Goal: Task Accomplishment & Management: Manage account settings

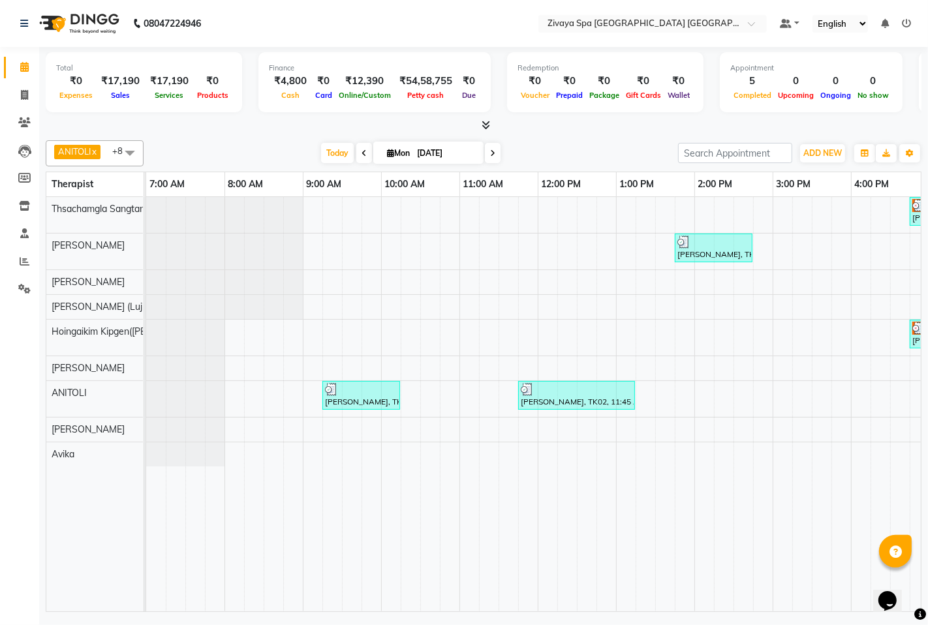
scroll to position [0, 327]
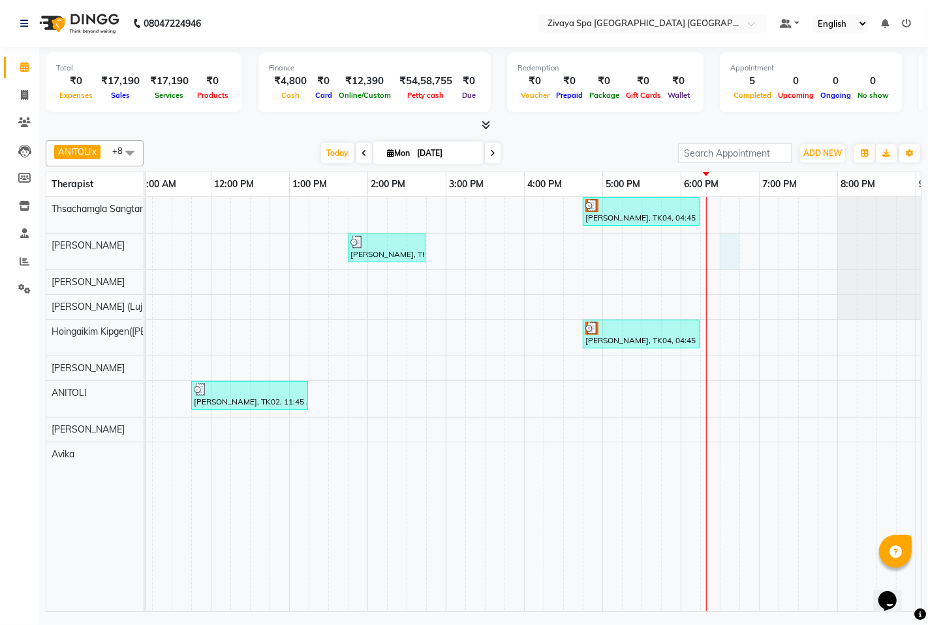
click at [736, 242] on div "lee, TK04, 04:45 PM-06:15 PM, Royal Siam - 90 Mins abhishek singh, TK03, 01:45 …" at bounding box center [445, 404] width 1253 height 414
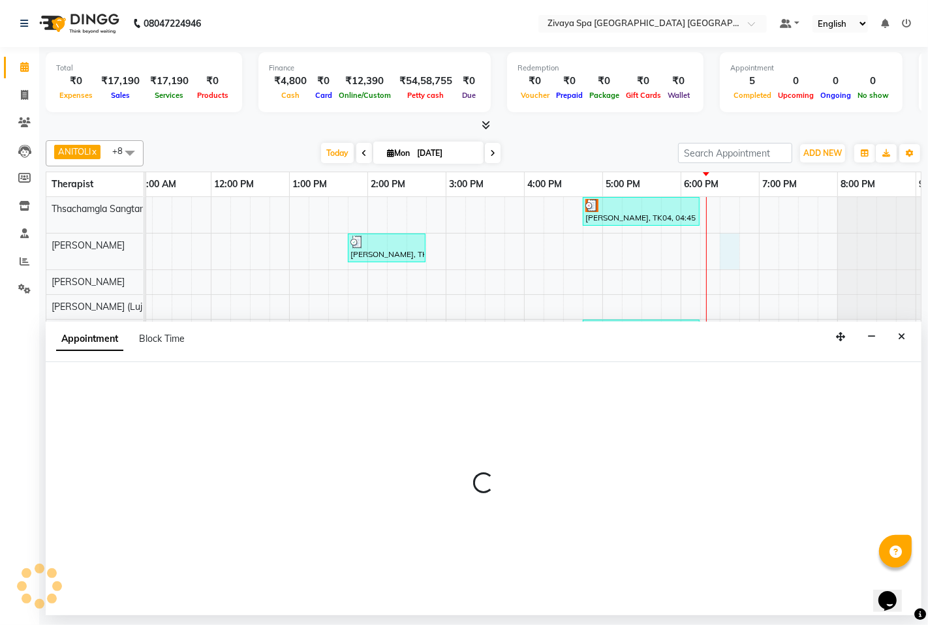
select select "49490"
select select "1110"
select select "tentative"
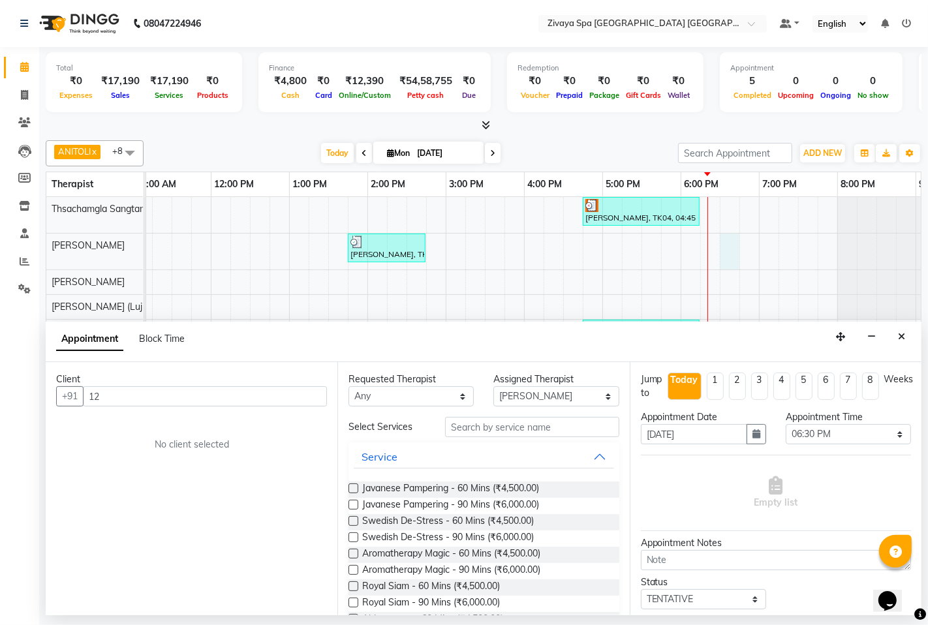
type input "1"
click at [899, 334] on icon "Close" at bounding box center [901, 336] width 7 height 9
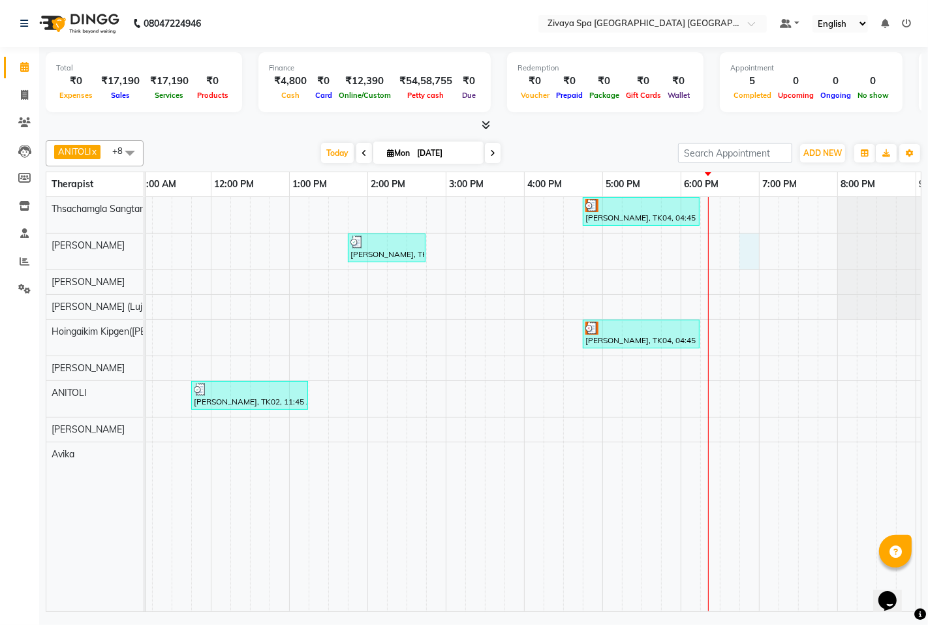
click at [751, 249] on div "lee, TK04, 04:45 PM-06:15 PM, Royal Siam - 90 Mins abhishek singh, TK03, 01:45 …" at bounding box center [445, 404] width 1253 height 414
select select "49490"
select select "tentative"
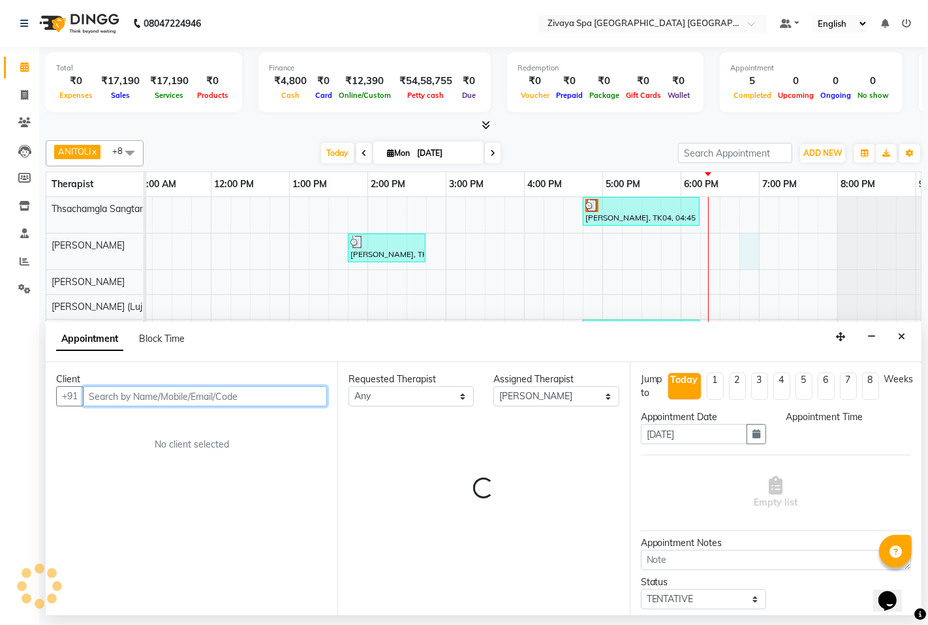
select select "1125"
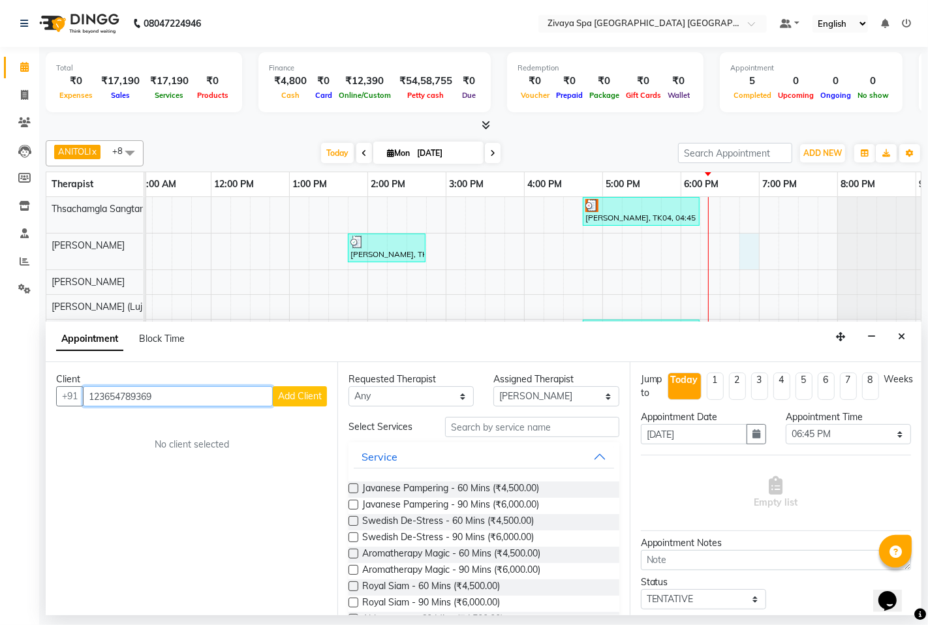
type input "123654789369"
click at [316, 394] on span "Add Client" at bounding box center [300, 396] width 44 height 12
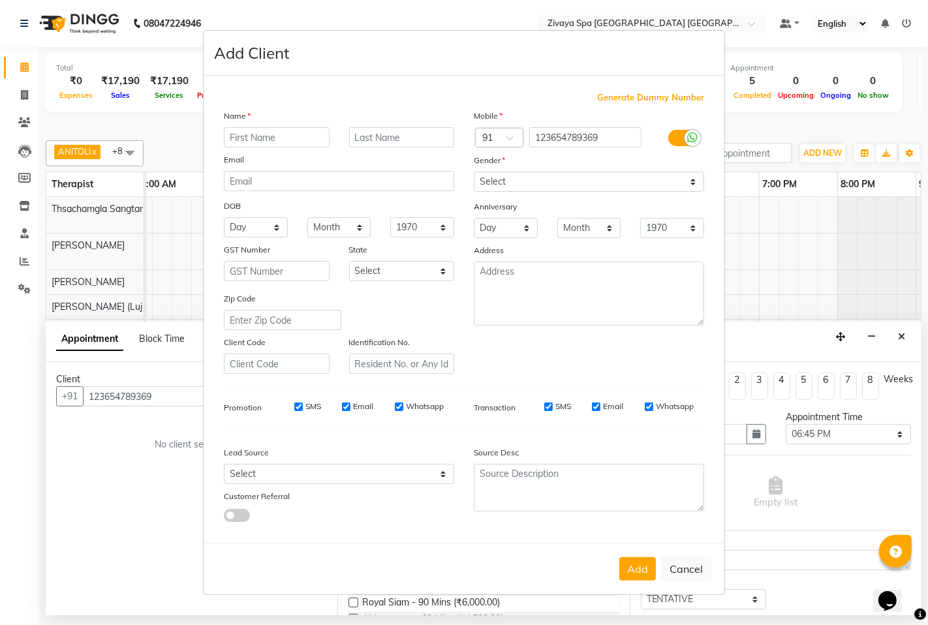
click at [246, 140] on input "text" at bounding box center [277, 137] width 106 height 20
click at [270, 135] on input "kadi mc" at bounding box center [277, 137] width 106 height 20
type input "kadi"
click at [371, 139] on input "text" at bounding box center [402, 137] width 106 height 20
click at [367, 139] on input "mc losky" at bounding box center [402, 137] width 106 height 20
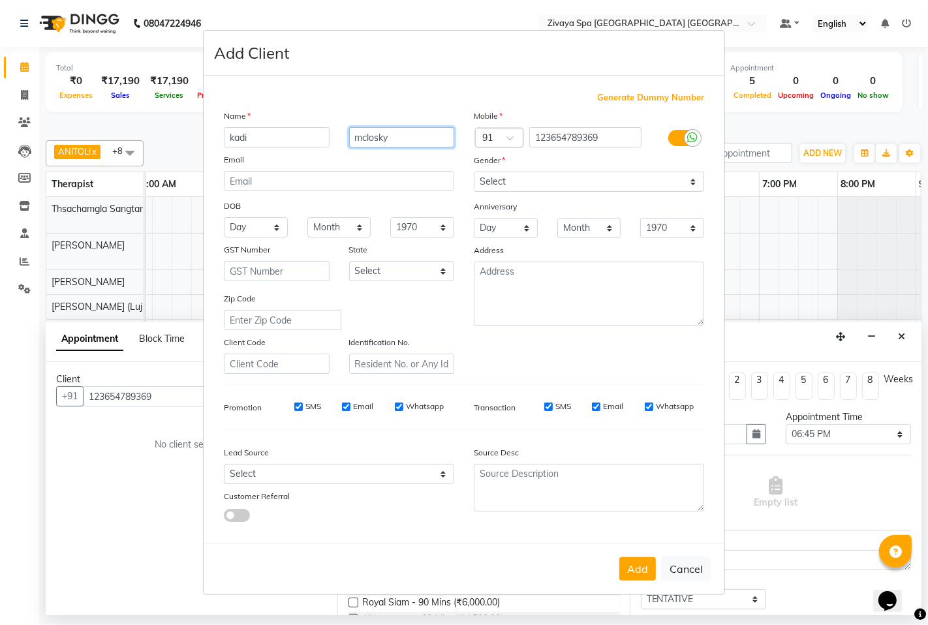
type input "mclosky"
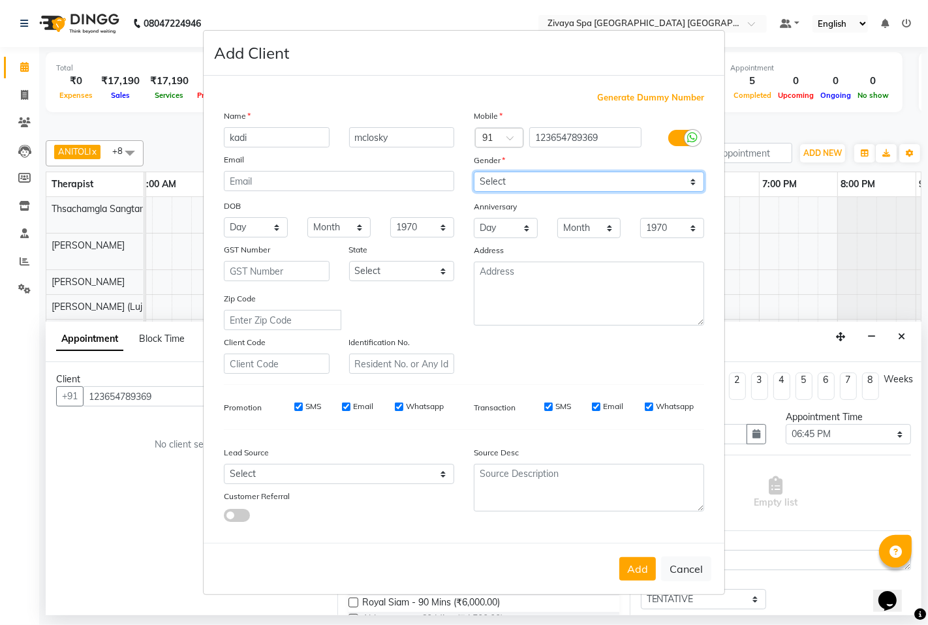
click at [617, 185] on select "Select Male Female Other Prefer Not To Say" at bounding box center [589, 182] width 230 height 20
select select "female"
click at [474, 172] on select "Select Male Female Other Prefer Not To Say" at bounding box center [589, 182] width 230 height 20
click at [654, 98] on span "Generate Dummy Number" at bounding box center [650, 97] width 107 height 13
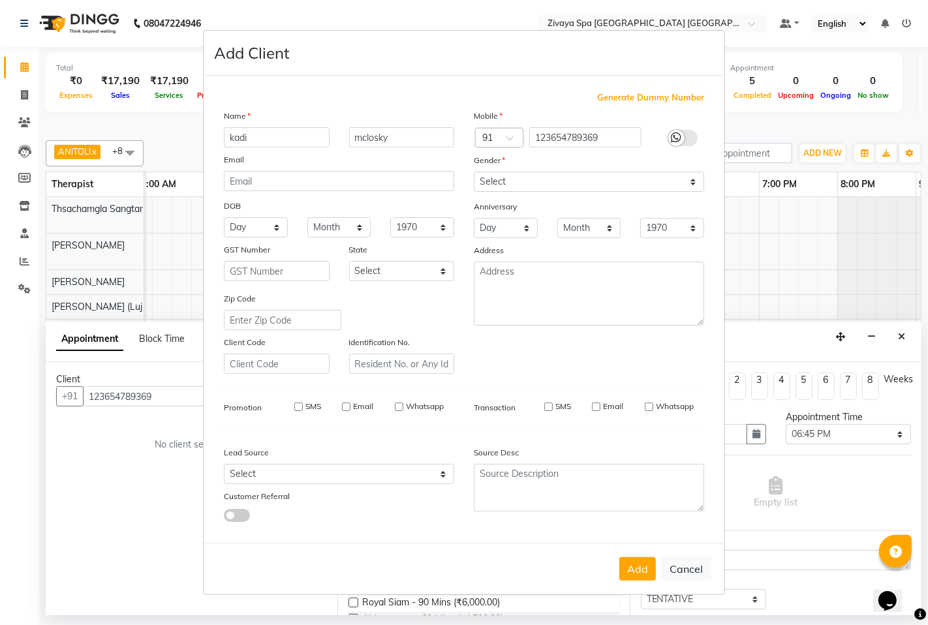
type input "1284800000041"
checkbox input "false"
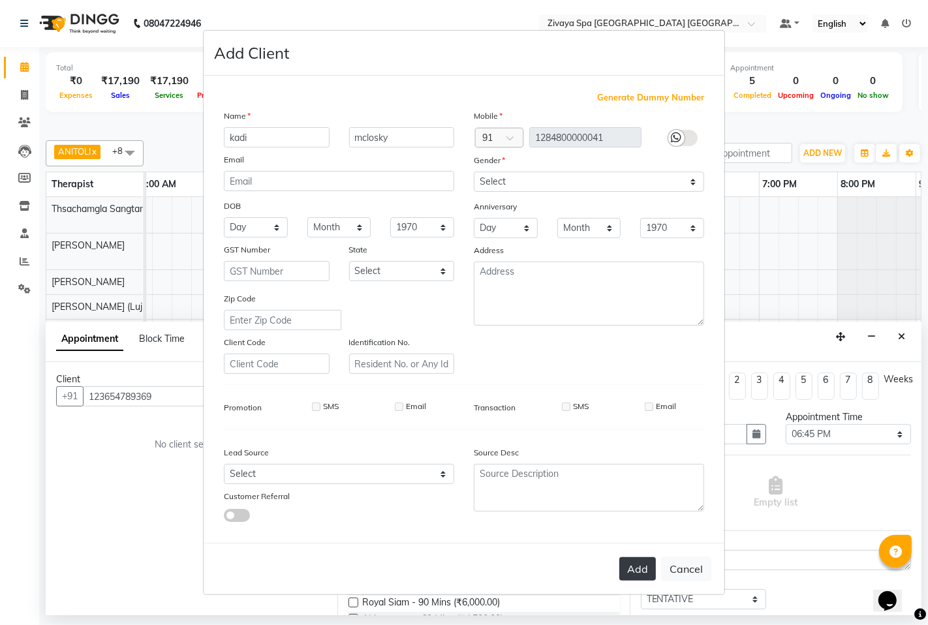
click at [644, 570] on button "Add" at bounding box center [637, 568] width 37 height 23
type input "1284800000041"
select select
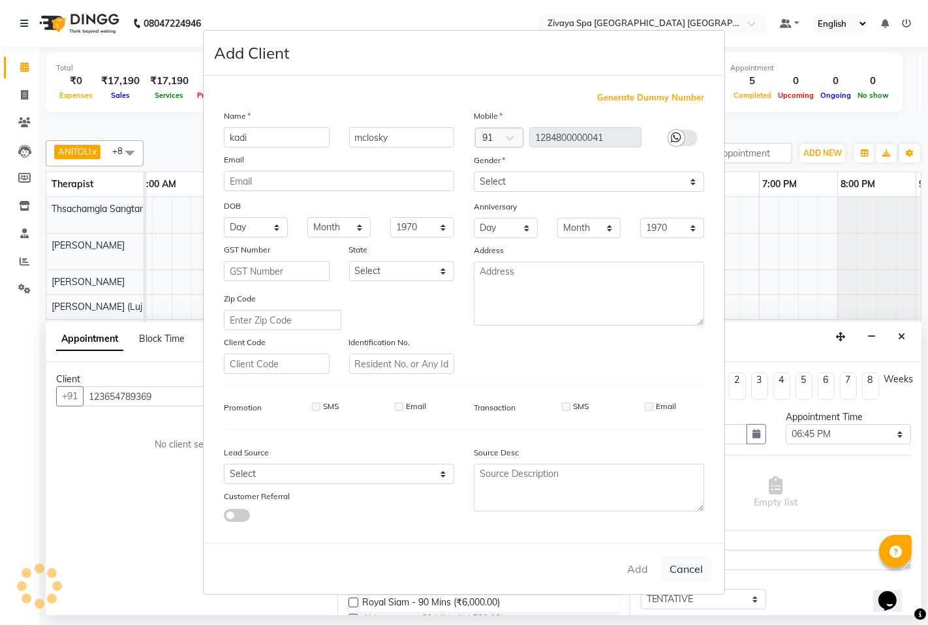
select select
checkbox input "false"
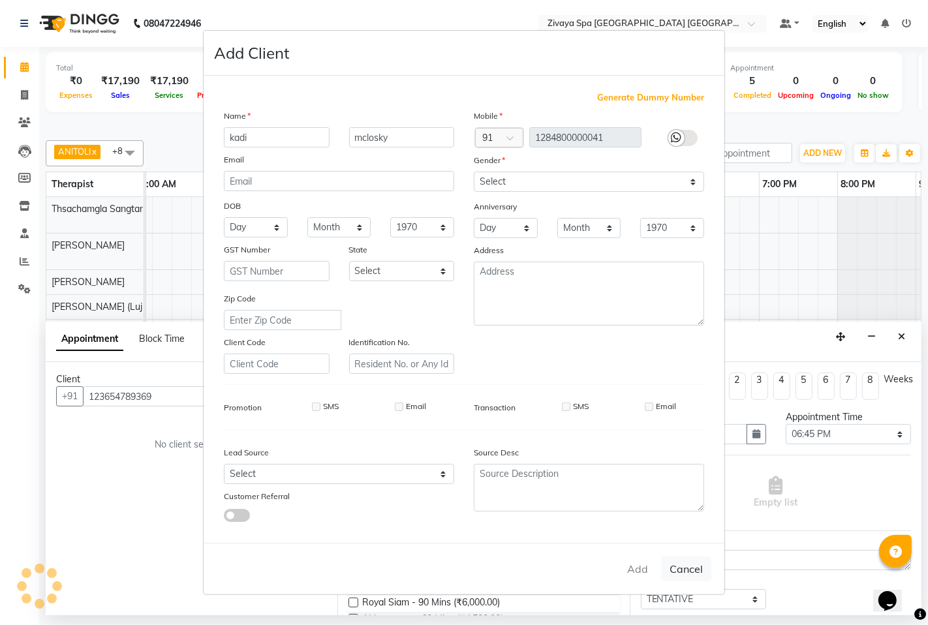
checkbox input "false"
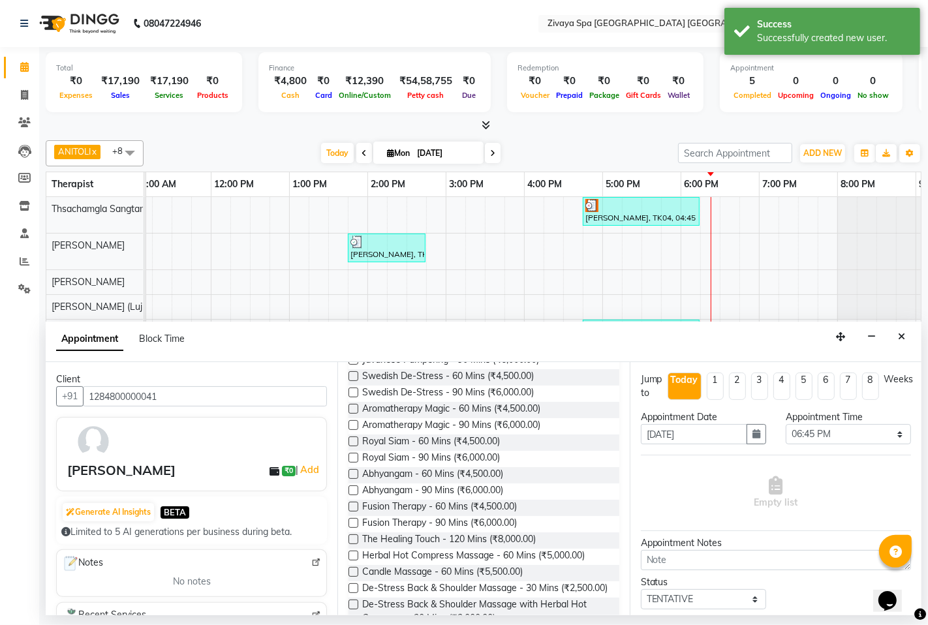
scroll to position [217, 0]
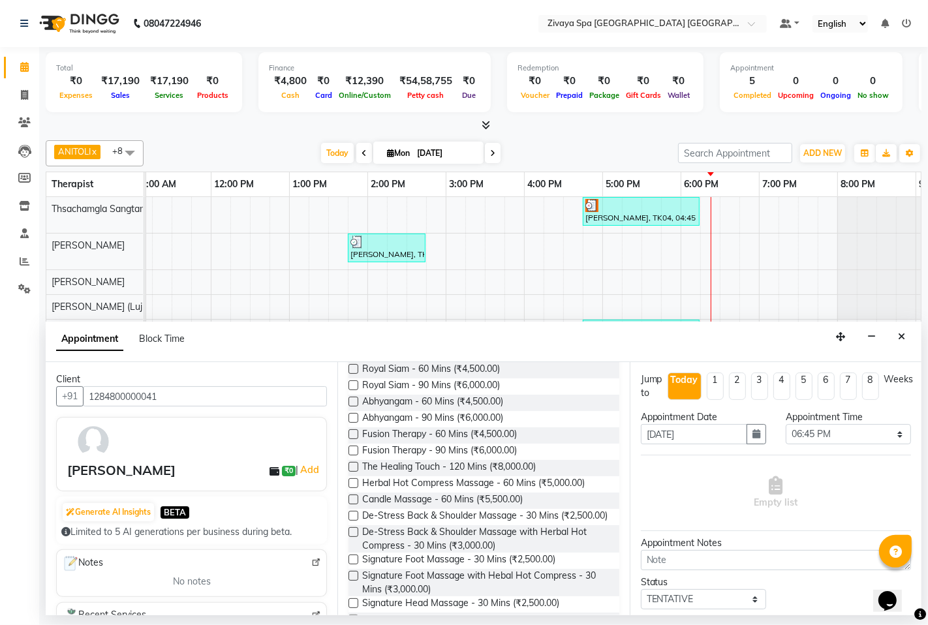
click at [354, 433] on label at bounding box center [354, 435] width 10 height 10
click at [354, 433] on input "checkbox" at bounding box center [353, 435] width 8 height 8
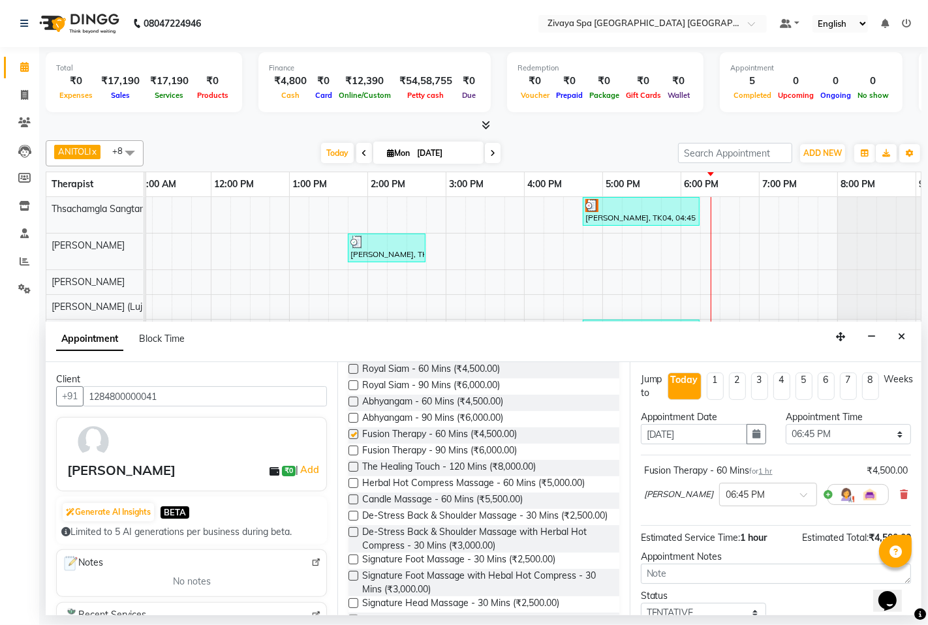
checkbox input "false"
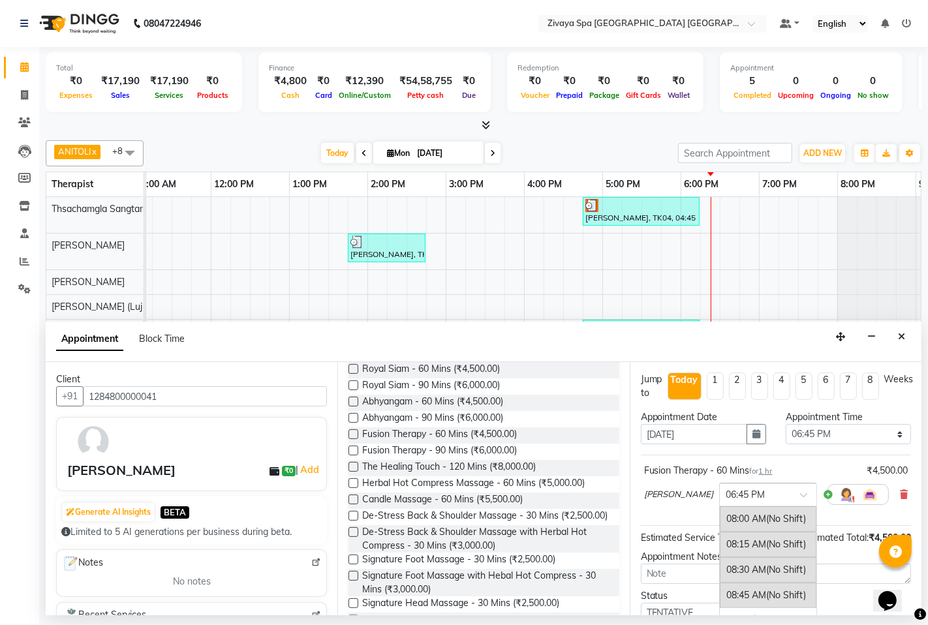
click at [768, 496] on input "text" at bounding box center [755, 494] width 57 height 14
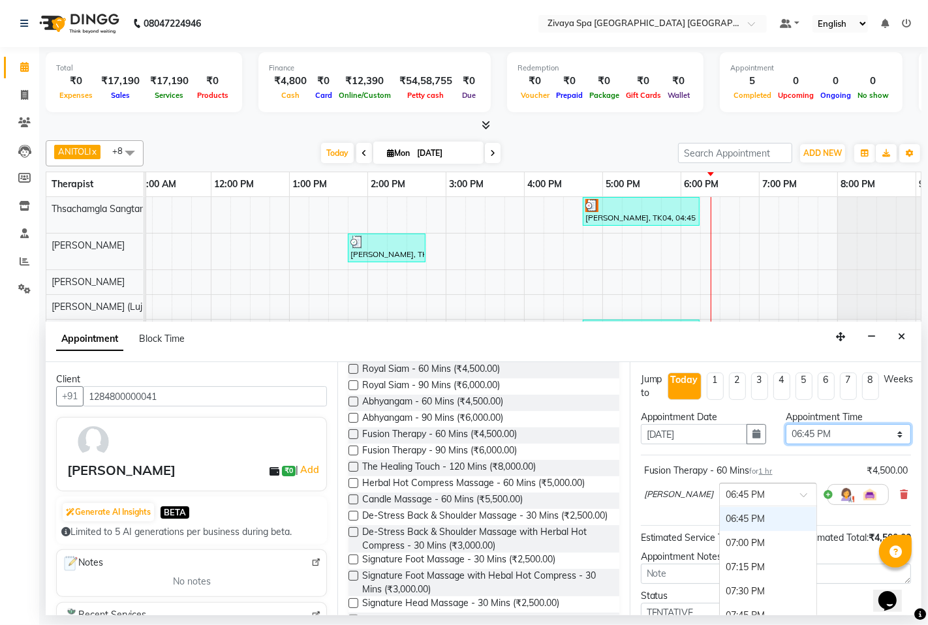
click at [849, 431] on select "Select 08:00 AM 08:15 AM 08:30 AM 08:45 AM 09:00 AM 09:15 AM 09:30 AM 09:45 AM …" at bounding box center [848, 434] width 125 height 20
select select "1095"
click at [786, 424] on select "Select 08:00 AM 08:15 AM 08:30 AM 08:45 AM 09:00 AM 09:15 AM 09:30 AM 09:45 AM …" at bounding box center [848, 434] width 125 height 20
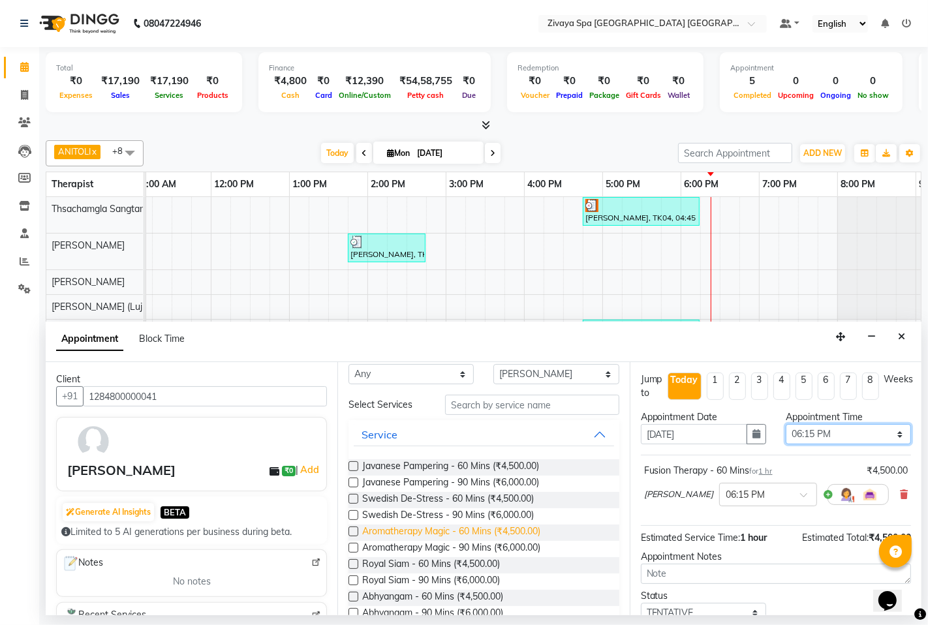
scroll to position [0, 0]
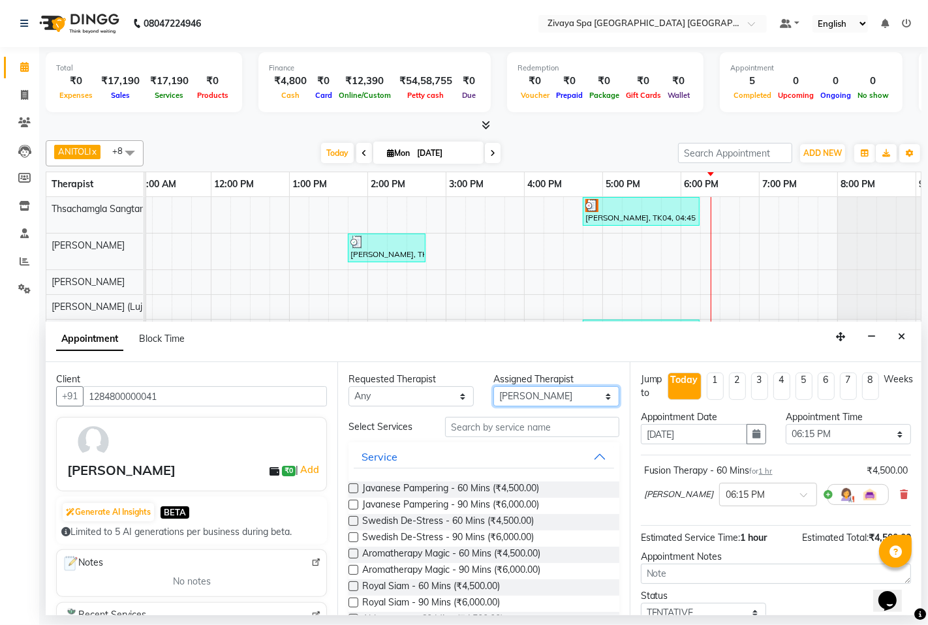
click at [599, 396] on select "Select Abin ANITOLI Avika Hoingaikim Kipgen(Rosie) Lujikliu Kamei (Lujik) Monik…" at bounding box center [555, 396] width 125 height 20
select select "58747"
click at [493, 386] on select "Select Abin ANITOLI Avika Hoingaikim Kipgen(Rosie) Lujikliu Kamei (Lujik) Monik…" at bounding box center [555, 396] width 125 height 20
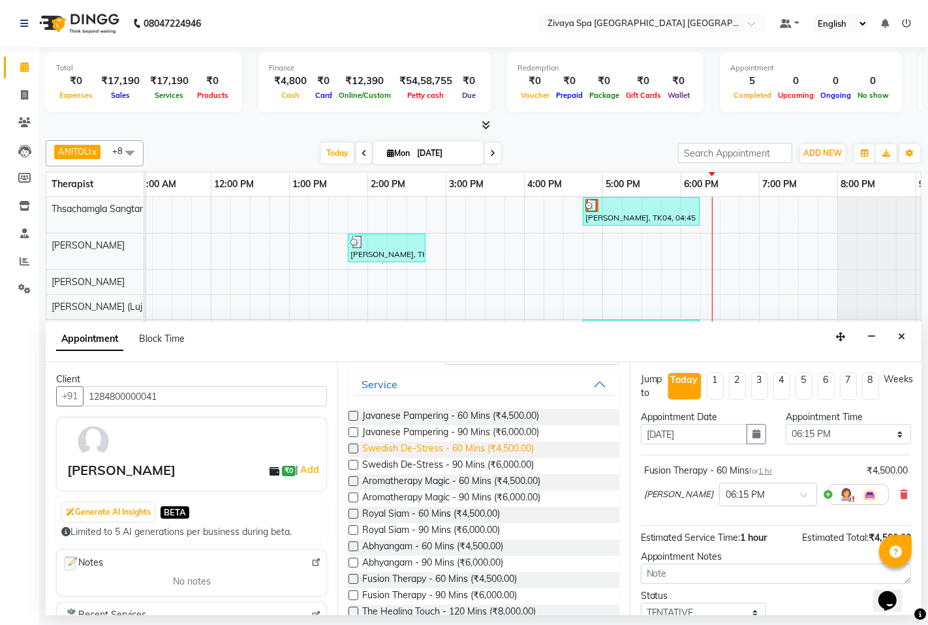
scroll to position [145, 0]
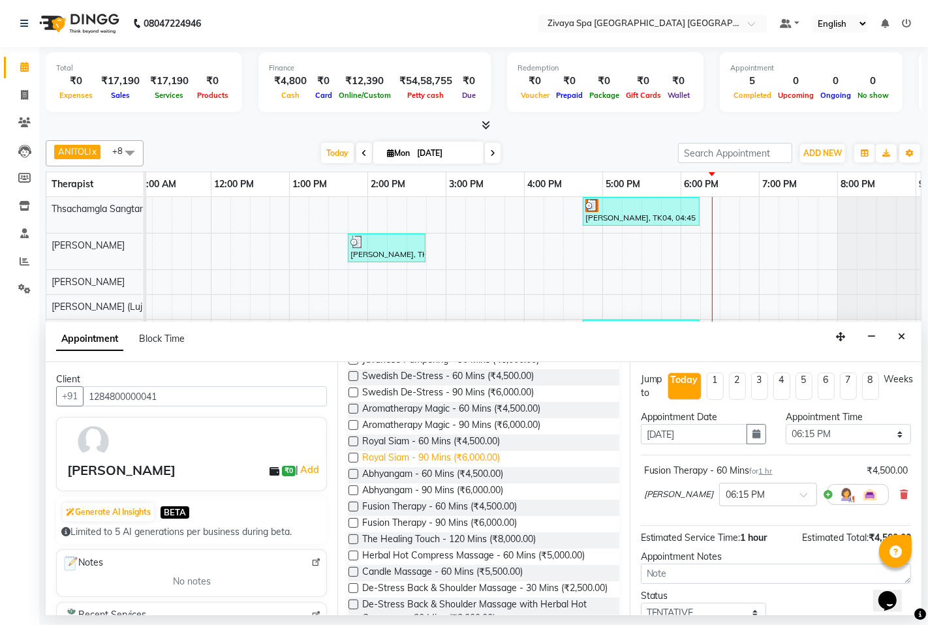
click at [412, 461] on span "Royal Siam - 90 Mins (₹6,000.00)" at bounding box center [431, 459] width 138 height 16
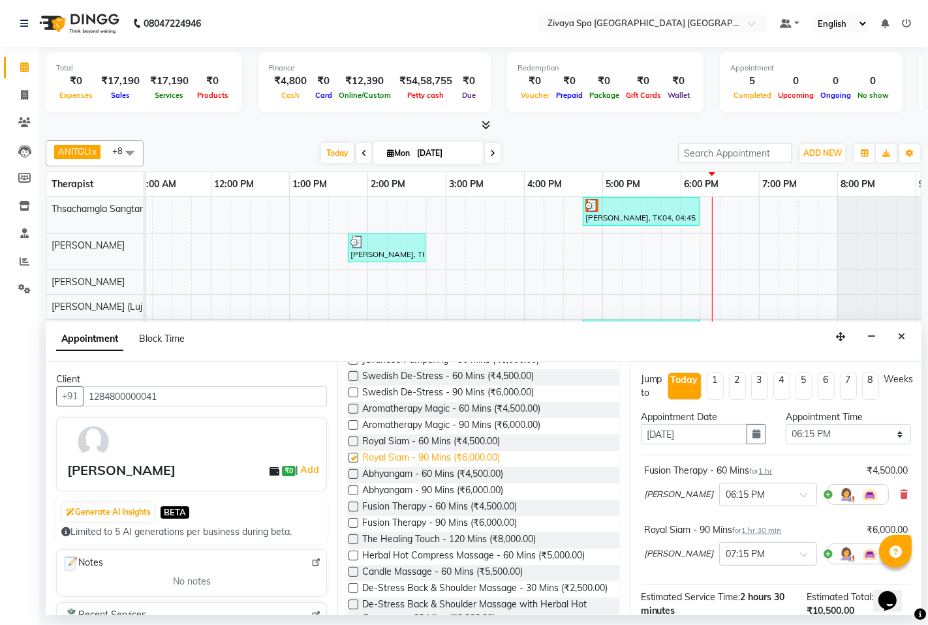
checkbox input "false"
click at [753, 557] on div at bounding box center [768, 553] width 97 height 14
click at [720, 588] on div "06:15 PM" at bounding box center [768, 584] width 97 height 24
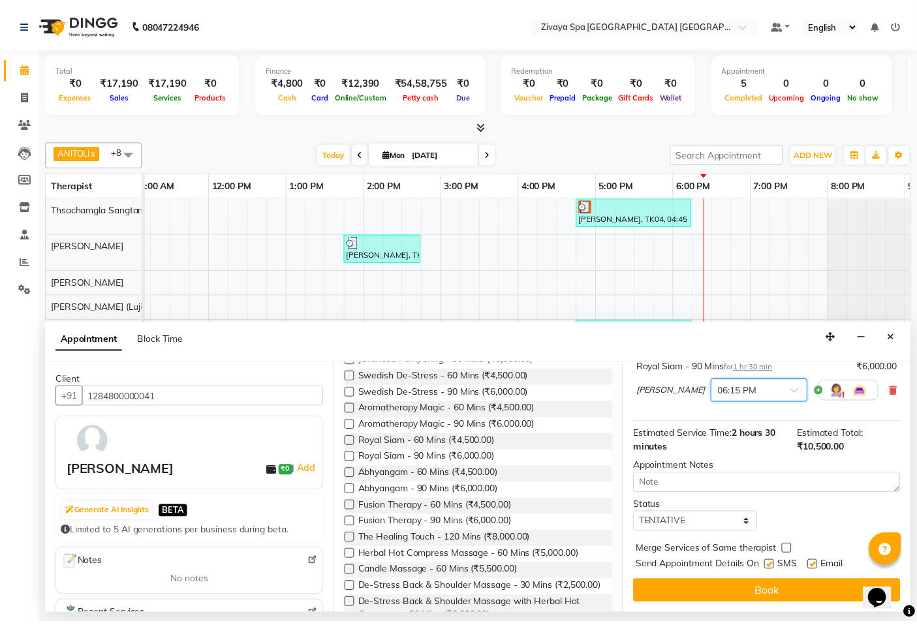
scroll to position [179, 0]
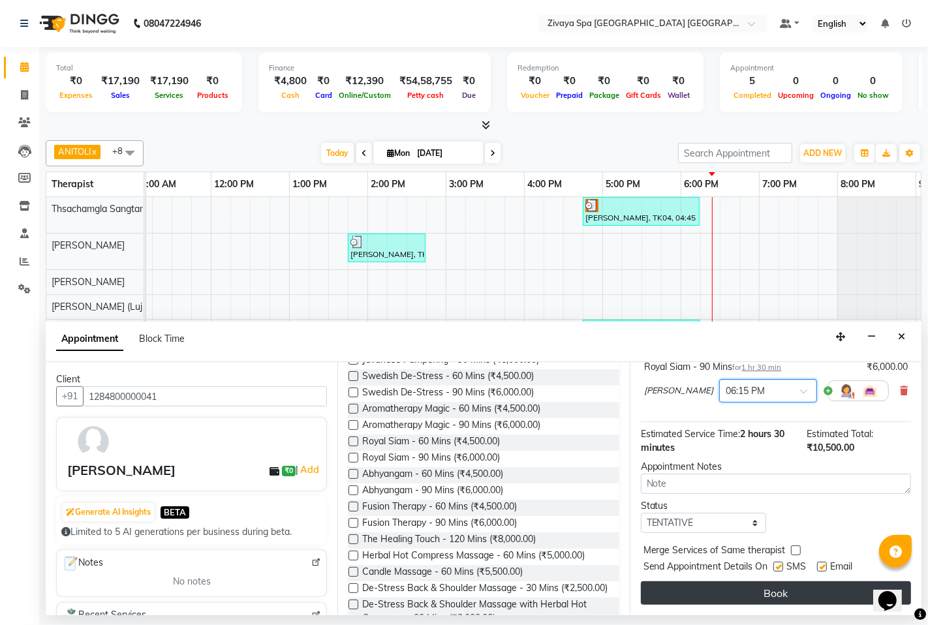
click at [766, 592] on button "Book" at bounding box center [776, 593] width 270 height 23
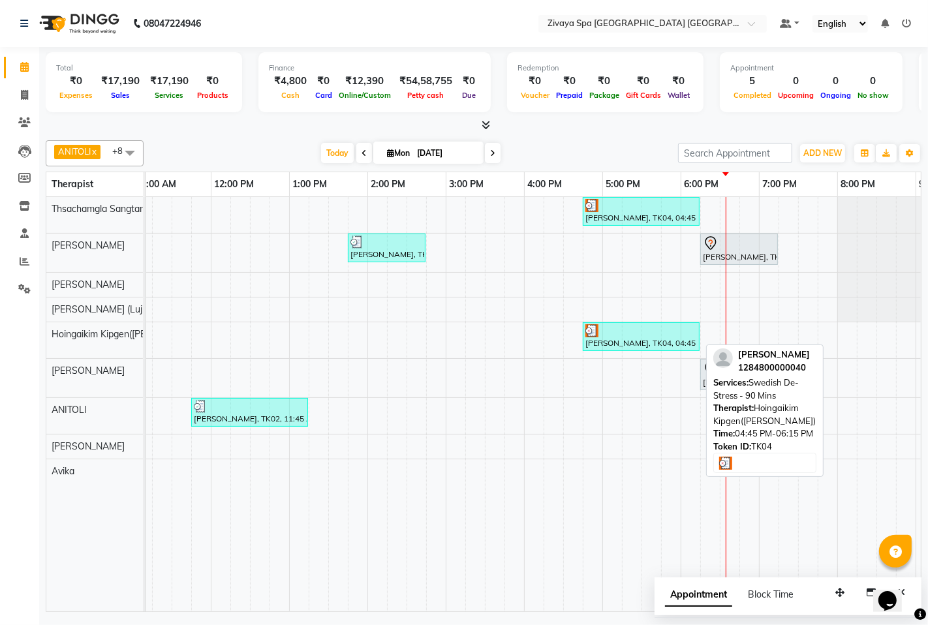
click at [632, 343] on div "[PERSON_NAME], TK04, 04:45 PM-06:15 PM, Swedish De-Stress - 90 Mins" at bounding box center [641, 336] width 114 height 25
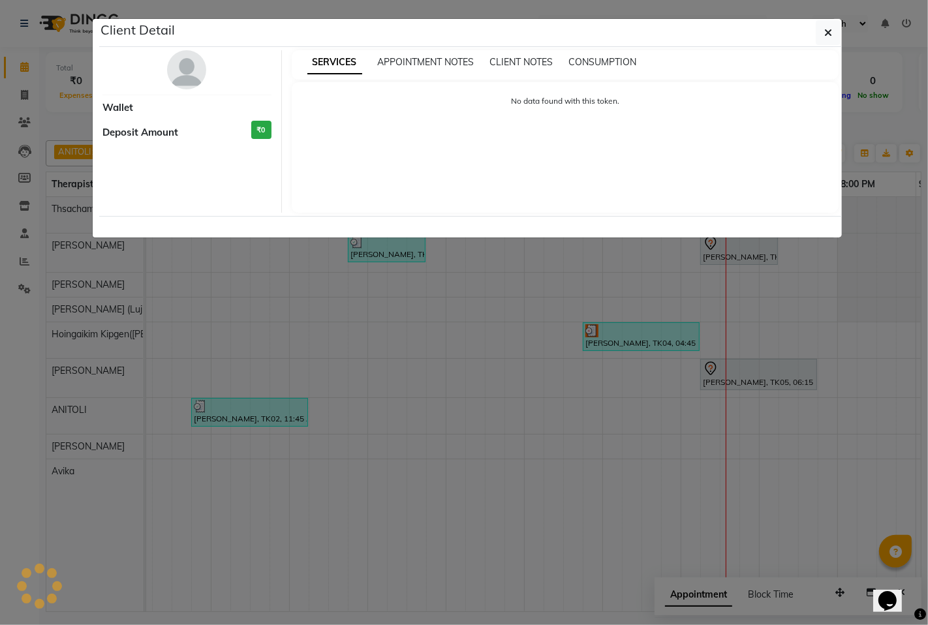
select select "3"
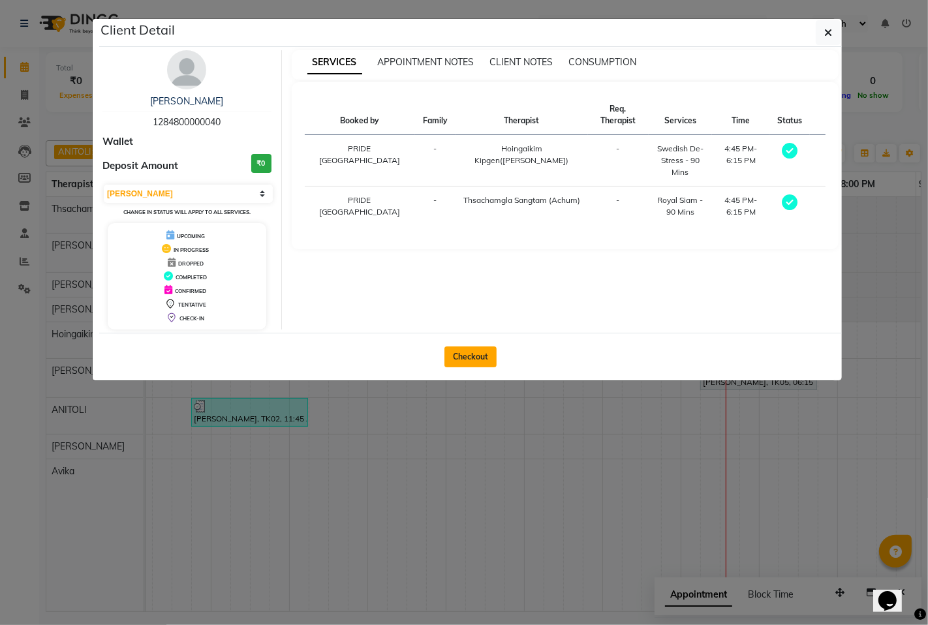
click at [473, 359] on button "Checkout" at bounding box center [471, 357] width 52 height 21
select select "6501"
select select "service"
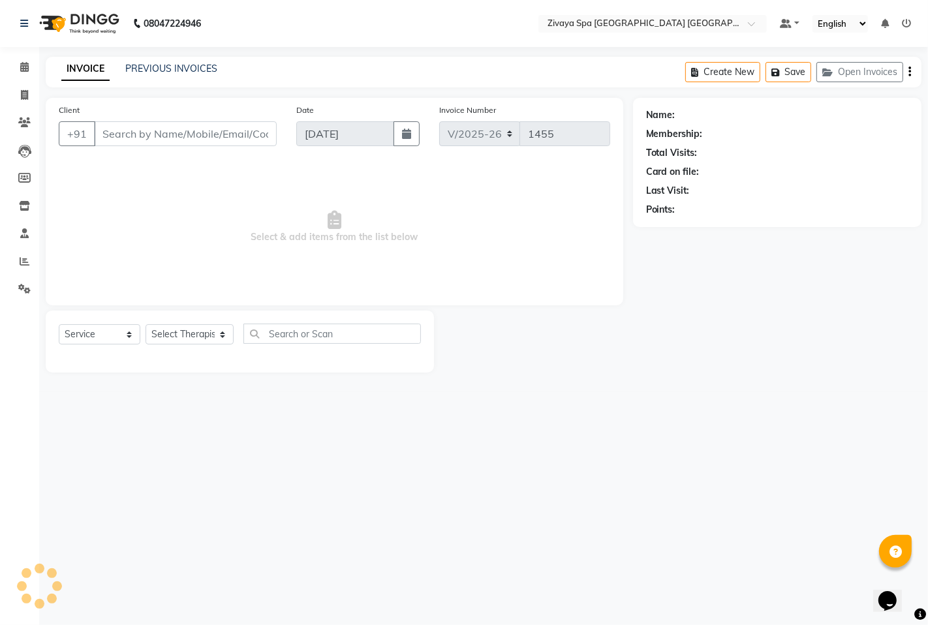
type input "1284800000040"
select select "58496"
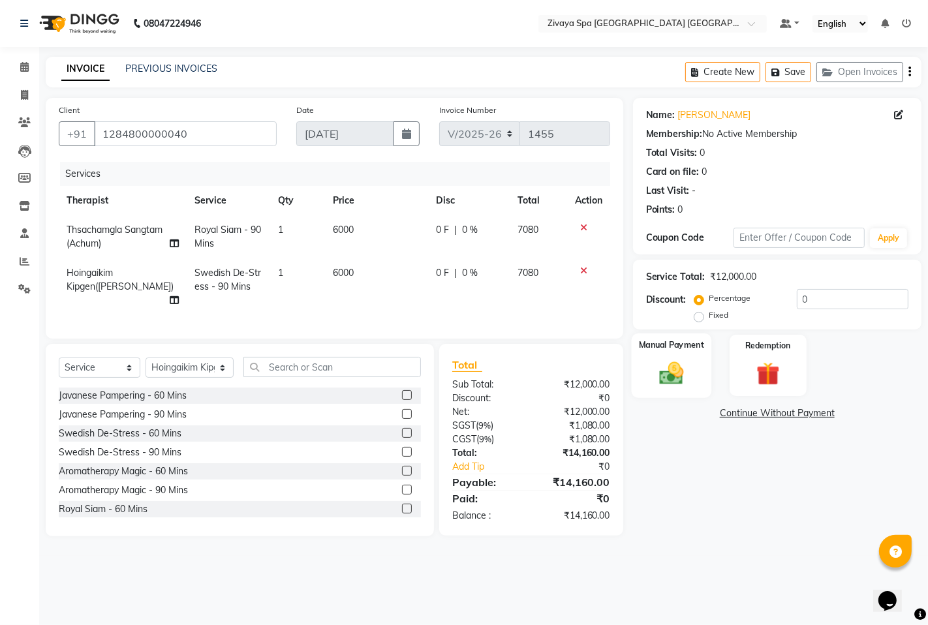
drag, startPoint x: 681, startPoint y: 375, endPoint x: 704, endPoint y: 395, distance: 30.5
click at [681, 373] on img at bounding box center [671, 373] width 40 height 28
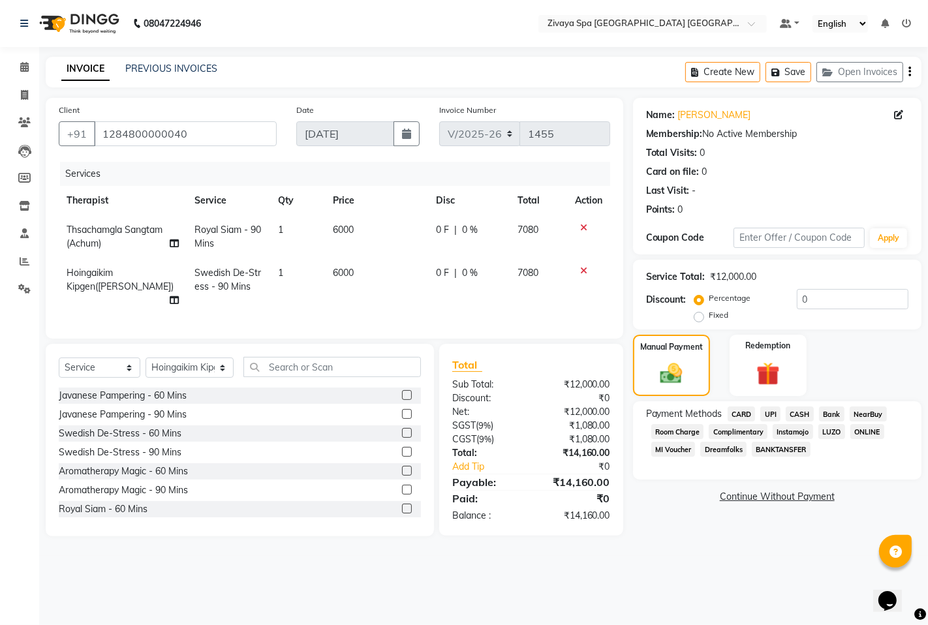
click at [738, 413] on span "CARD" at bounding box center [742, 414] width 28 height 15
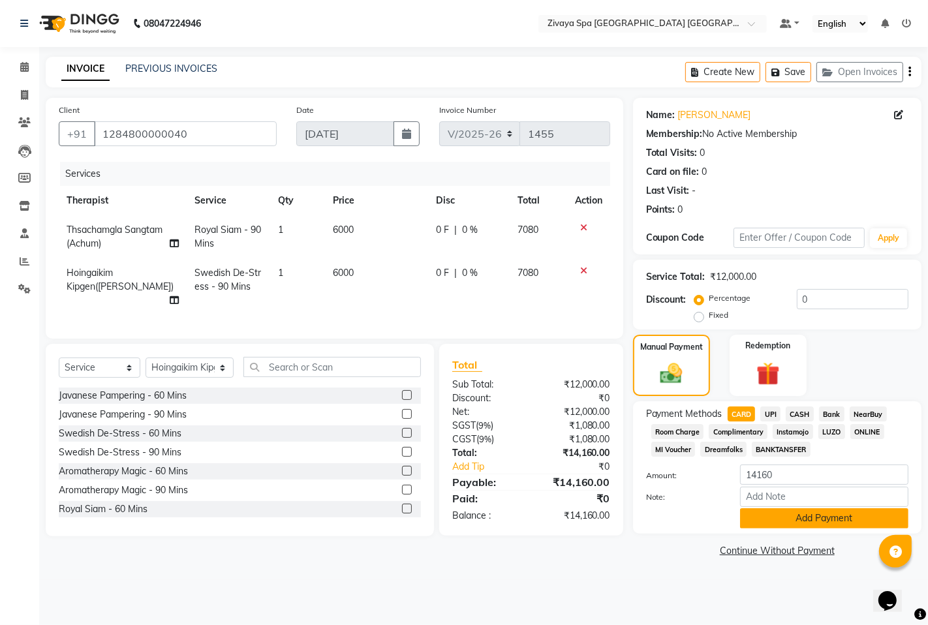
click at [764, 521] on button "Add Payment" at bounding box center [824, 518] width 168 height 20
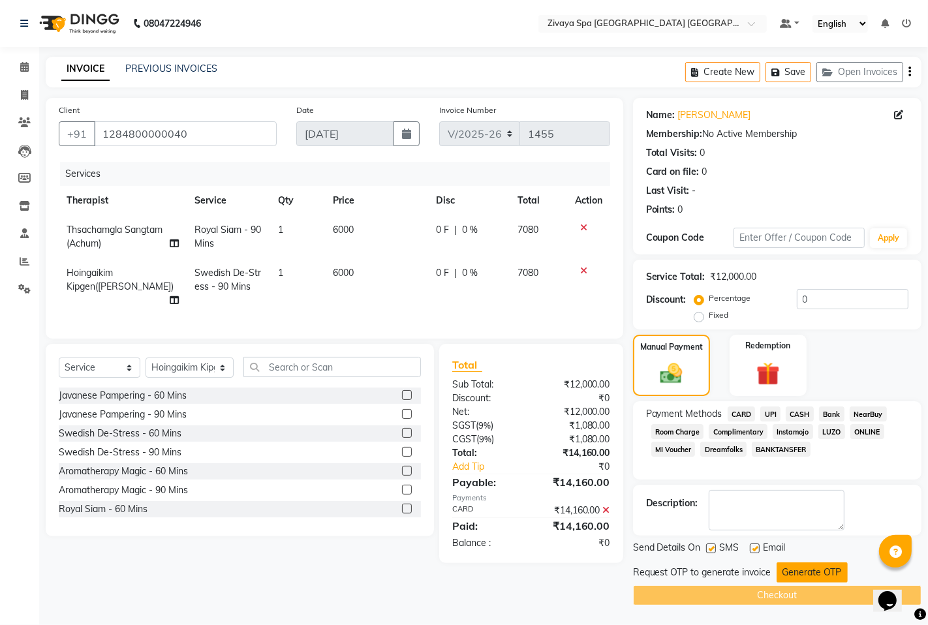
click at [811, 577] on button "Generate OTP" at bounding box center [812, 573] width 71 height 20
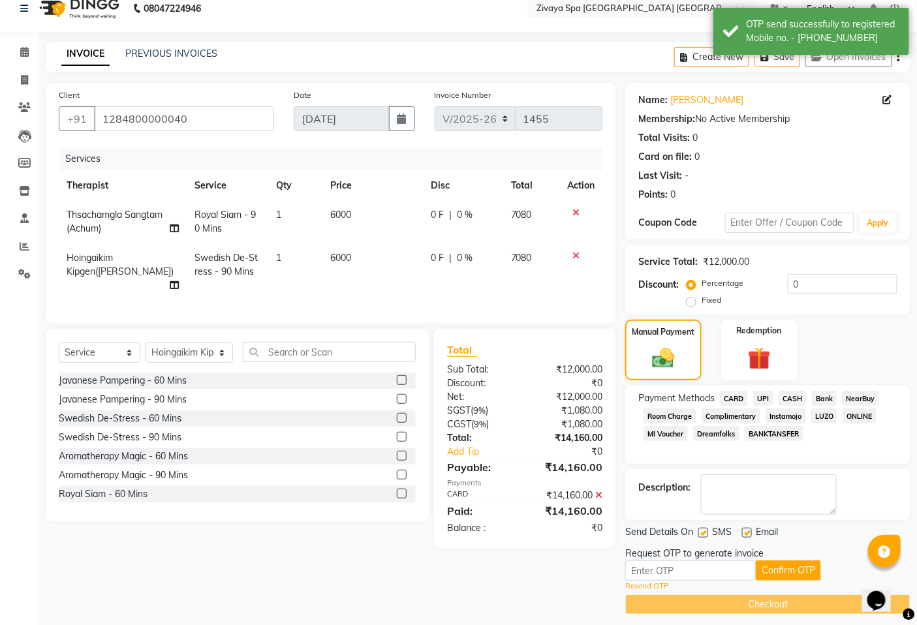
scroll to position [23, 0]
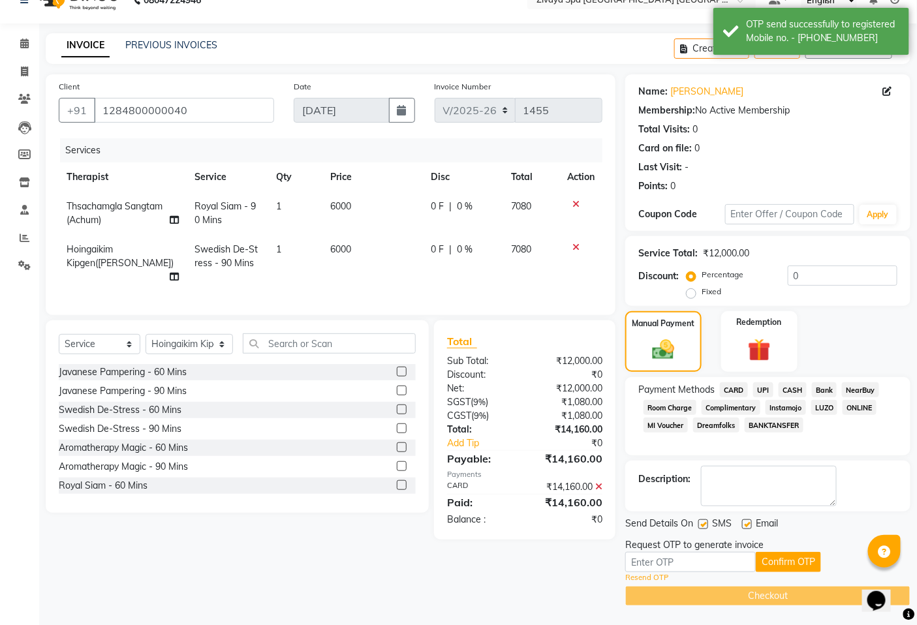
click at [686, 572] on div "Resend OTP" at bounding box center [767, 577] width 285 height 11
click at [696, 564] on input "text" at bounding box center [690, 562] width 131 height 20
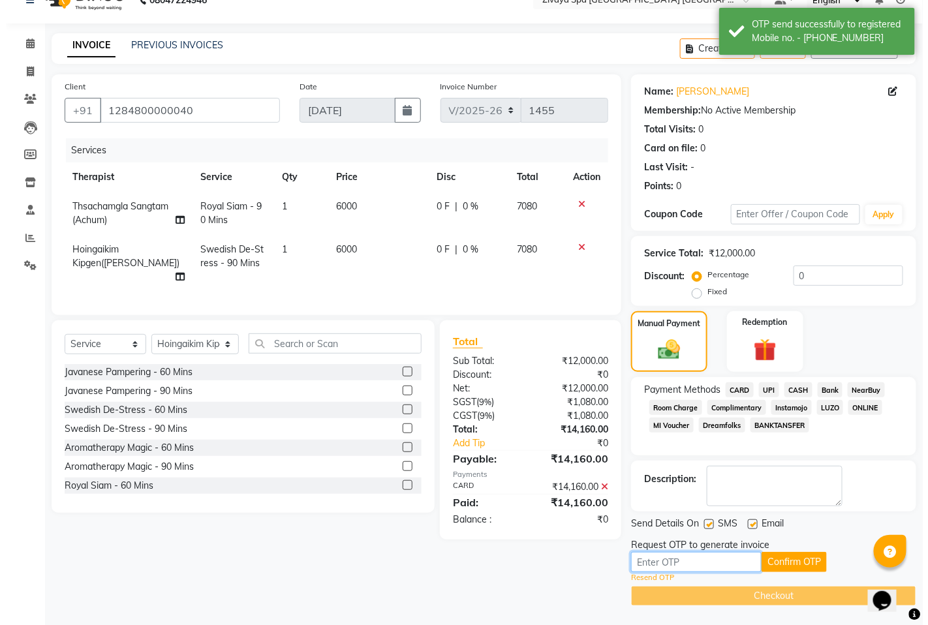
scroll to position [0, 0]
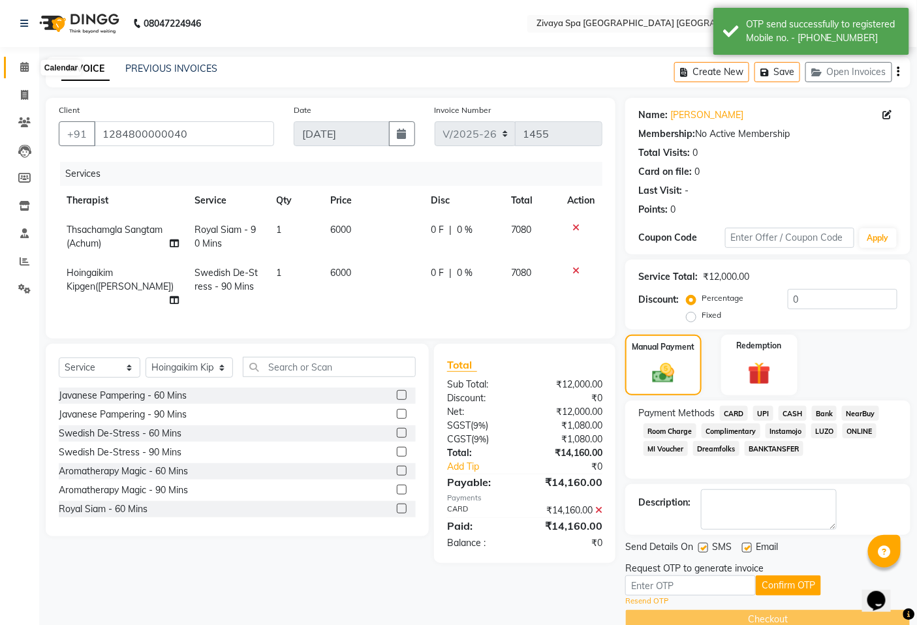
click at [21, 66] on icon at bounding box center [24, 67] width 8 height 10
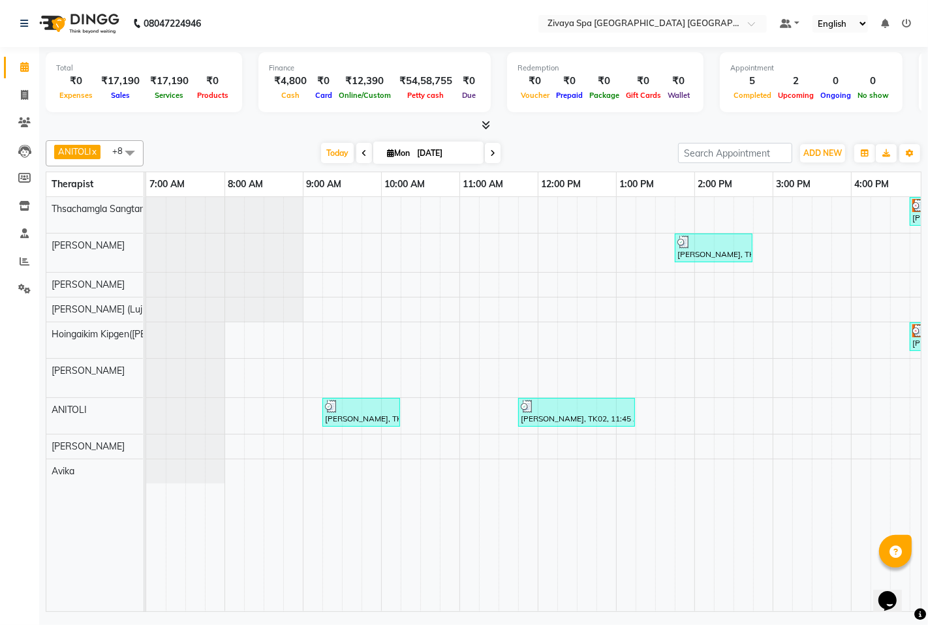
click at [657, 298] on tr at bounding box center [772, 404] width 1253 height 414
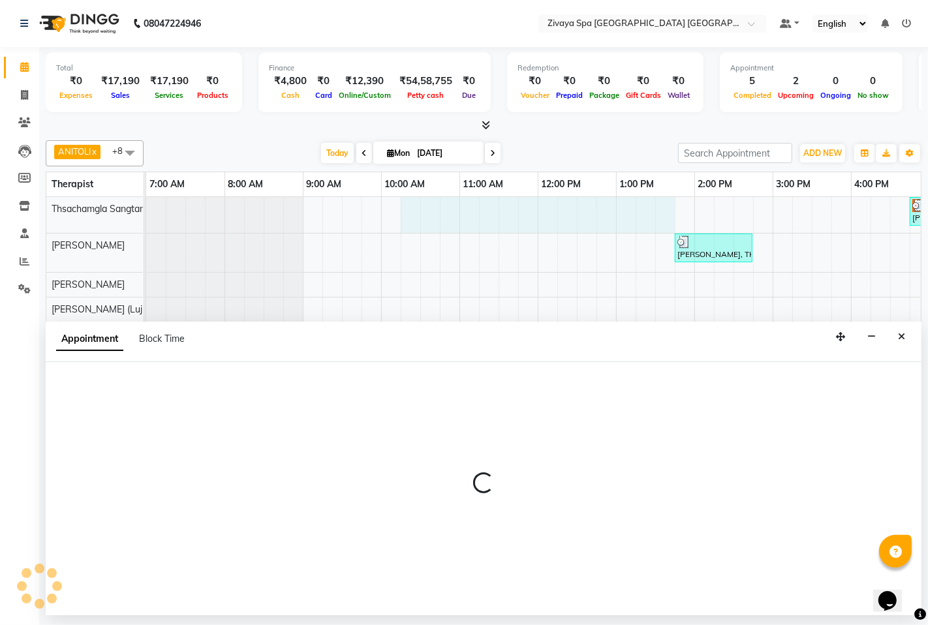
select select "49489"
select select "615"
select select "tentative"
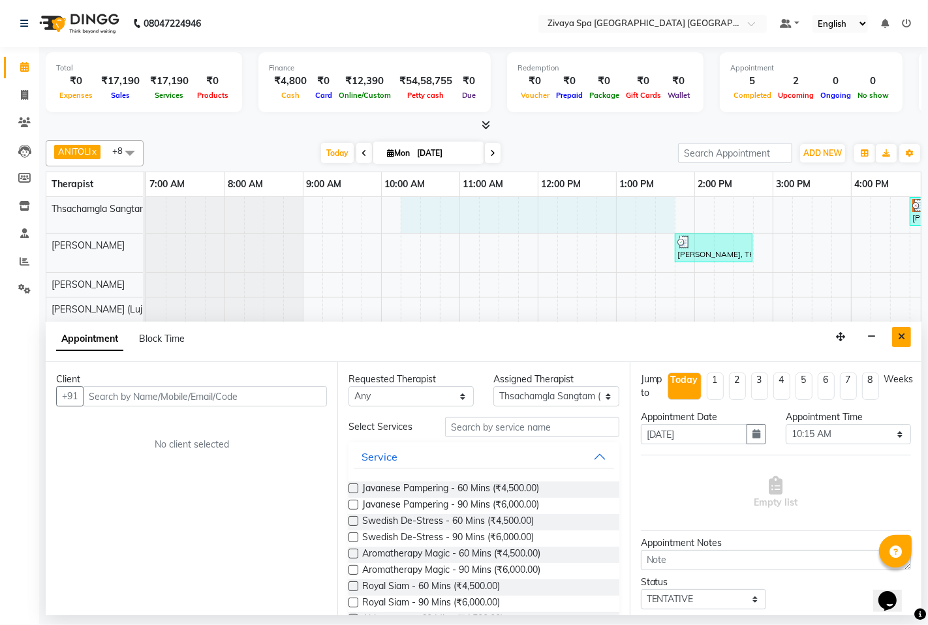
click at [899, 330] on button "Close" at bounding box center [901, 337] width 19 height 20
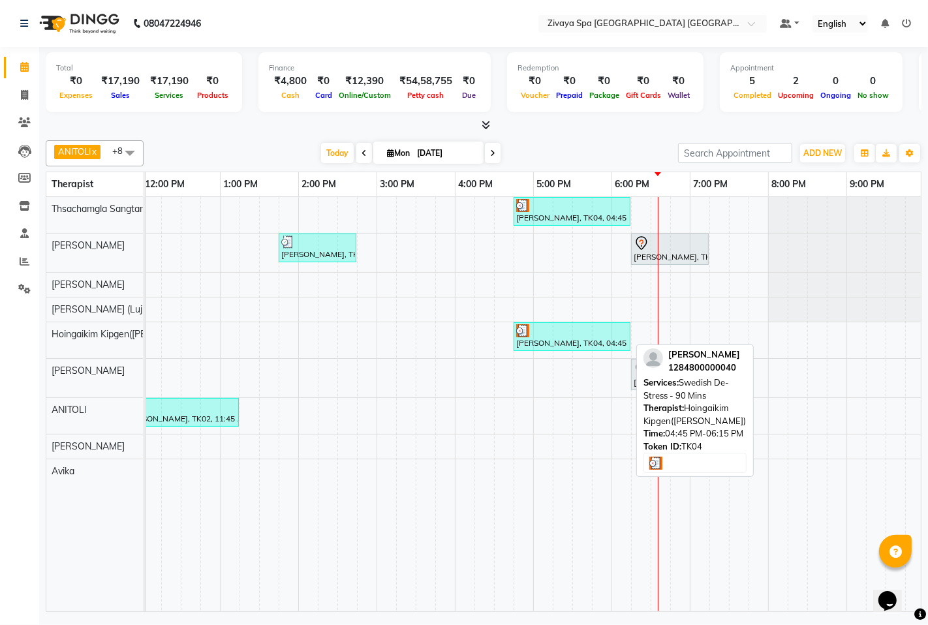
click at [540, 341] on div "[PERSON_NAME], TK04, 04:45 PM-06:15 PM, Swedish De-Stress - 90 Mins" at bounding box center [572, 336] width 114 height 25
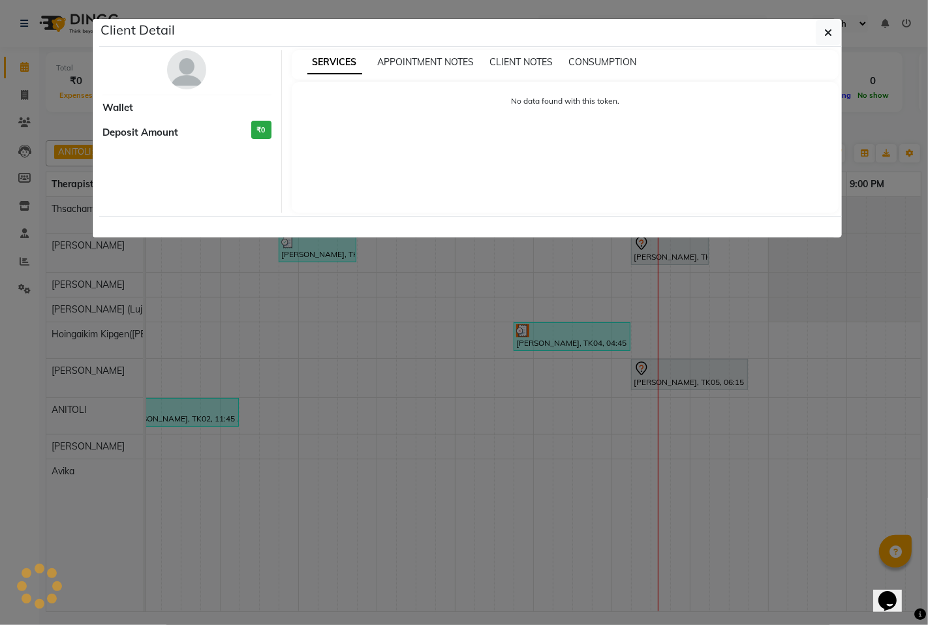
select select "3"
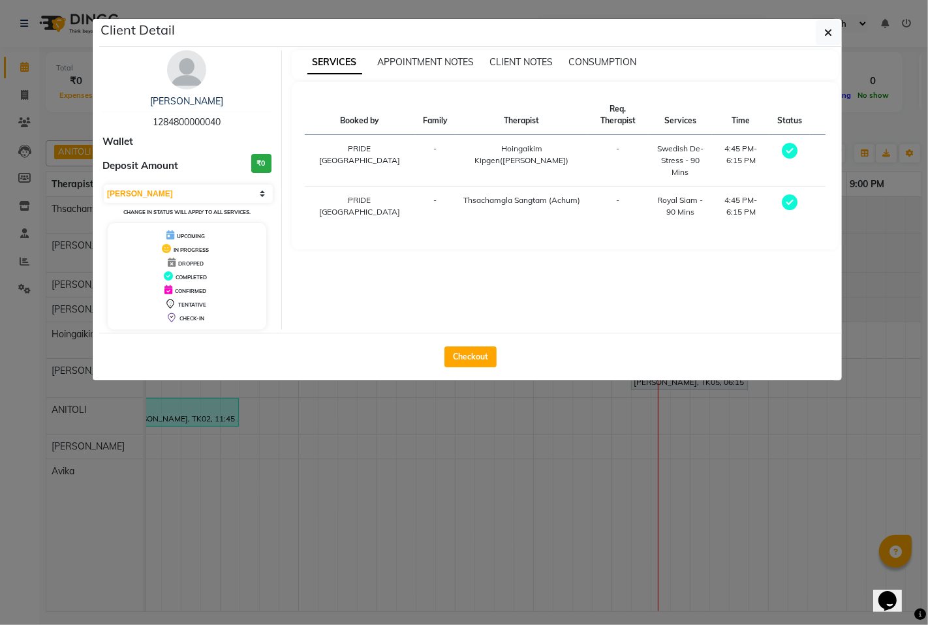
click at [617, 475] on ngb-modal-window "Client Detail lee 1284800000040 Wallet Deposit Amount ₹0 Select MARK DONE UPCOM…" at bounding box center [464, 312] width 928 height 625
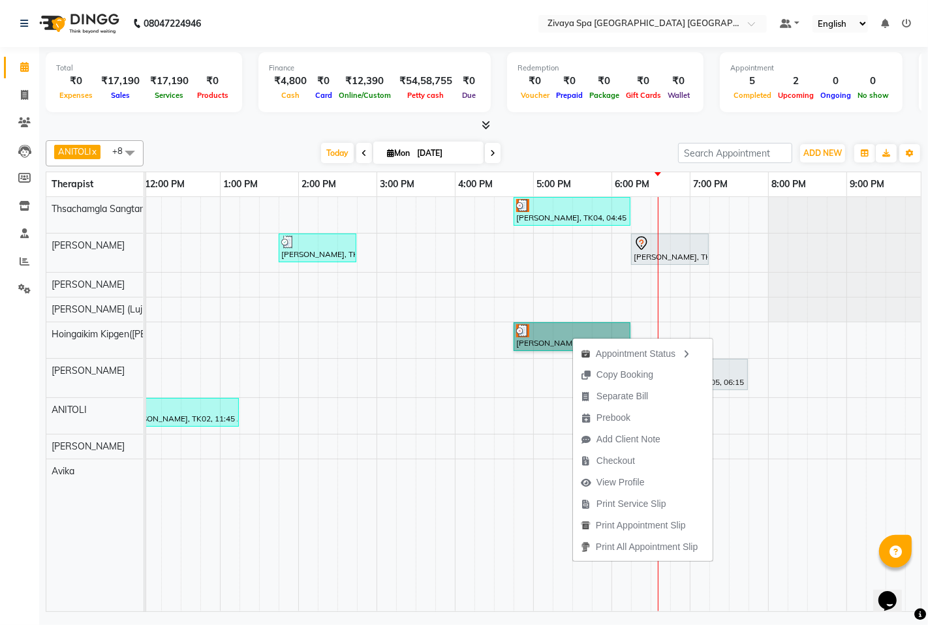
click at [481, 399] on td at bounding box center [485, 404] width 20 height 414
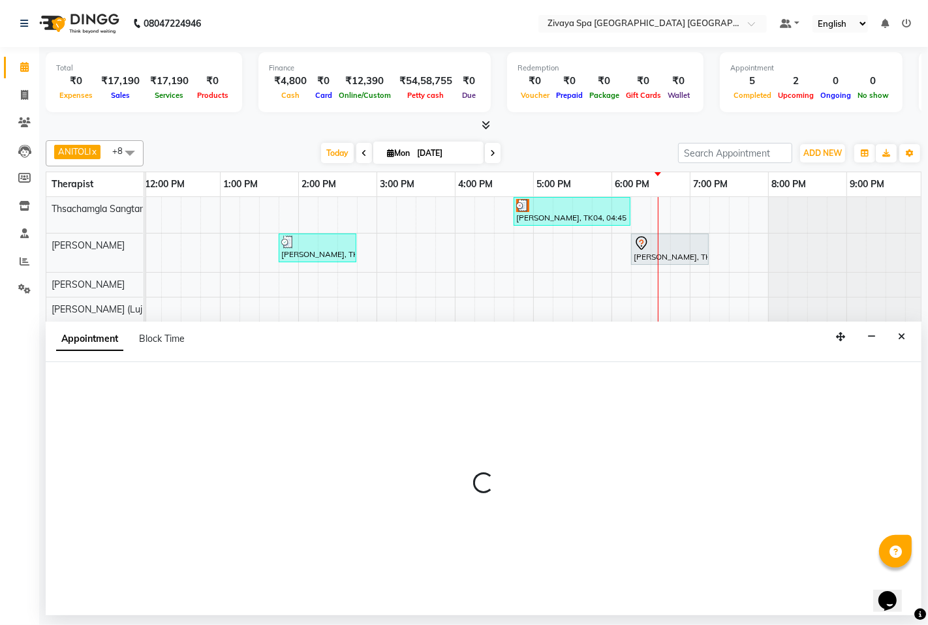
select select "58747"
select select "975"
select select "tentative"
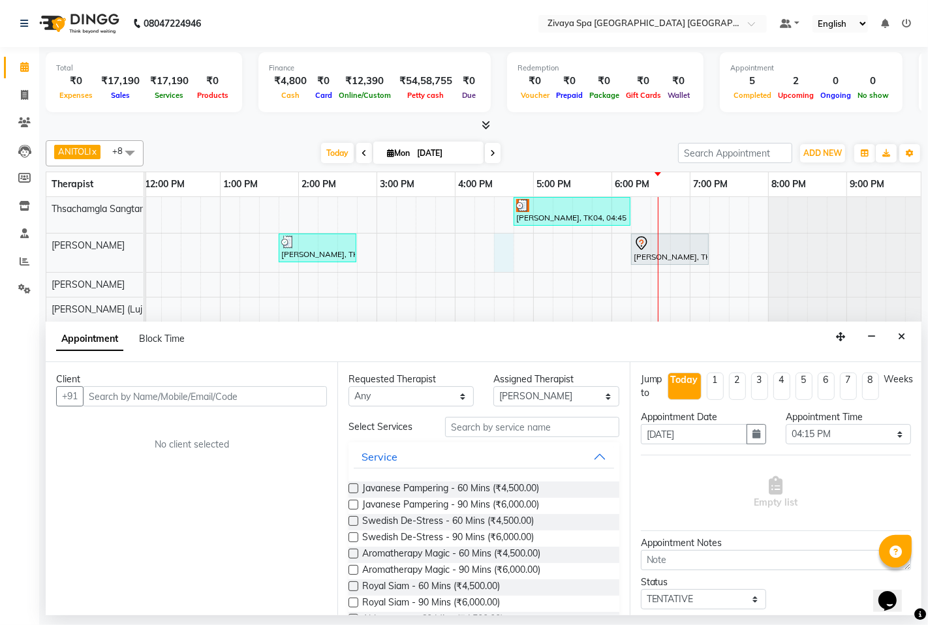
click at [507, 266] on div "lee, TK04, 04:45 PM-06:15 PM, Royal Siam - 90 Mins abhishek singh, TK03, 01:45 …" at bounding box center [376, 404] width 1253 height 414
click at [903, 338] on icon "Close" at bounding box center [901, 336] width 7 height 9
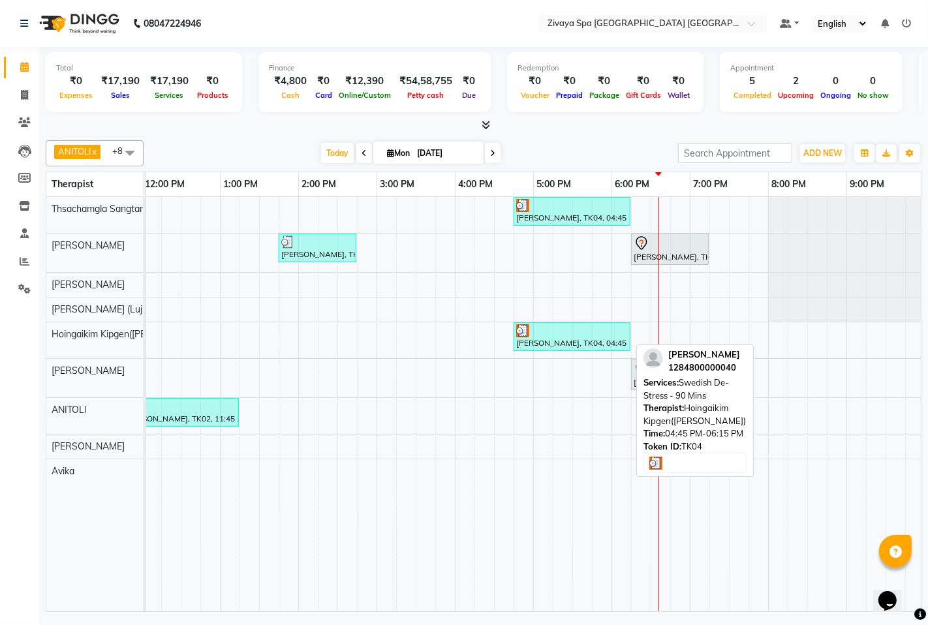
click at [572, 340] on div "[PERSON_NAME], TK04, 04:45 PM-06:15 PM, Swedish De-Stress - 90 Mins" at bounding box center [572, 336] width 114 height 25
select select "3"
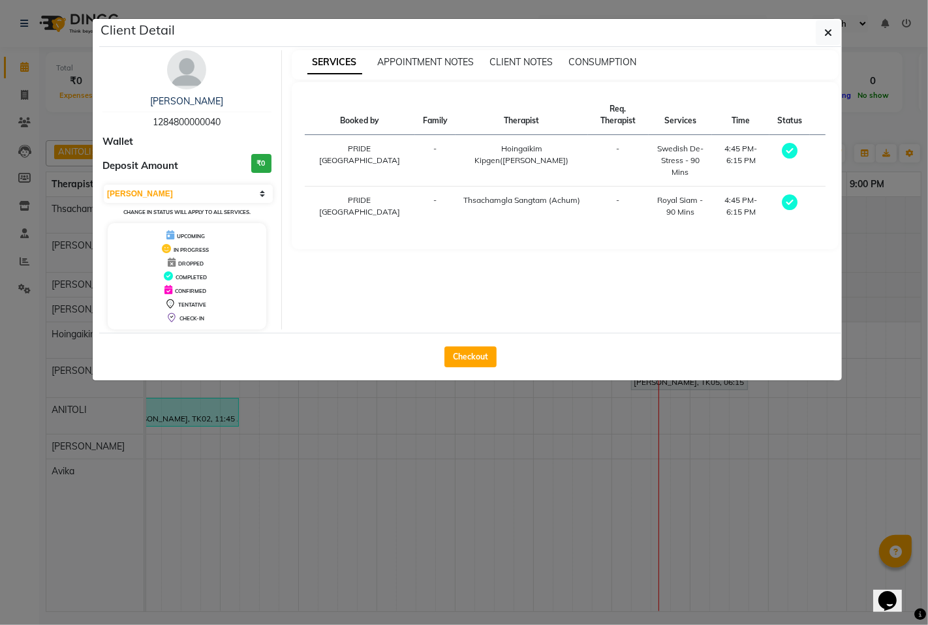
drag, startPoint x: 478, startPoint y: 462, endPoint x: 505, endPoint y: 455, distance: 27.7
click at [479, 462] on ngb-modal-window "Client Detail lee 1284800000040 Wallet Deposit Amount ₹0 Select MARK DONE UPCOM…" at bounding box center [464, 312] width 928 height 625
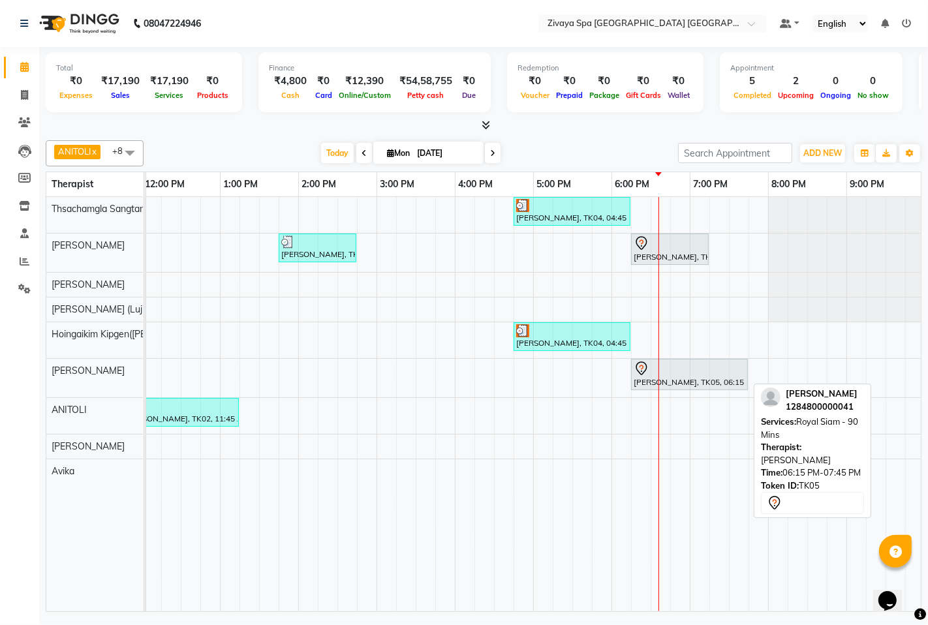
click at [680, 363] on div at bounding box center [690, 369] width 112 height 16
select select "7"
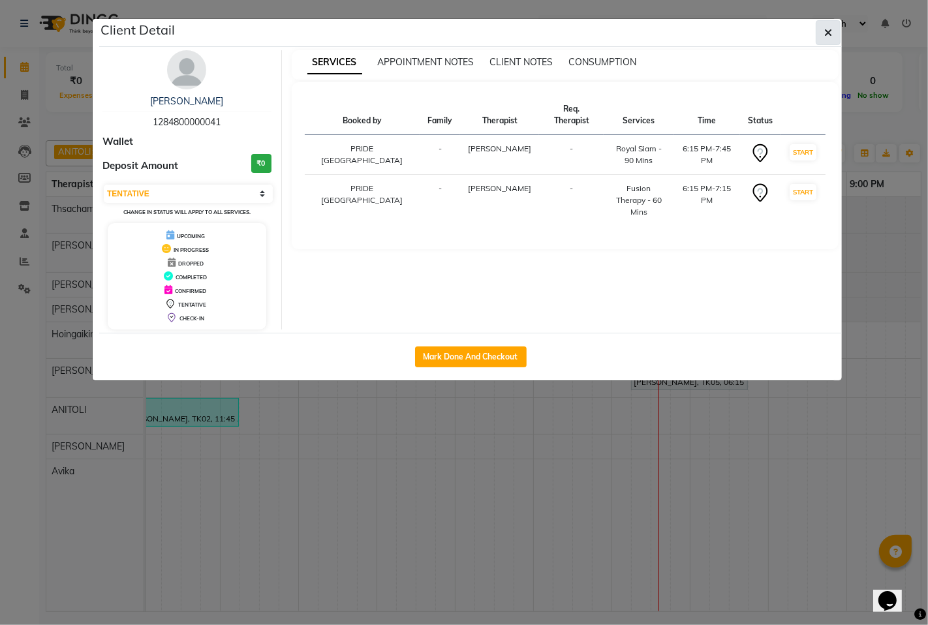
click at [830, 29] on icon "button" at bounding box center [828, 32] width 8 height 10
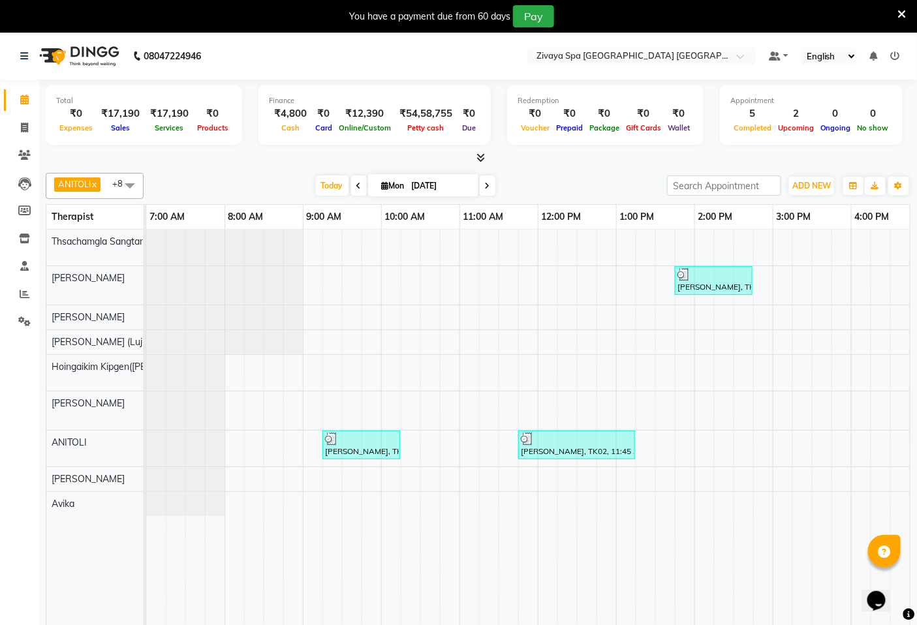
click at [696, 342] on div "lee, TK04, 04:45 PM-06:15 PM, Royal Siam - 90 Mins abhishek singh, TK03, 01:45 …" at bounding box center [772, 437] width 1253 height 414
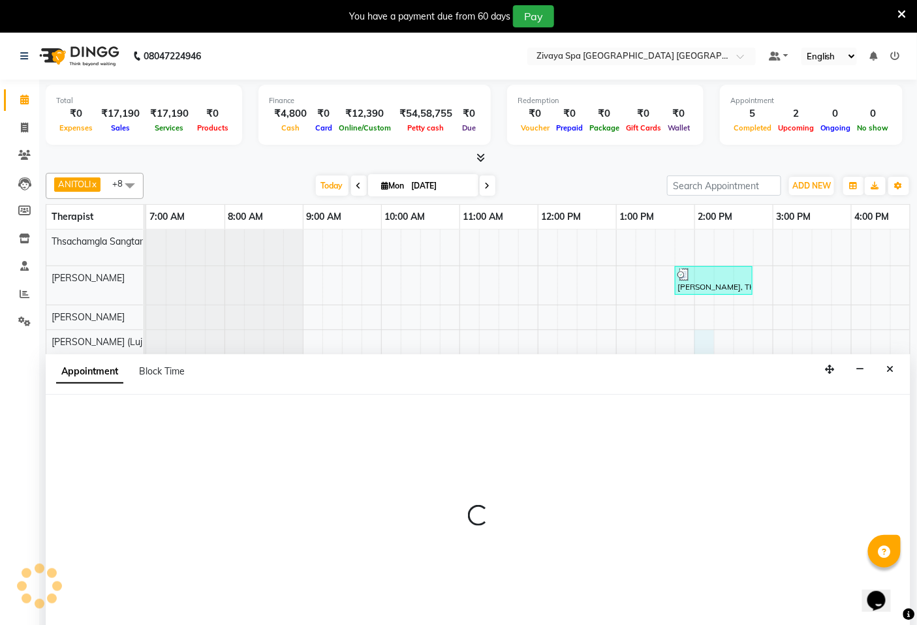
select select "49493"
select select "840"
select select "tentative"
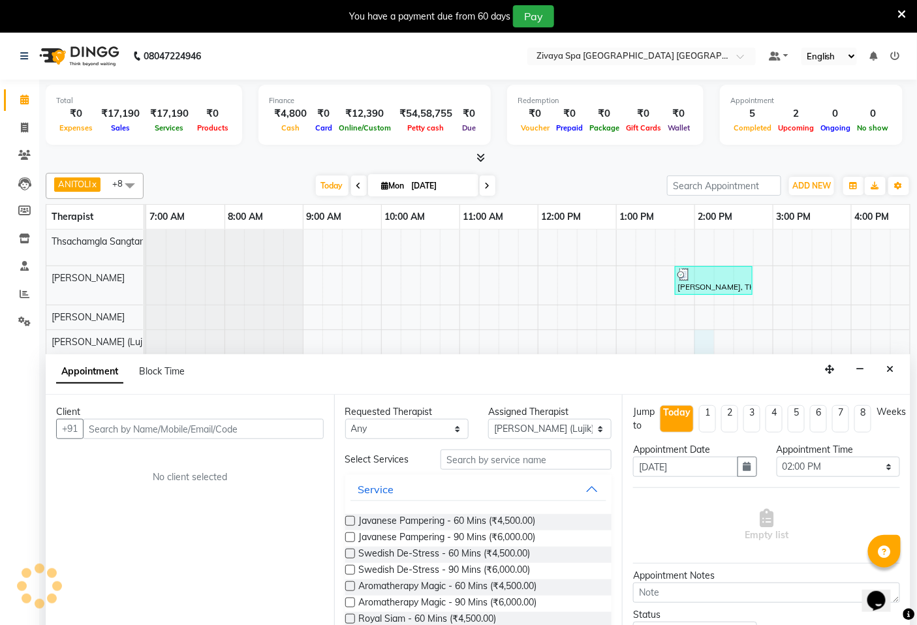
scroll to position [33, 0]
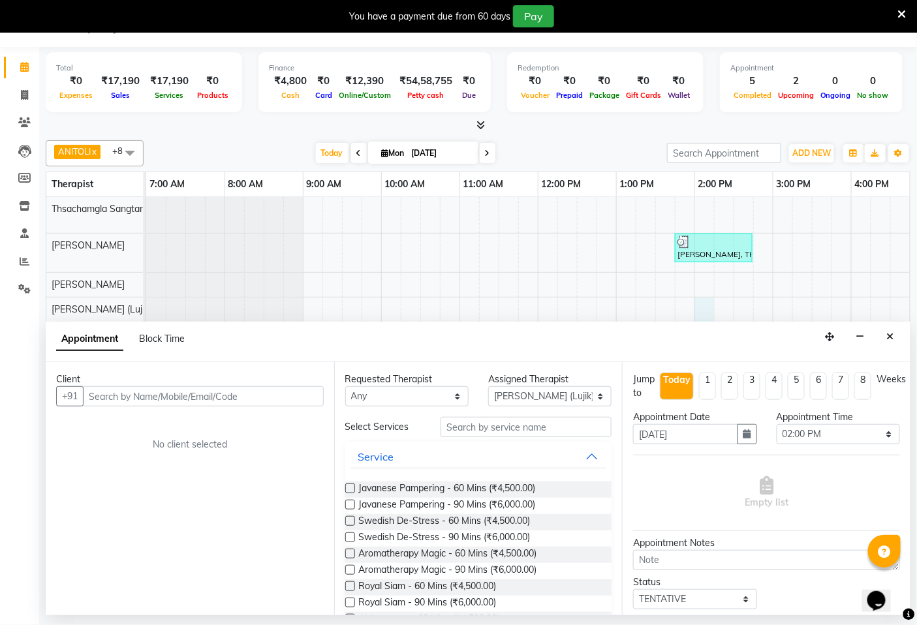
click at [588, 266] on div "lee, TK04, 04:45 PM-06:15 PM, Royal Siam - 90 Mins abhishek singh, TK03, 01:45 …" at bounding box center [772, 404] width 1253 height 414
click at [558, 257] on div "lee, TK04, 04:45 PM-06:15 PM, Royal Siam - 90 Mins abhishek singh, TK03, 01:45 …" at bounding box center [772, 404] width 1253 height 414
click at [886, 334] on button "Close" at bounding box center [890, 337] width 19 height 20
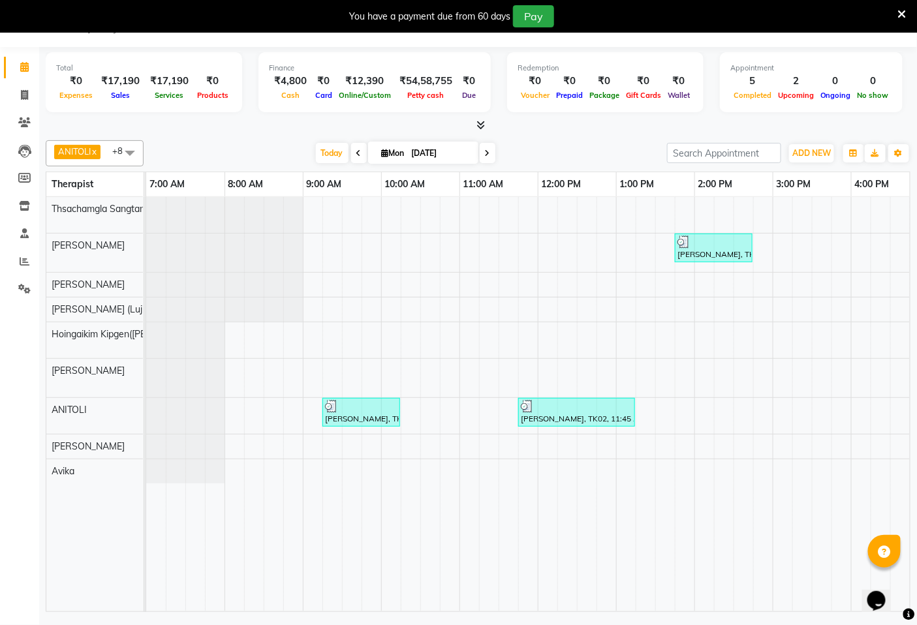
scroll to position [0, 490]
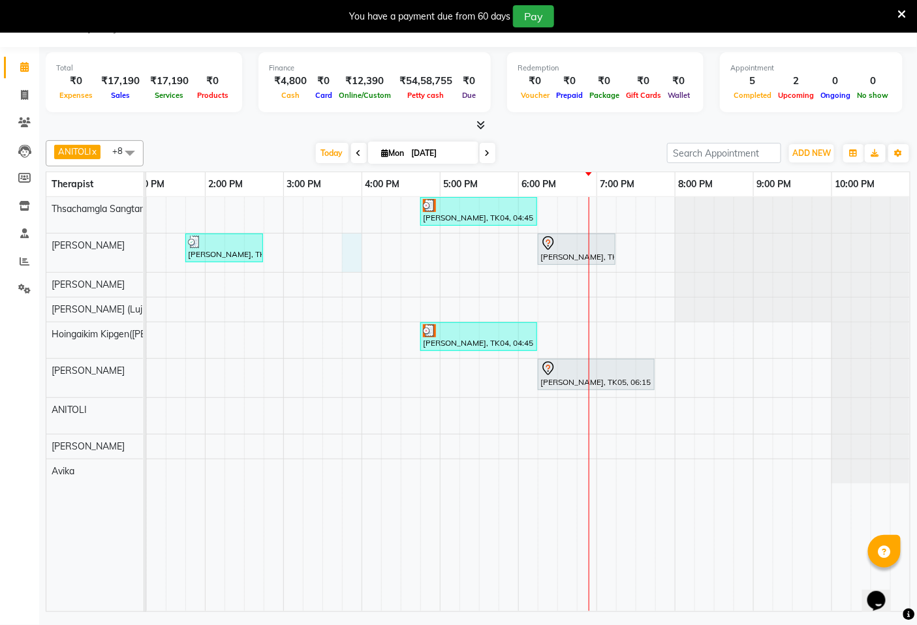
click at [342, 272] on td at bounding box center [352, 404] width 20 height 414
select select "49490"
select select "945"
select select "tentative"
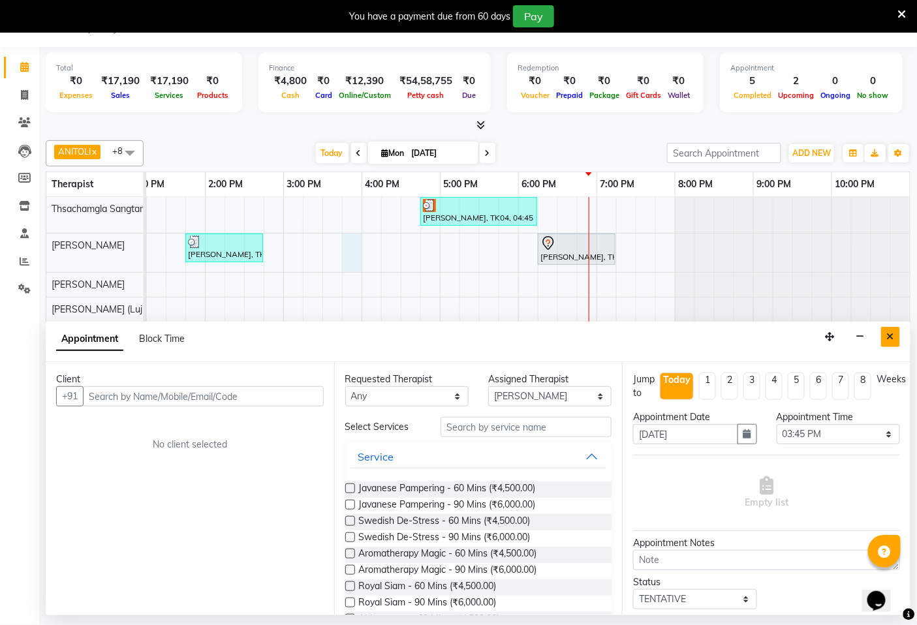
click at [892, 338] on icon "Close" at bounding box center [890, 336] width 7 height 9
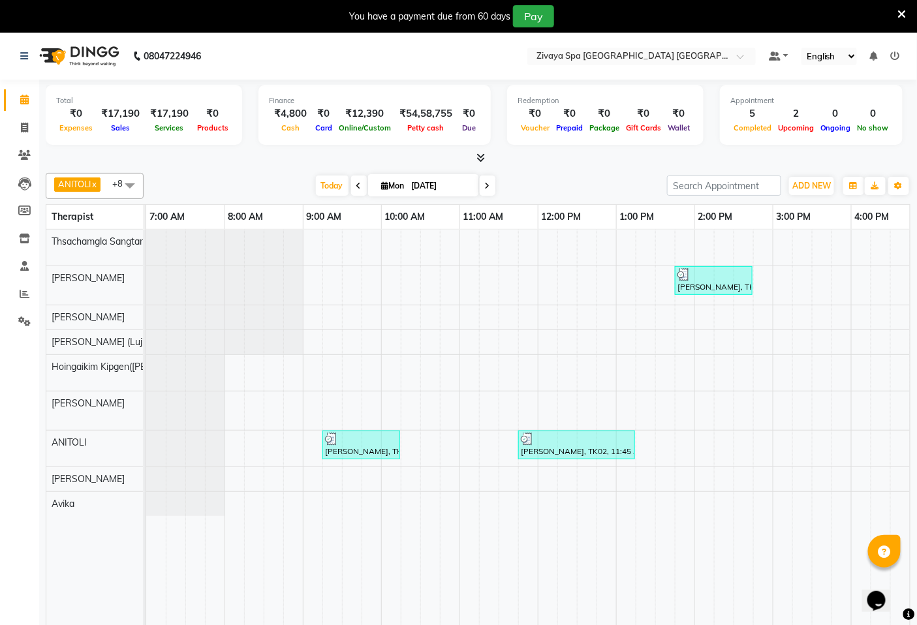
click at [570, 553] on td at bounding box center [567, 437] width 20 height 414
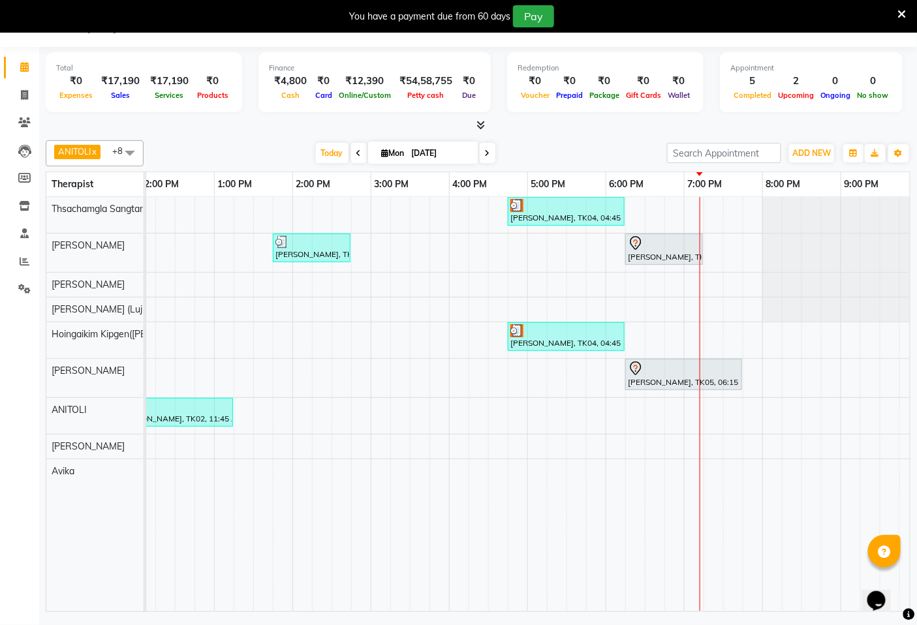
drag, startPoint x: 594, startPoint y: 601, endPoint x: 819, endPoint y: 584, distance: 225.8
click at [827, 601] on tr at bounding box center [370, 404] width 1253 height 414
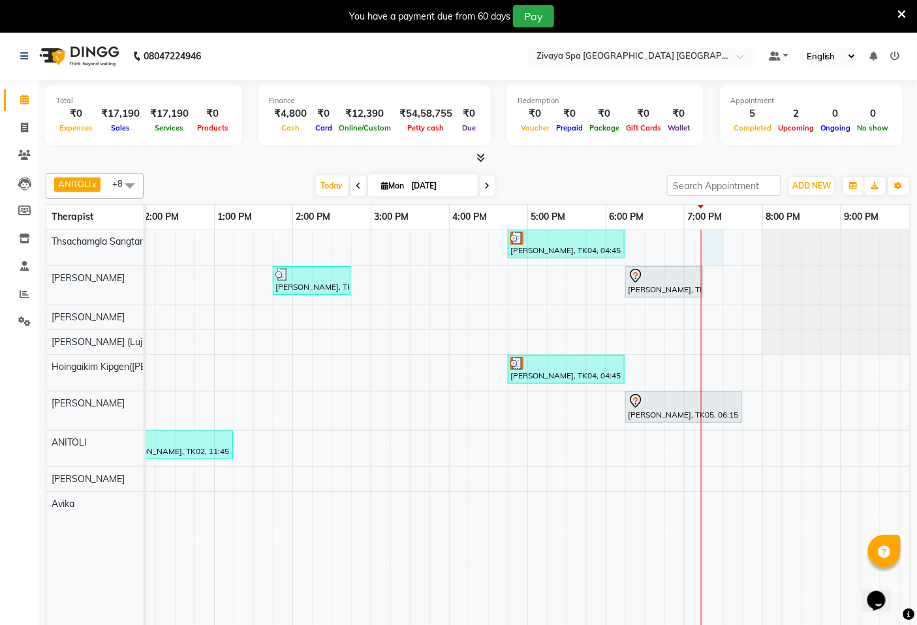
click at [711, 238] on div "[PERSON_NAME], TK04, 04:45 PM-06:15 PM, [GEOGRAPHIC_DATA] - 90 Mins [PERSON_NAM…" at bounding box center [370, 437] width 1253 height 414
select select "49489"
select select "tentative"
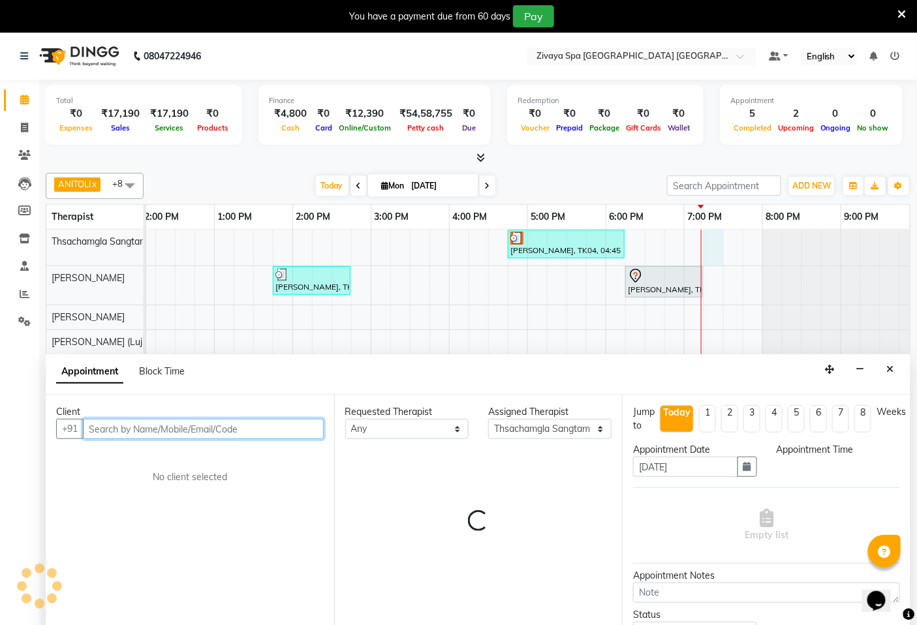
select select "1155"
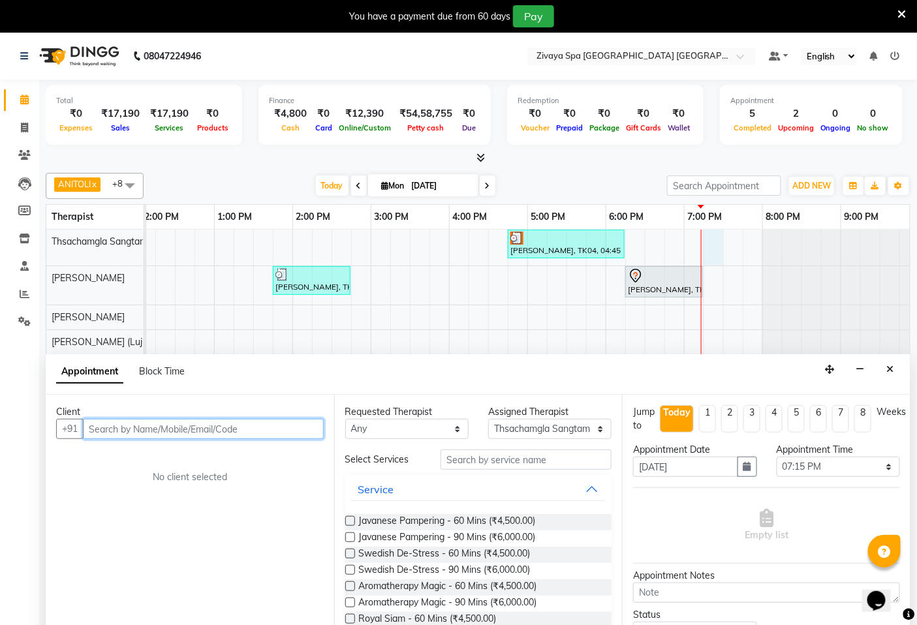
scroll to position [33, 0]
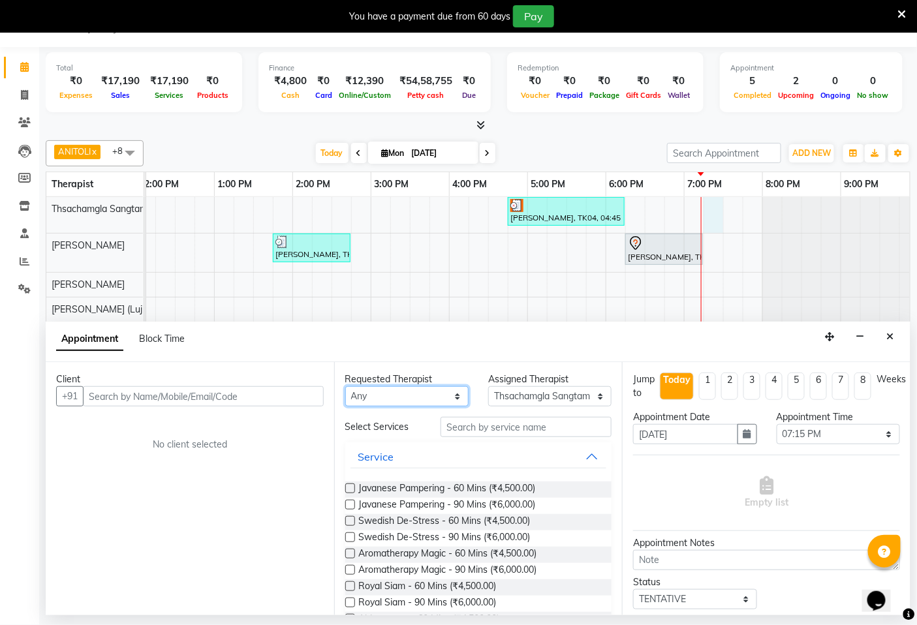
click at [451, 398] on select "Any Abin ANITOLI Avika Hoingaikim Kipgen(Rosie) Lujikliu Kamei (Lujik) Monika M…" at bounding box center [406, 396] width 123 height 20
click at [481, 272] on td at bounding box center [479, 404] width 20 height 414
click at [888, 337] on icon "Close" at bounding box center [890, 336] width 7 height 9
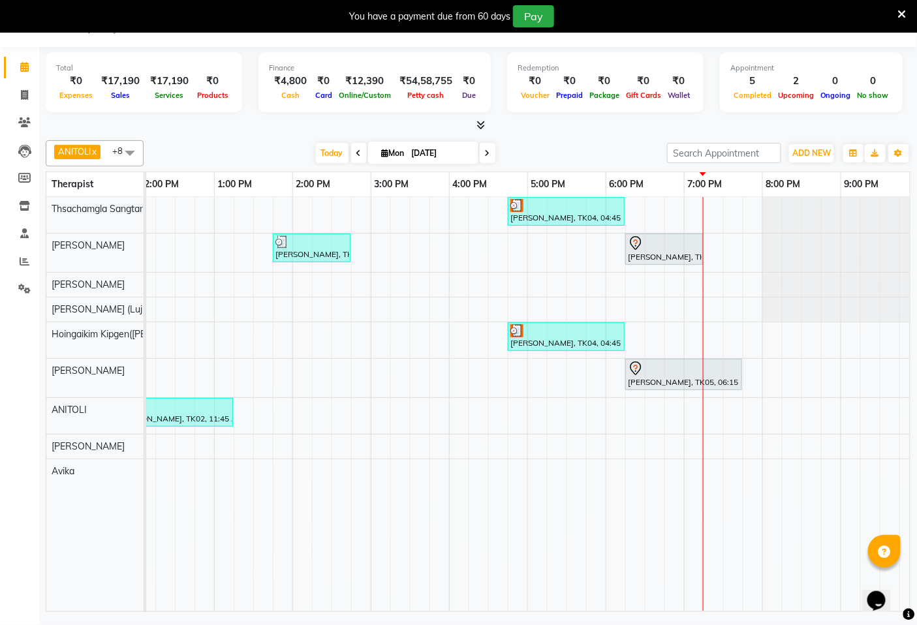
click at [727, 238] on div "[PERSON_NAME], TK04, 04:45 PM-06:15 PM, [GEOGRAPHIC_DATA] - 90 Mins [PERSON_NAM…" at bounding box center [370, 404] width 1253 height 414
select select "49490"
select select "tentative"
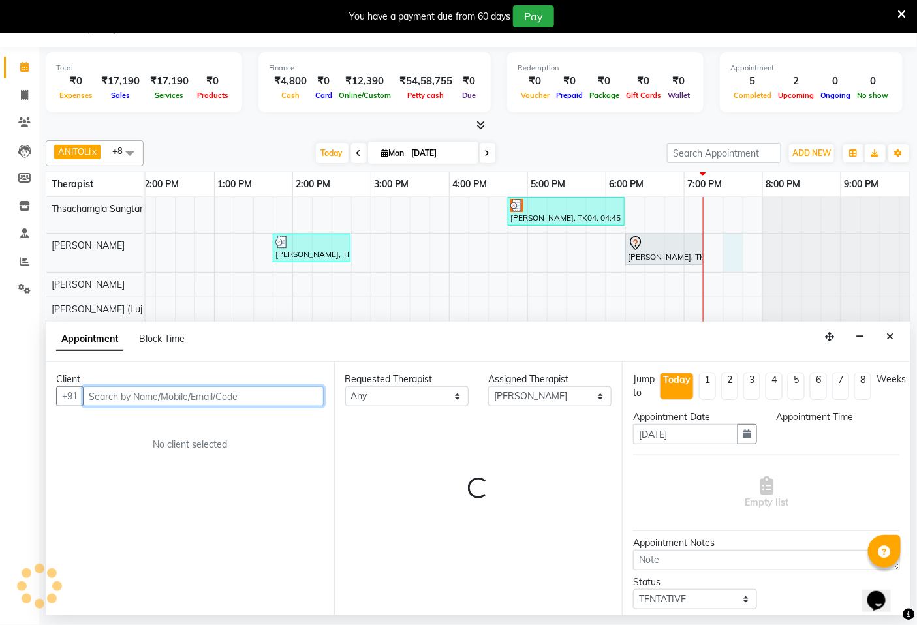
select select "1170"
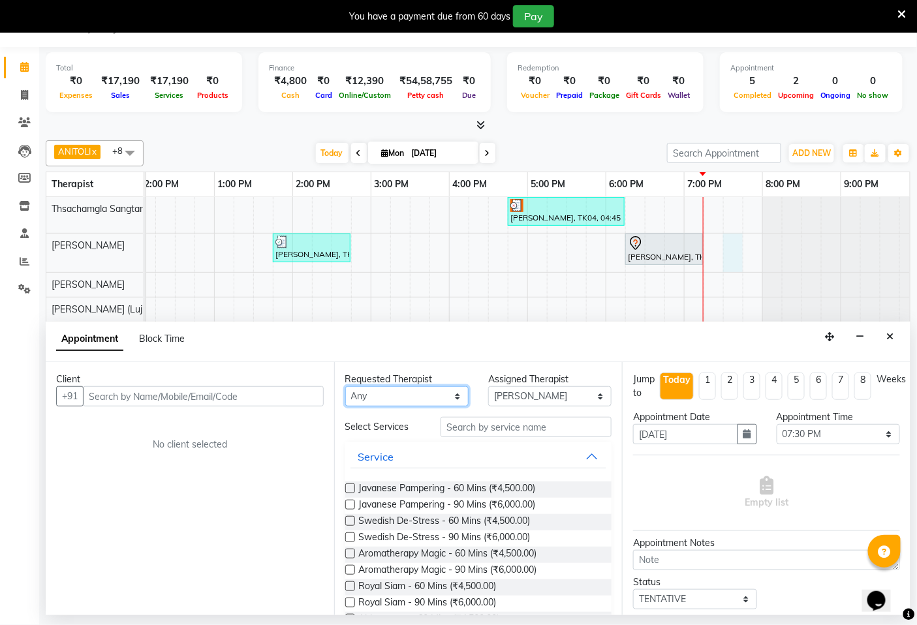
click at [453, 395] on select "Any Abin ANITOLI Avika Hoingaikim Kipgen(Rosie) Lujikliu Kamei (Lujik) Monika M…" at bounding box center [406, 396] width 123 height 20
drag, startPoint x: 535, startPoint y: 301, endPoint x: 375, endPoint y: 317, distance: 161.3
click at [537, 298] on div "[PERSON_NAME], TK04, 04:45 PM-06:15 PM, [GEOGRAPHIC_DATA] - 90 Mins [PERSON_NAM…" at bounding box center [370, 404] width 1253 height 414
select select "49493"
select select "tentative"
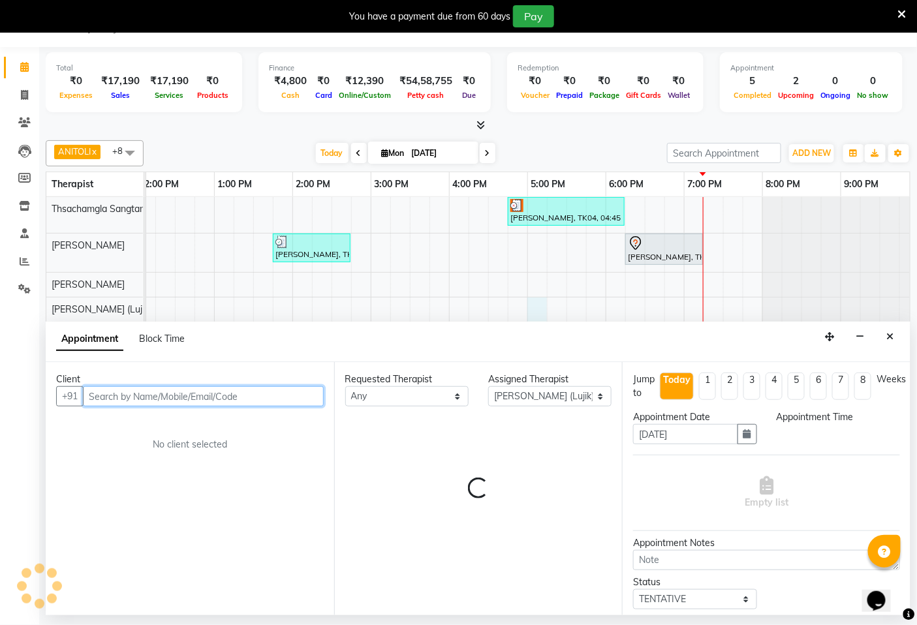
select select "1020"
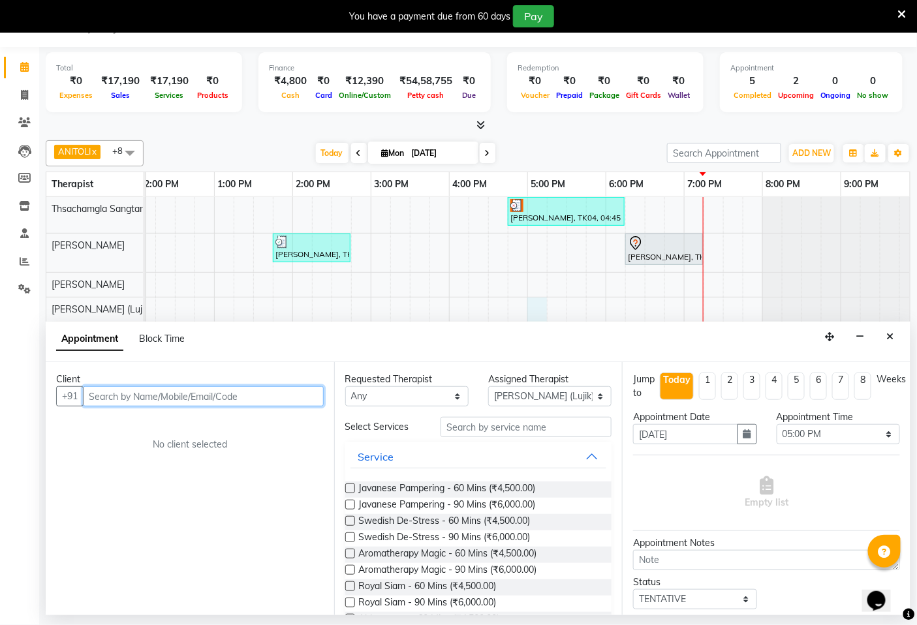
click at [109, 401] on input "text" at bounding box center [203, 396] width 241 height 20
type input "9773787456"
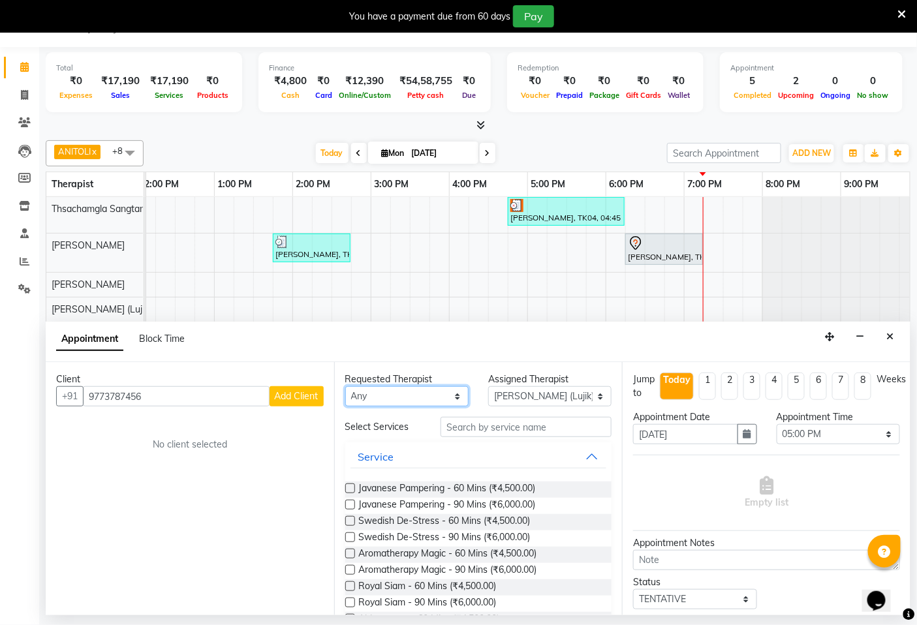
click at [452, 397] on select "Any Abin ANITOLI Avika Hoingaikim Kipgen(Rosie) Lujikliu Kamei (Lujik) Monika M…" at bounding box center [406, 396] width 123 height 20
select select "49489"
click at [345, 386] on select "Any Abin ANITOLI Avika Hoingaikim Kipgen(Rosie) Lujikliu Kamei (Lujik) Monika M…" at bounding box center [406, 396] width 123 height 20
select select "49489"
click at [693, 437] on input "[DATE]" at bounding box center [685, 434] width 104 height 20
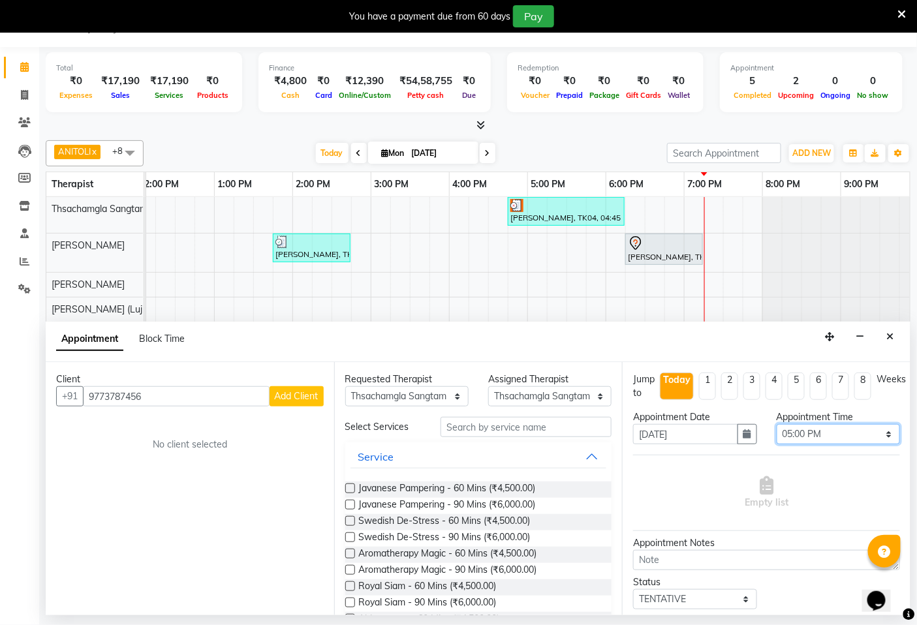
click at [877, 433] on select "Select 08:00 AM 08:15 AM 08:30 AM 08:45 AM 09:00 AM 09:15 AM 09:30 AM 09:45 AM …" at bounding box center [838, 434] width 123 height 20
click at [875, 435] on select "Select 08:00 AM 08:15 AM 08:30 AM 08:45 AM 09:00 AM 09:15 AM 09:30 AM 09:45 AM …" at bounding box center [838, 434] width 123 height 20
click at [879, 435] on select "Select 08:00 AM 08:15 AM 08:30 AM 08:45 AM 09:00 AM 09:15 AM 09:30 AM 09:45 AM …" at bounding box center [838, 434] width 123 height 20
click at [878, 435] on select "Select 08:00 AM 08:15 AM 08:30 AM 08:45 AM 09:00 AM 09:15 AM 09:30 AM 09:45 AM …" at bounding box center [838, 434] width 123 height 20
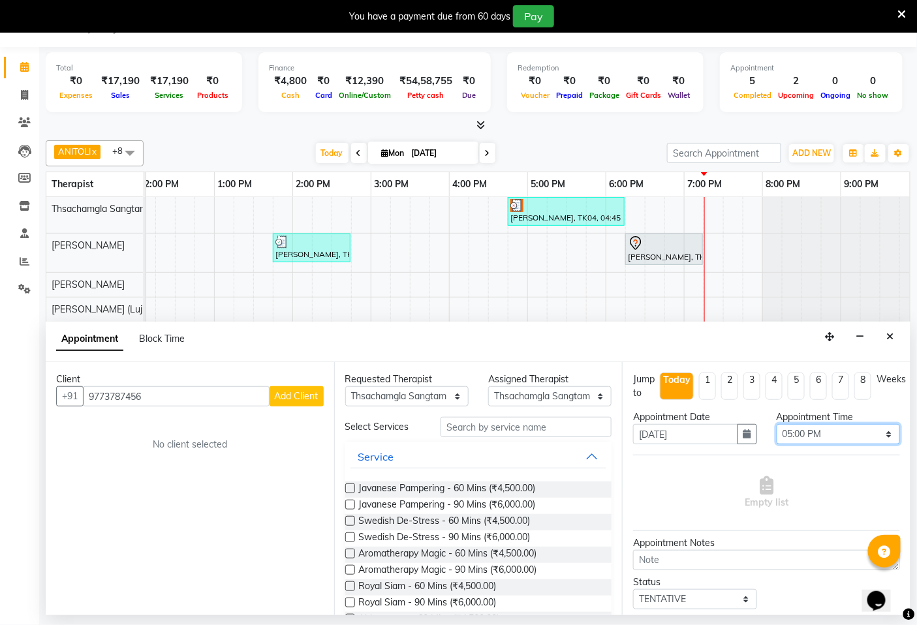
click at [878, 435] on select "Select 08:00 AM 08:15 AM 08:30 AM 08:45 AM 09:00 AM 09:15 AM 09:30 AM 09:45 AM …" at bounding box center [838, 434] width 123 height 20
select select "1155"
click at [777, 424] on select "Select 08:00 AM 08:15 AM 08:30 AM 08:45 AM 09:00 AM 09:15 AM 09:30 AM 09:45 AM …" at bounding box center [838, 434] width 123 height 20
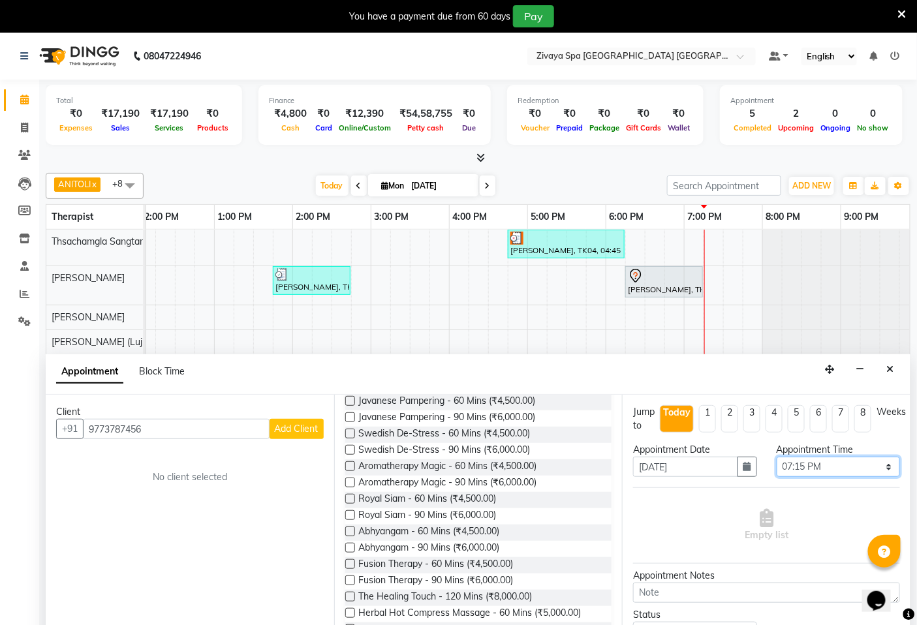
scroll to position [145, 0]
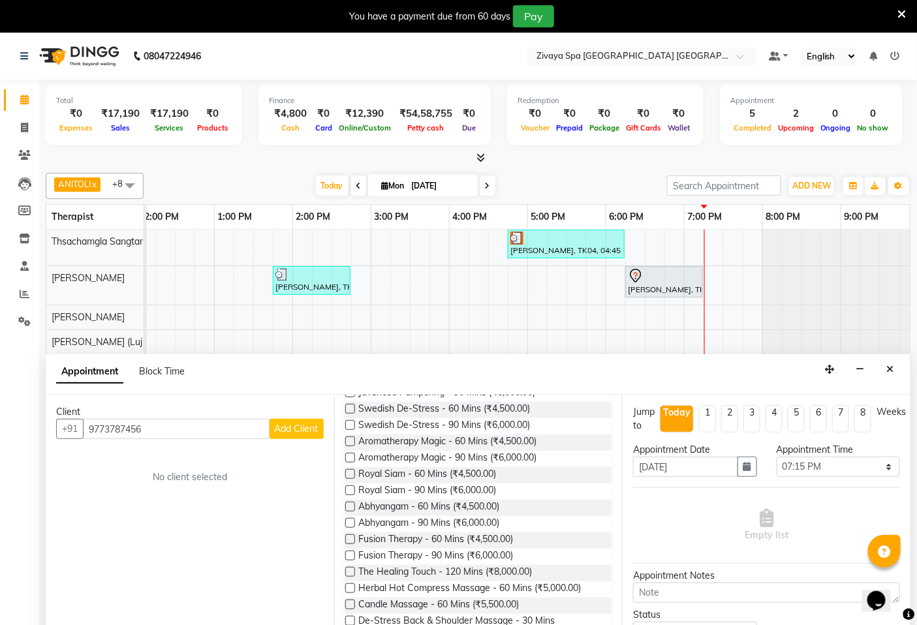
click at [354, 537] on label at bounding box center [350, 540] width 10 height 10
click at [354, 537] on input "checkbox" at bounding box center [349, 541] width 8 height 8
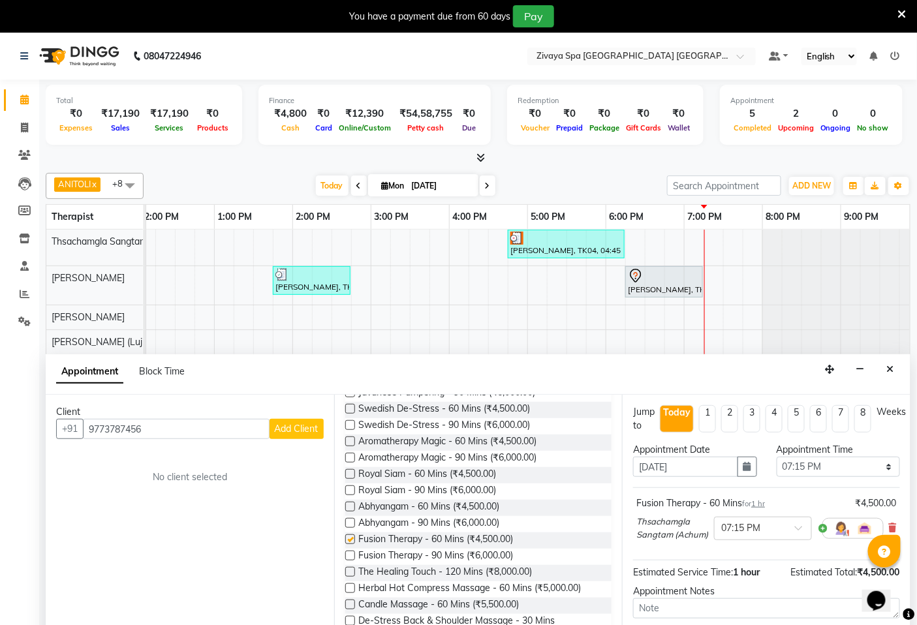
checkbox input "false"
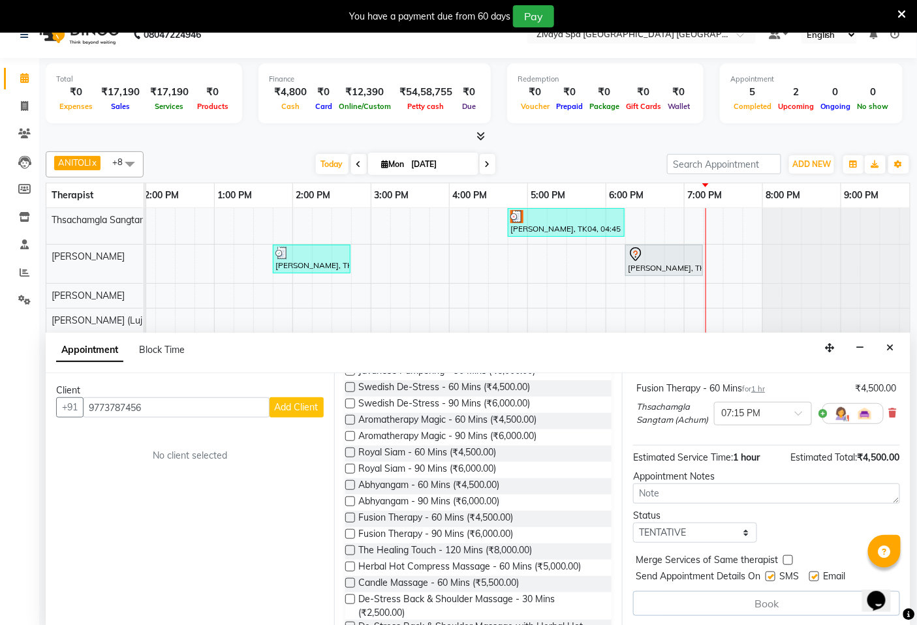
scroll to position [33, 0]
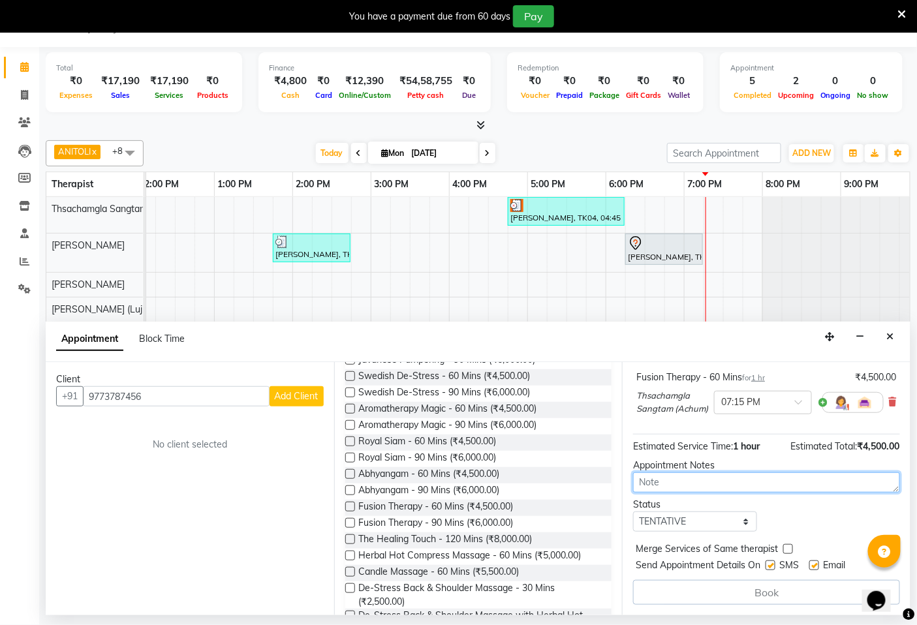
click at [672, 482] on textarea at bounding box center [766, 483] width 267 height 20
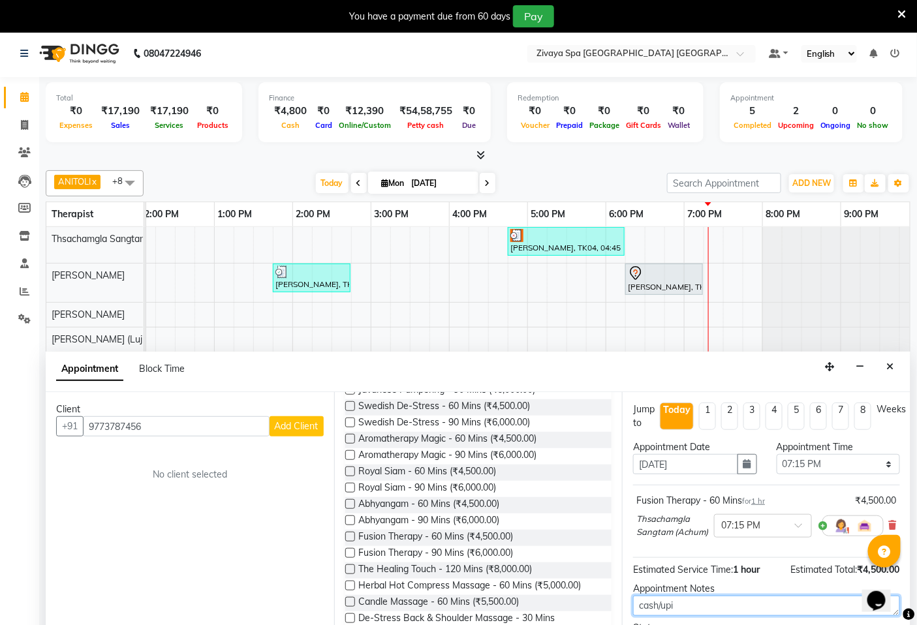
scroll to position [0, 0]
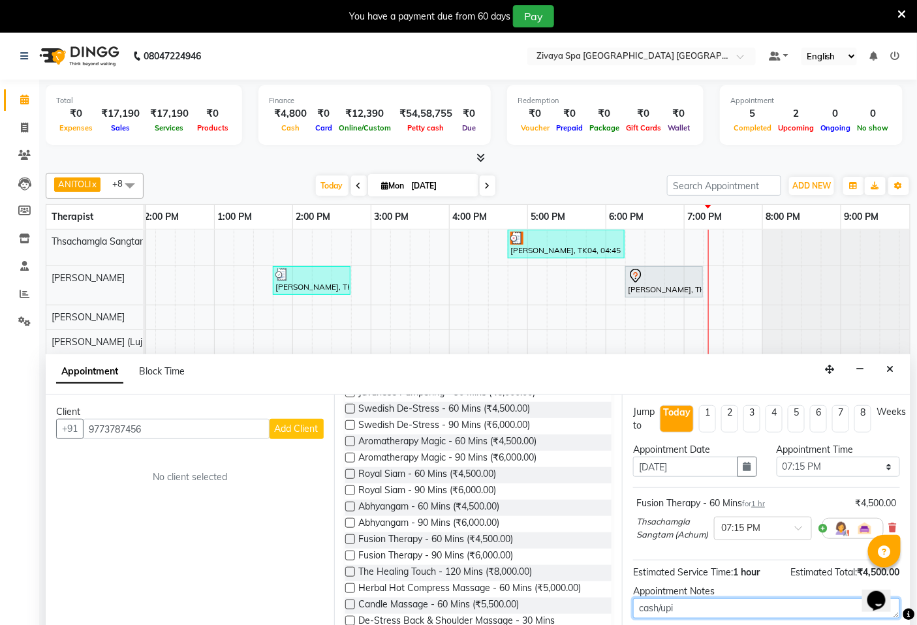
type textarea "cash/upi"
click at [310, 433] on span "Add Client" at bounding box center [297, 429] width 44 height 12
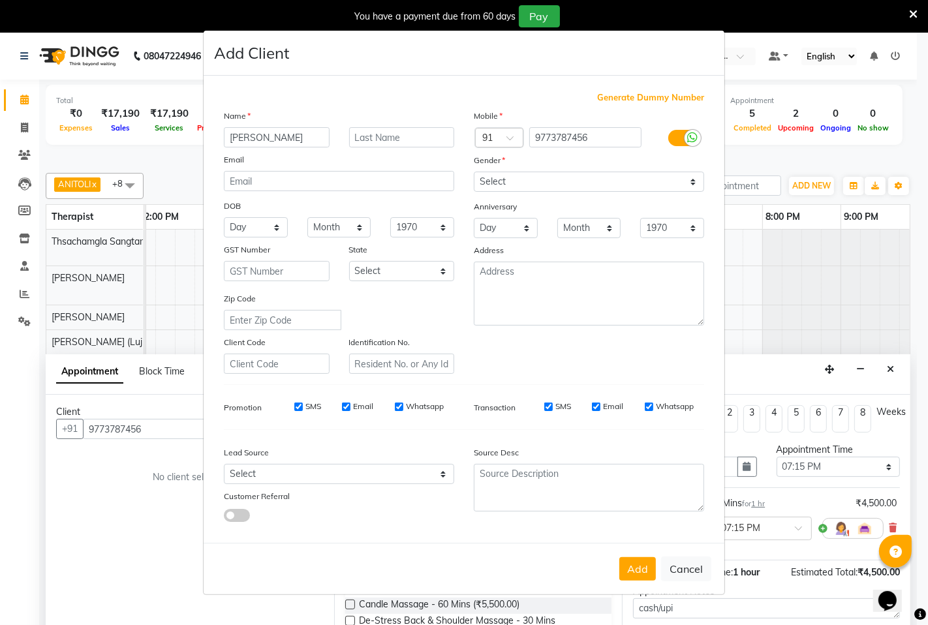
type input "shashant"
click at [399, 137] on input "text" at bounding box center [402, 137] width 106 height 20
type input "singh"
click at [695, 181] on select "Select Male Female Other Prefer Not To Say" at bounding box center [589, 182] width 230 height 20
select select "male"
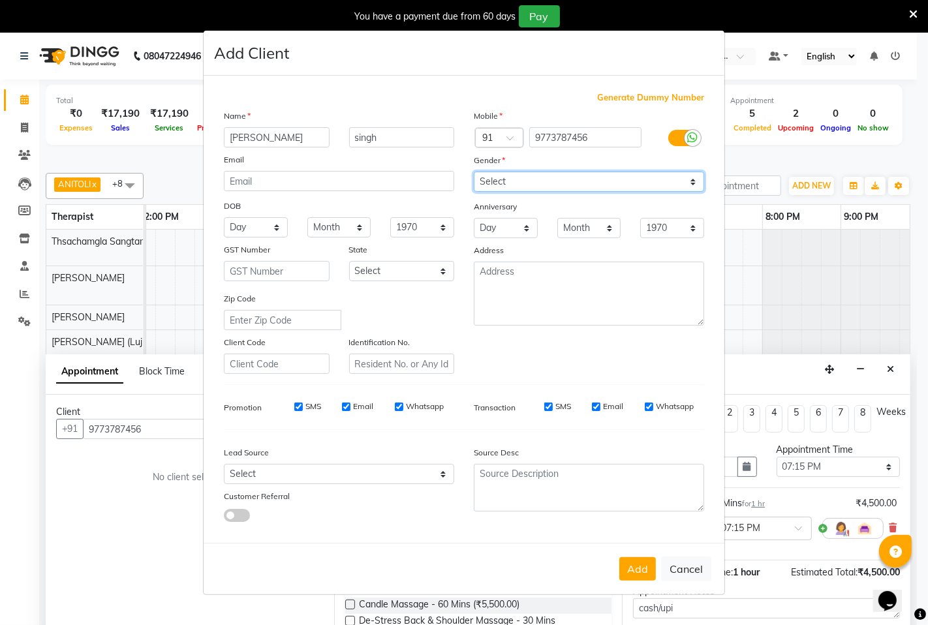
click at [474, 172] on select "Select Male Female Other Prefer Not To Say" at bounding box center [589, 182] width 230 height 20
click at [297, 403] on input "SMS" at bounding box center [298, 407] width 8 height 8
checkbox input "false"
drag, startPoint x: 347, startPoint y: 410, endPoint x: 366, endPoint y: 420, distance: 21.1
click at [349, 410] on input "Email" at bounding box center [346, 407] width 8 height 8
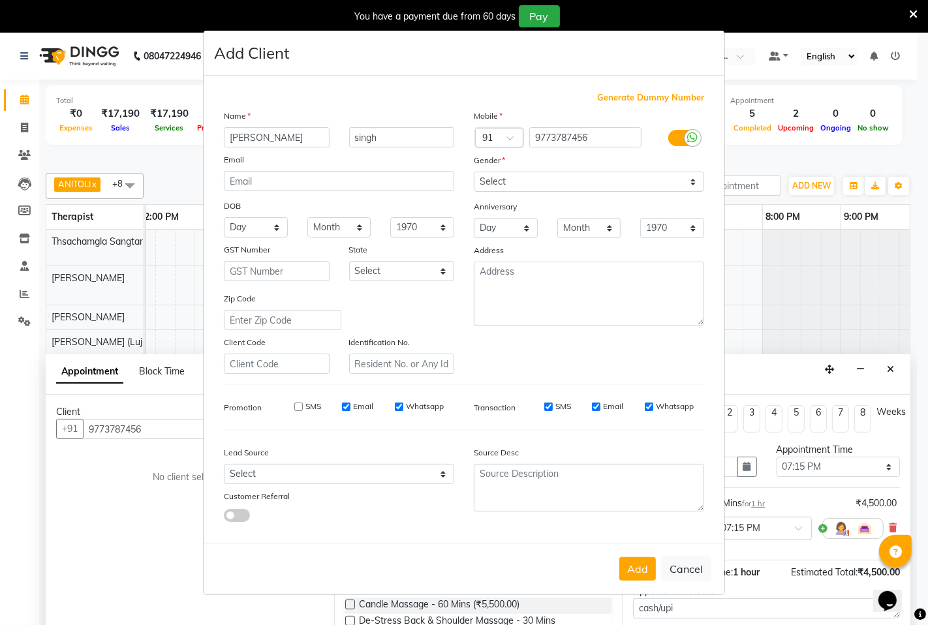
checkbox input "false"
click at [402, 408] on input "Whatsapp" at bounding box center [399, 407] width 8 height 8
checkbox input "false"
drag, startPoint x: 551, startPoint y: 409, endPoint x: 559, endPoint y: 423, distance: 16.7
click at [551, 410] on input "SMS" at bounding box center [548, 407] width 8 height 8
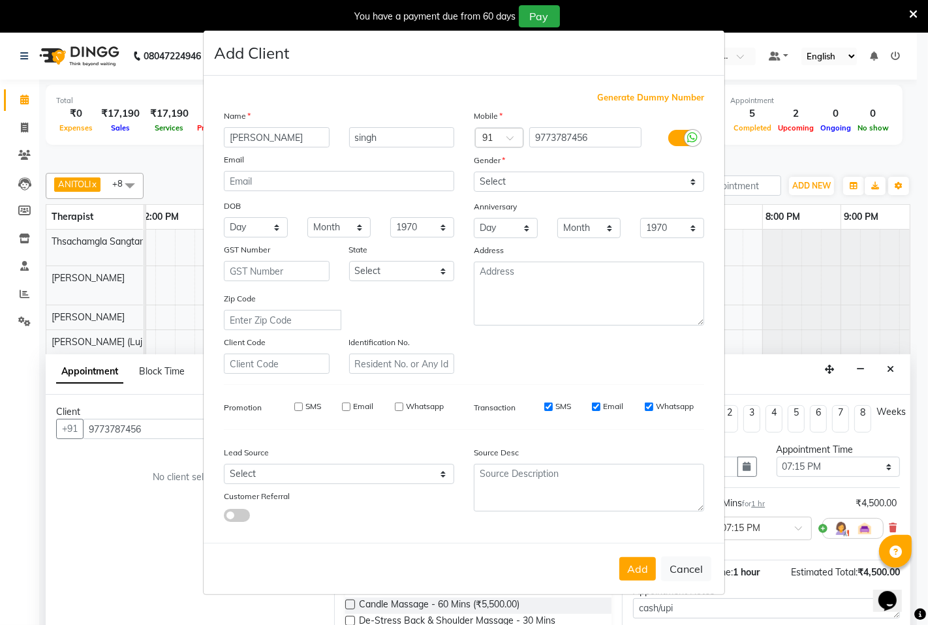
checkbox input "false"
click at [596, 409] on input "Email" at bounding box center [596, 407] width 8 height 8
checkbox input "false"
click at [649, 410] on input "Whatsapp" at bounding box center [649, 407] width 8 height 8
checkbox input "false"
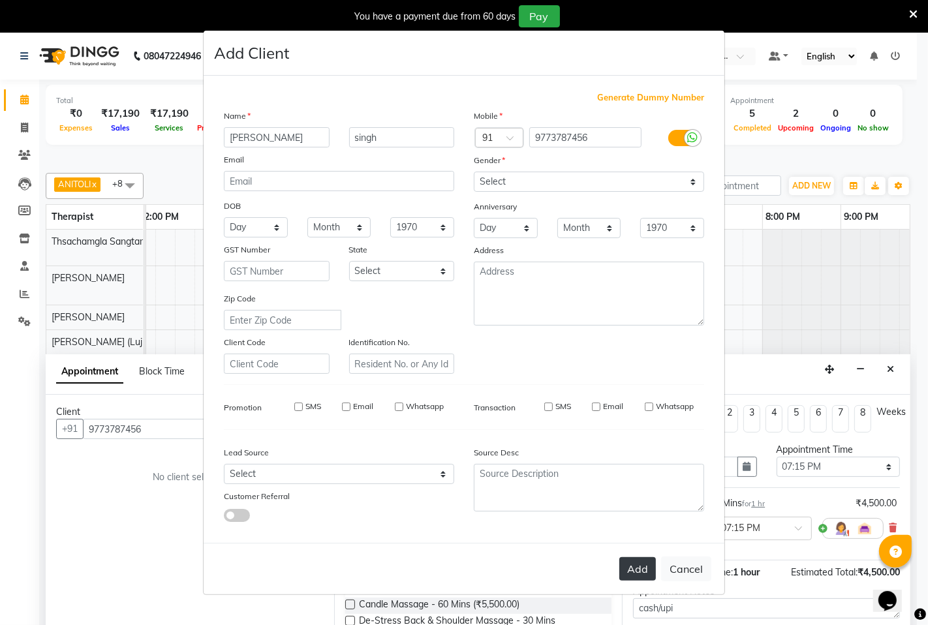
click at [638, 572] on button "Add" at bounding box center [637, 568] width 37 height 23
select select
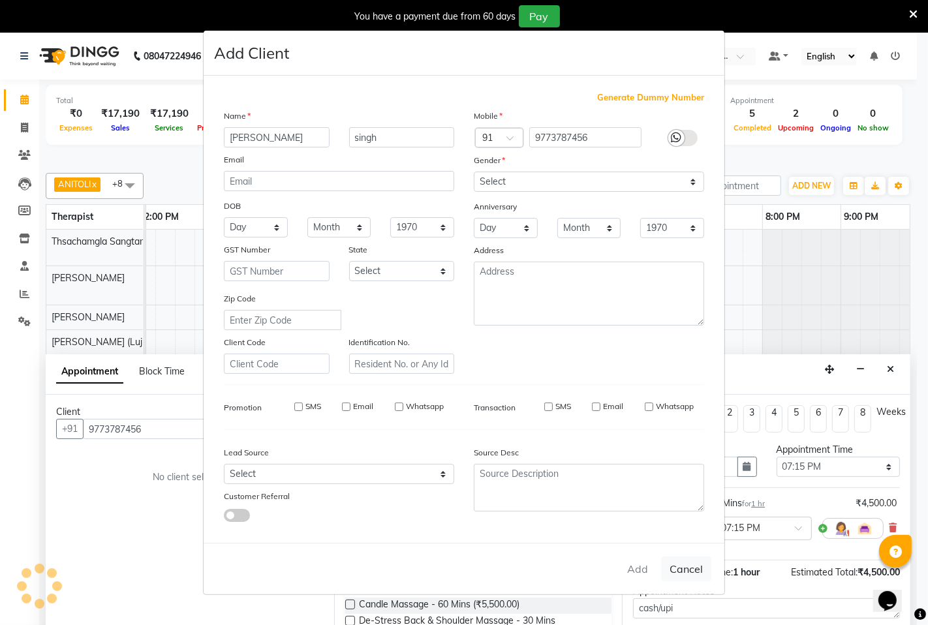
select select
checkbox input "false"
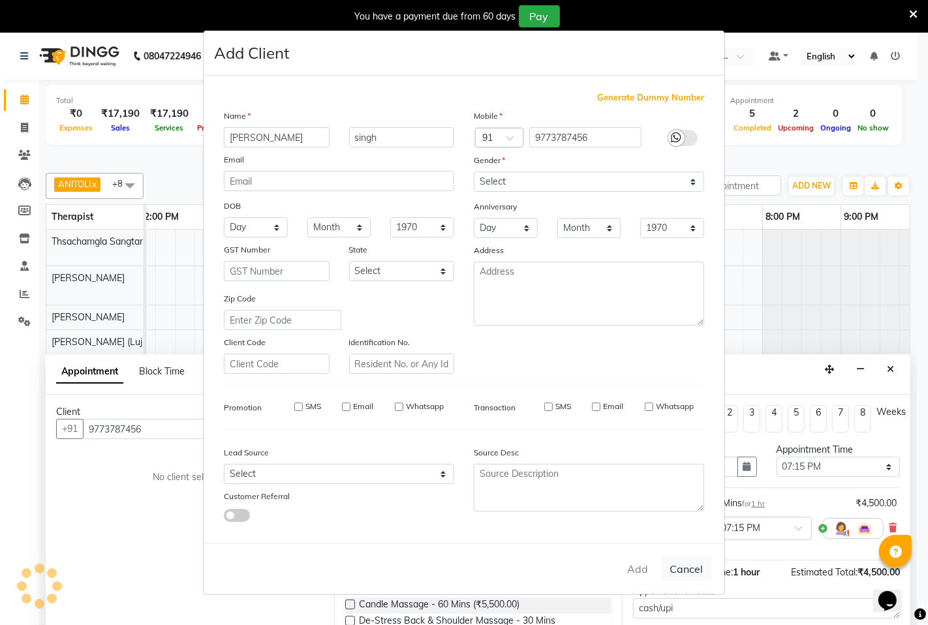
checkbox input "false"
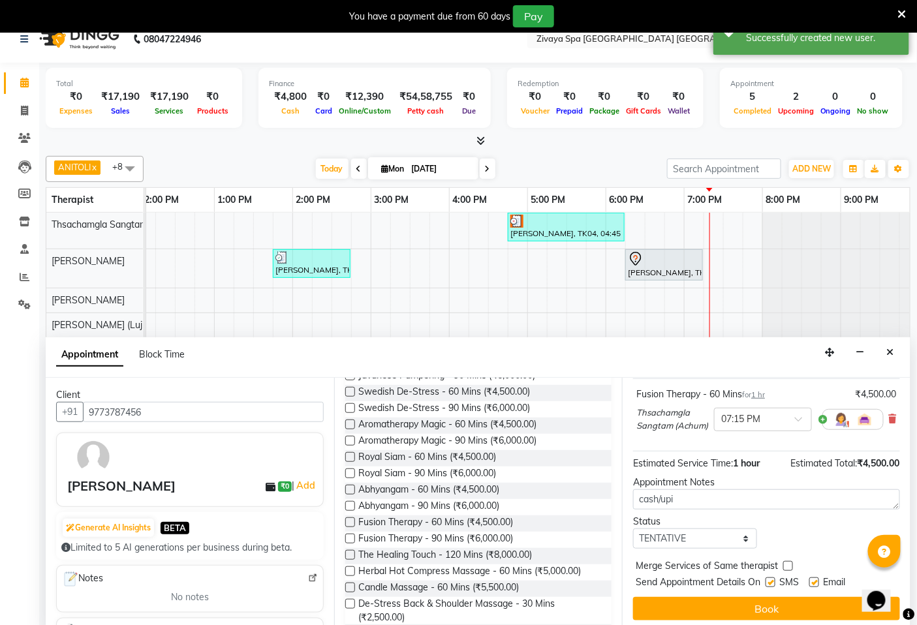
scroll to position [33, 0]
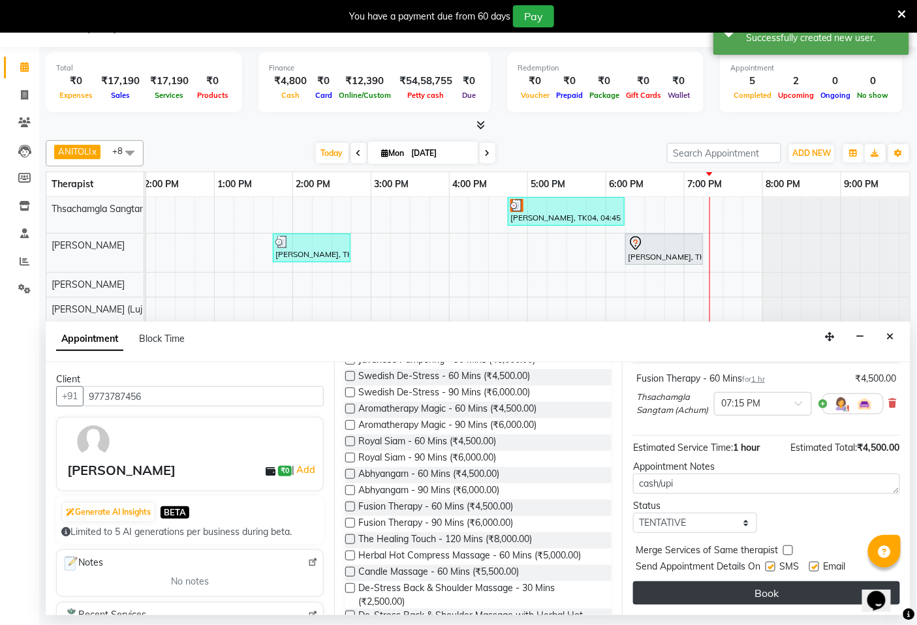
click at [721, 592] on button "Book" at bounding box center [766, 593] width 267 height 23
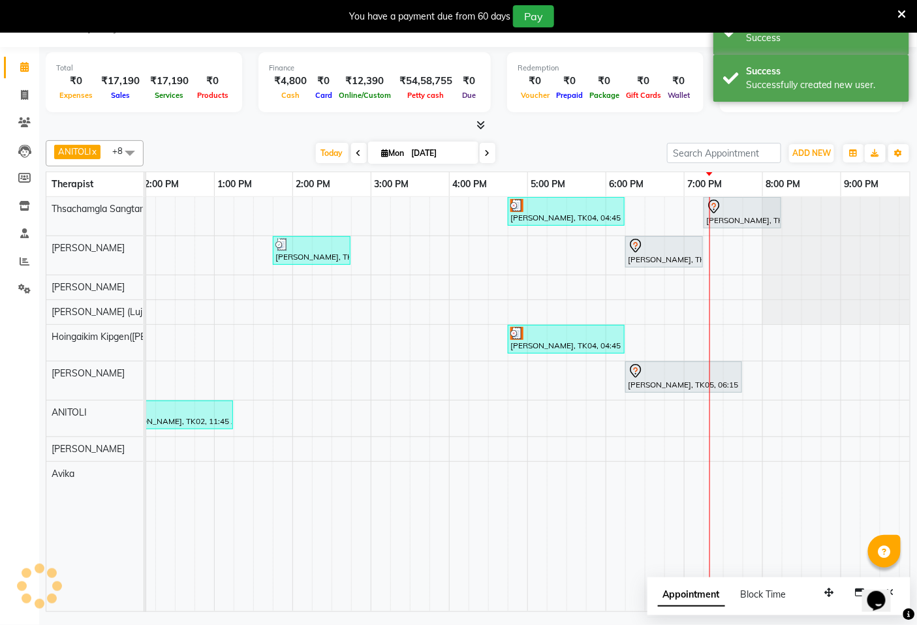
scroll to position [0, 0]
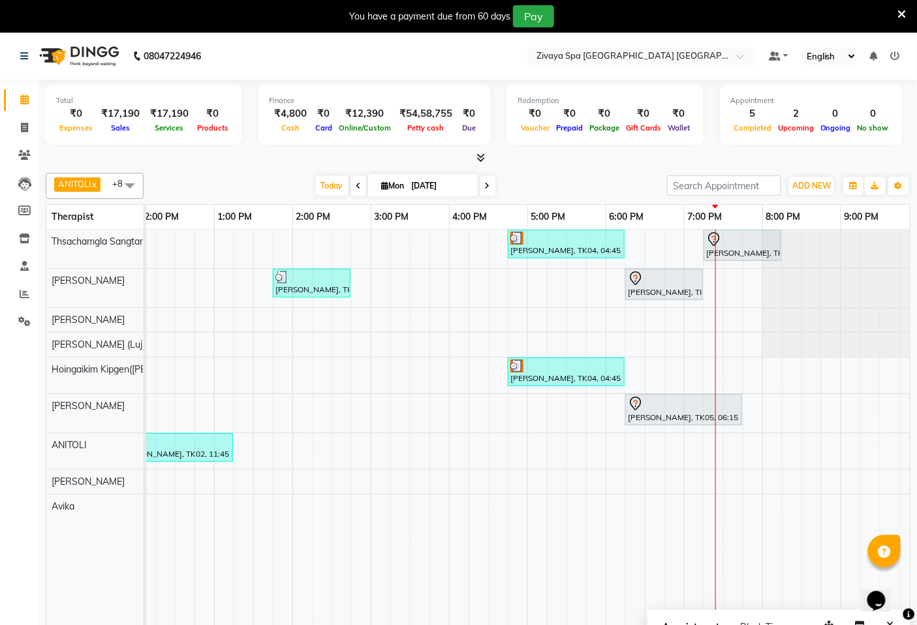
click at [129, 183] on span at bounding box center [130, 185] width 26 height 25
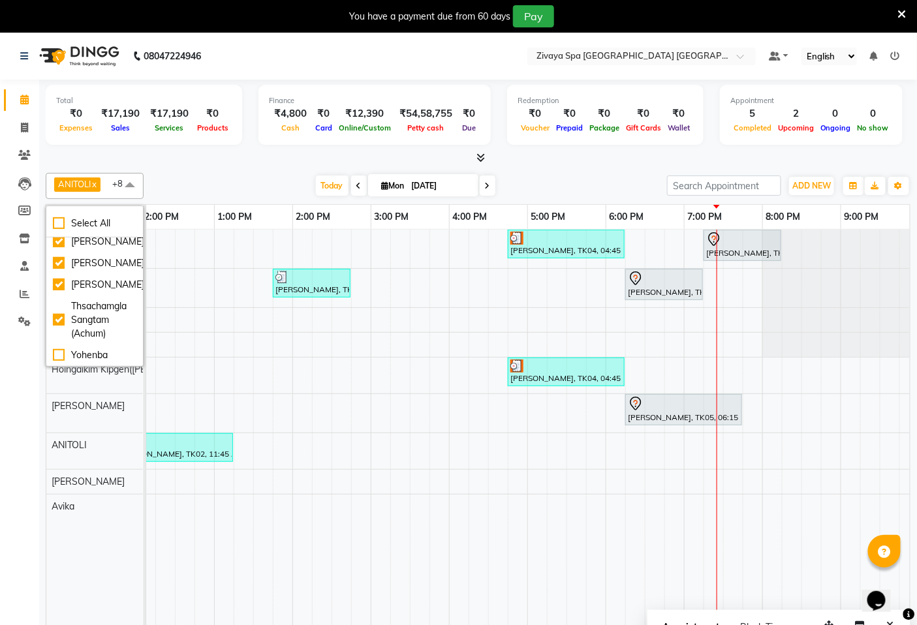
click at [133, 185] on span at bounding box center [130, 185] width 26 height 25
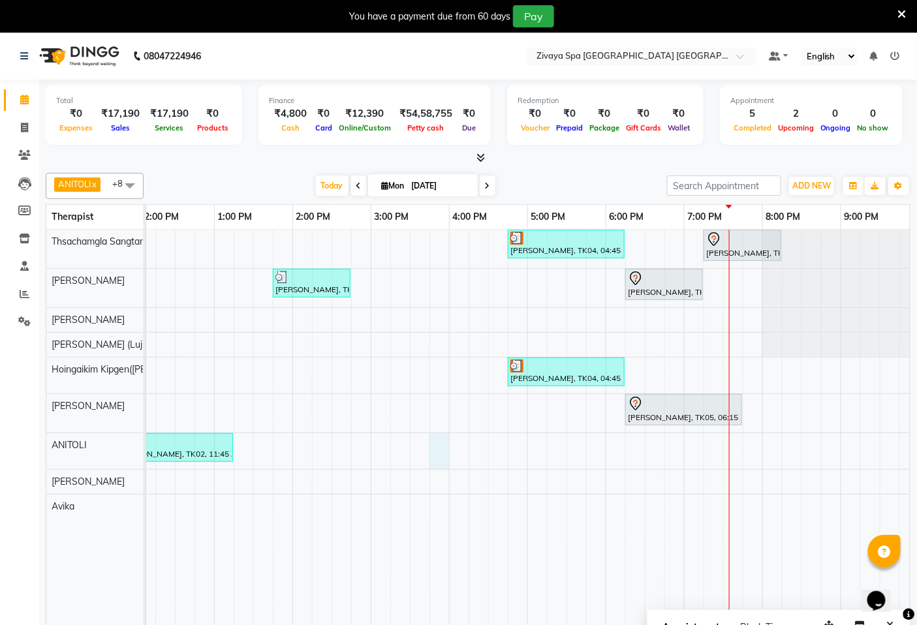
click at [446, 439] on div "lee, TK04, 04:45 PM-06:15 PM, Royal Siam - 90 Mins shashant singh, TK06, 07:15 …" at bounding box center [370, 437] width 1253 height 414
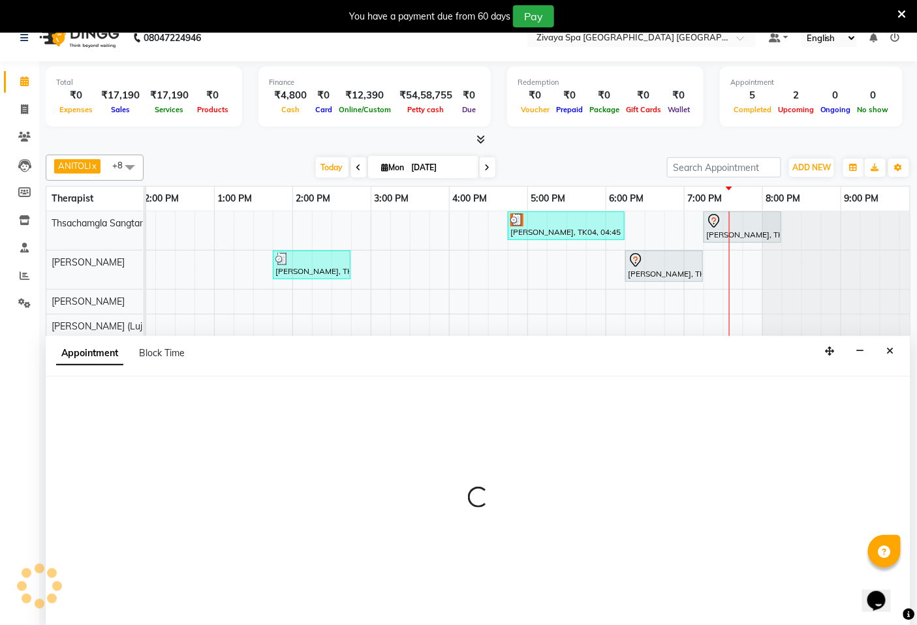
scroll to position [33, 0]
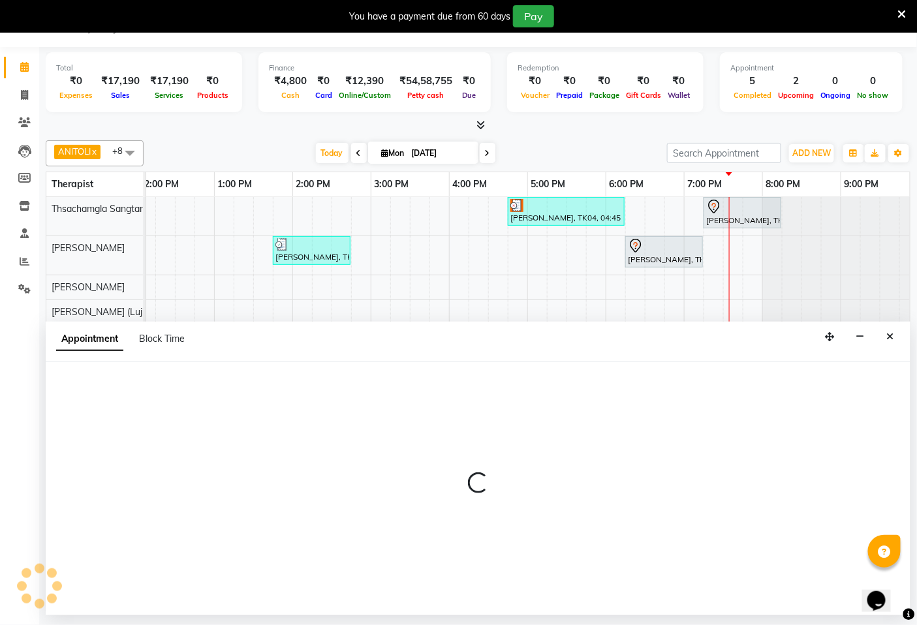
select select "71800"
select select "945"
select select "tentative"
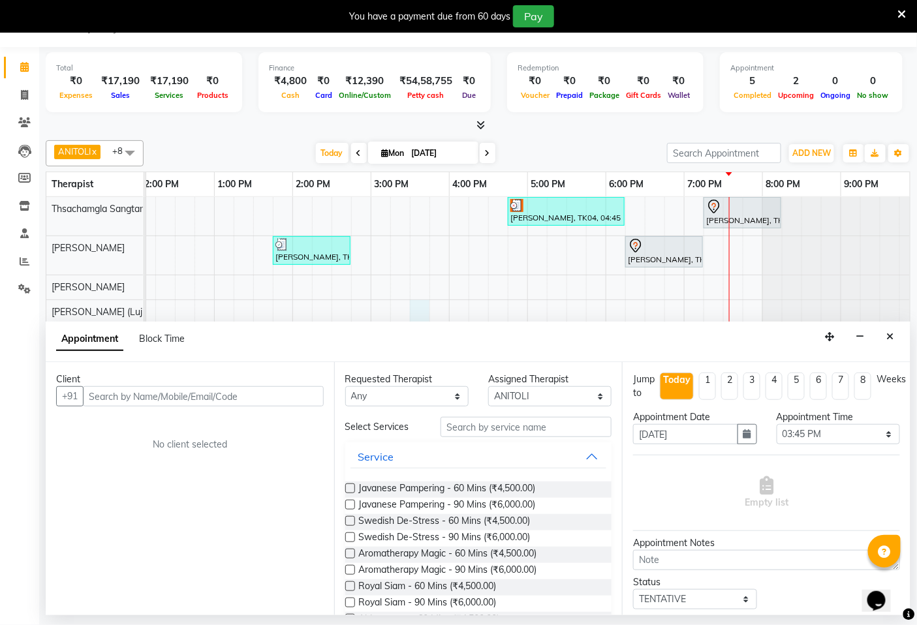
click at [427, 314] on div "lee, TK04, 04:45 PM-06:15 PM, Royal Siam - 90 Mins shashant singh, TK06, 07:15 …" at bounding box center [370, 404] width 1253 height 414
click at [891, 339] on icon "Close" at bounding box center [890, 336] width 7 height 9
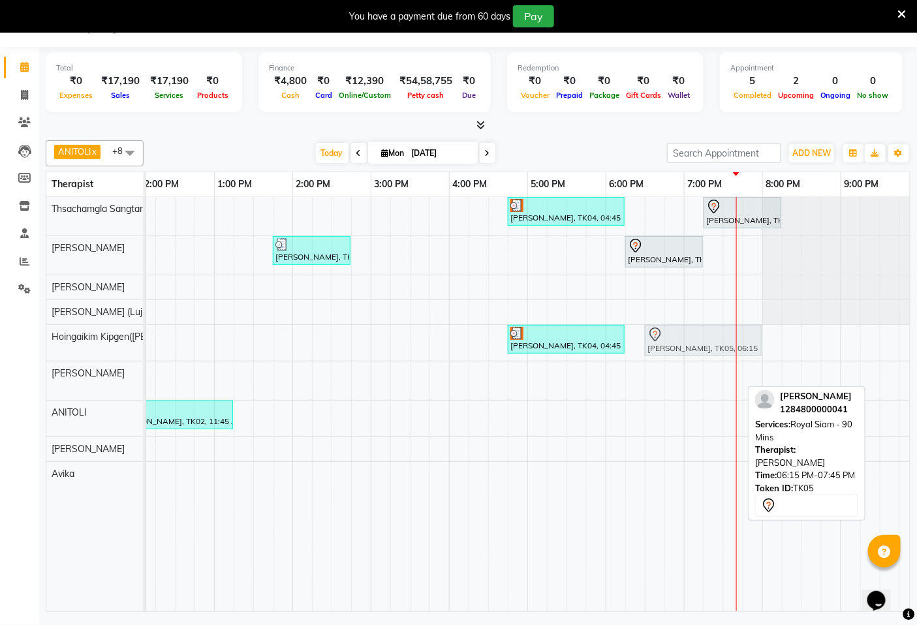
drag, startPoint x: 674, startPoint y: 383, endPoint x: 689, endPoint y: 331, distance: 53.7
click at [695, 340] on tbody "lee, TK04, 04:45 PM-06:15 PM, Royal Siam - 90 Mins shashant singh, TK06, 07:15 …" at bounding box center [370, 341] width 1253 height 289
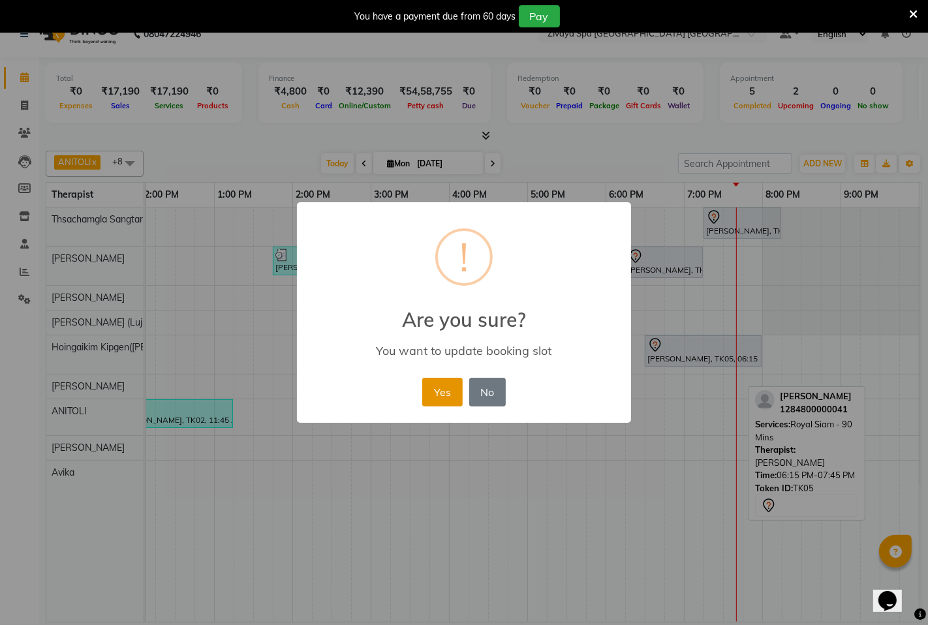
click at [445, 394] on button "Yes" at bounding box center [442, 392] width 40 height 29
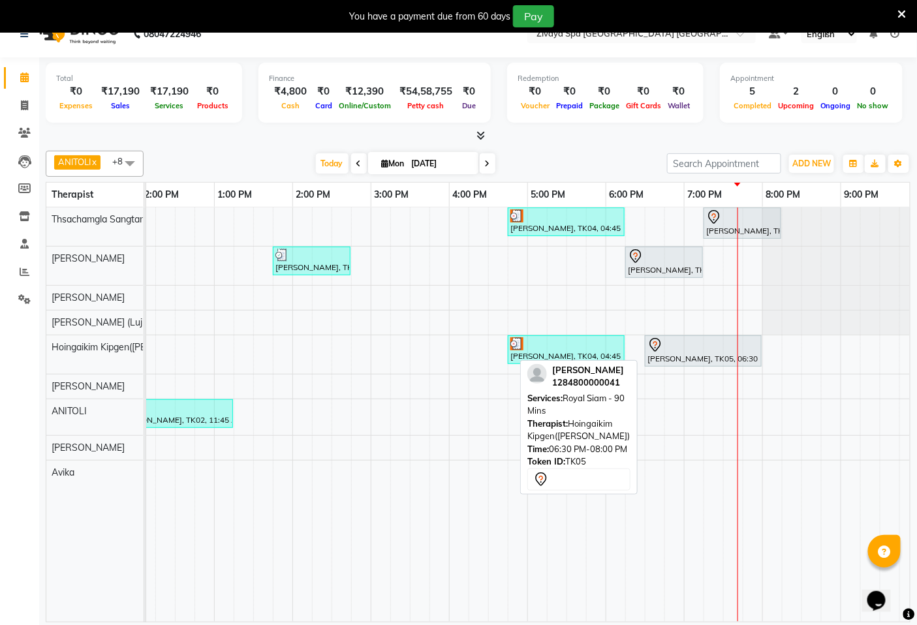
click at [702, 347] on div at bounding box center [704, 345] width 112 height 16
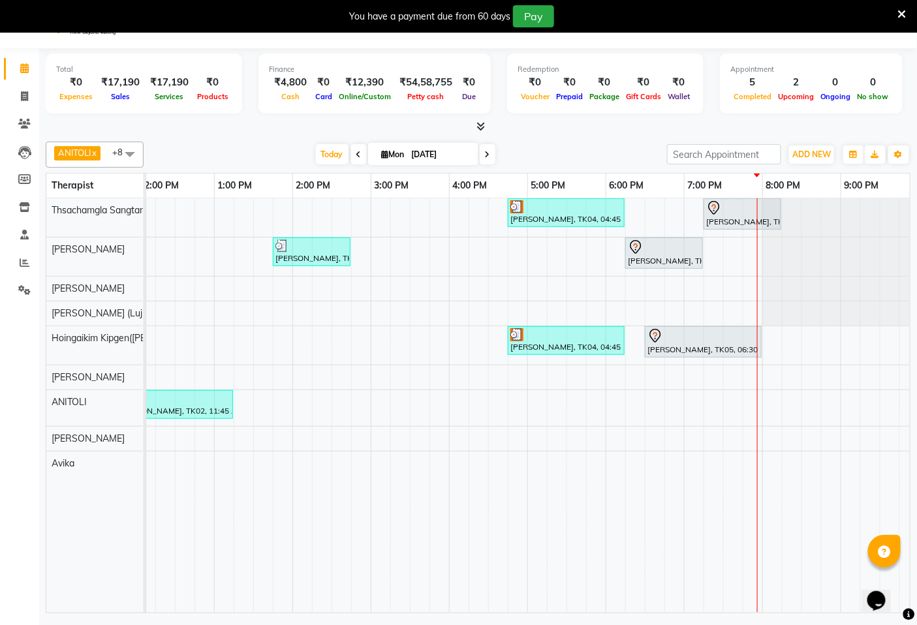
scroll to position [33, 0]
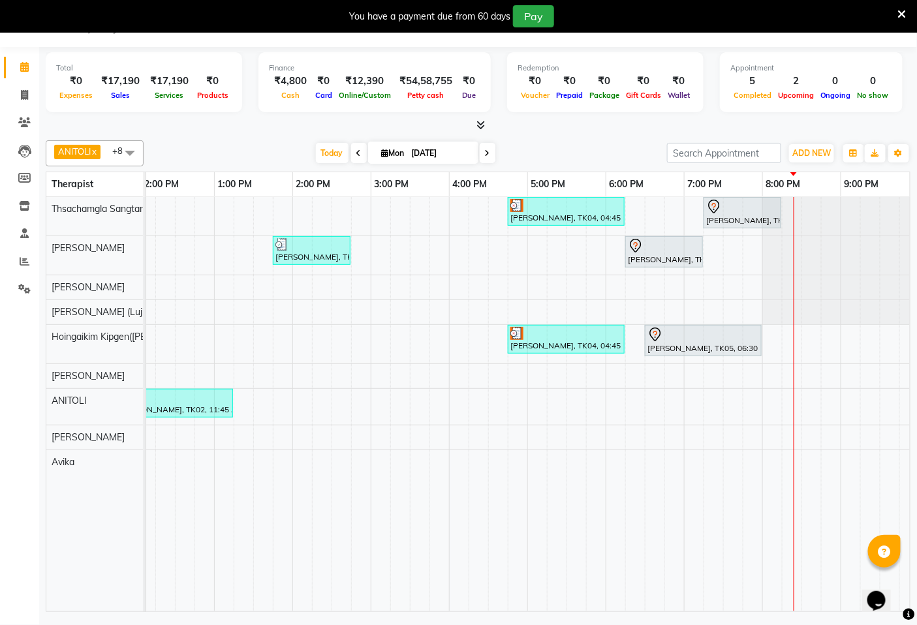
click at [464, 283] on div "lee, TK04, 04:45 PM-06:15 PM, Royal Siam - 90 Mins shashant singh, TK06, 07:15 …" at bounding box center [370, 404] width 1253 height 414
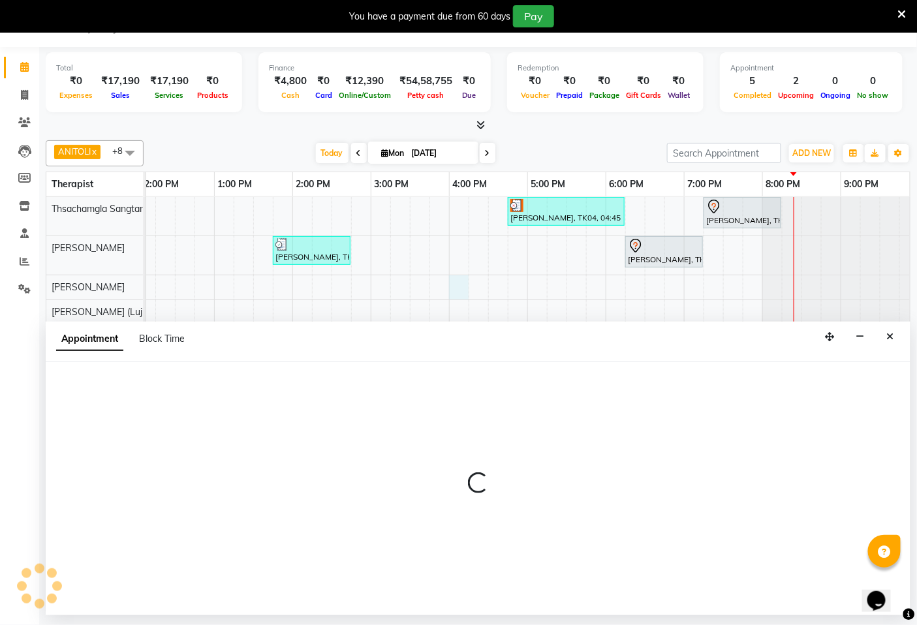
select select "49491"
select select "960"
select select "tentative"
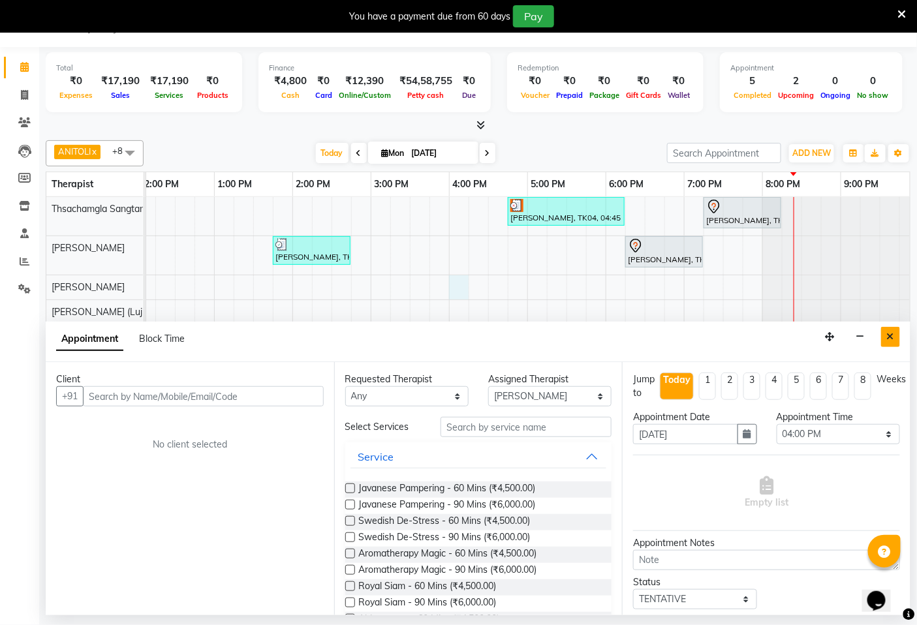
click at [896, 337] on button "Close" at bounding box center [890, 337] width 19 height 20
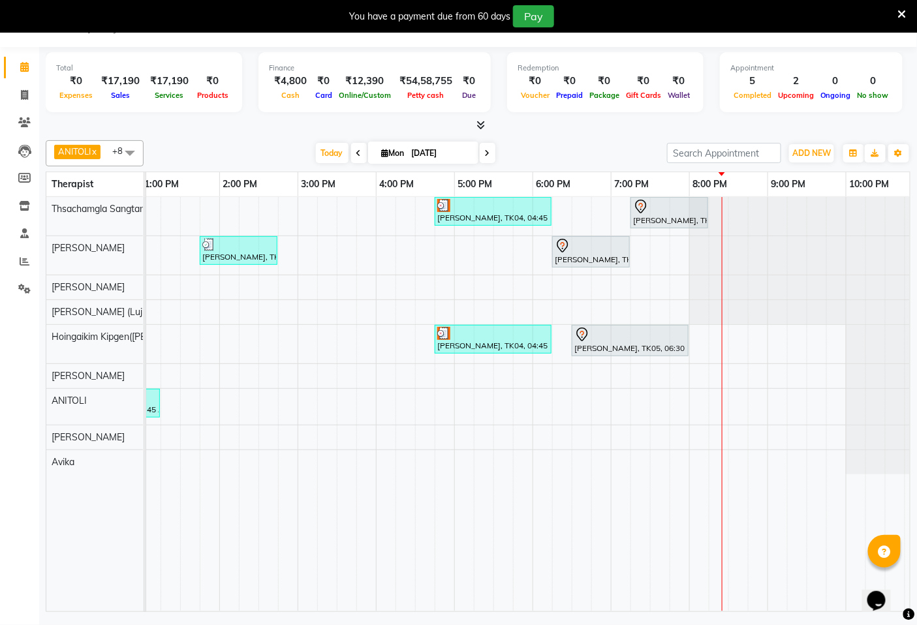
scroll to position [0, 490]
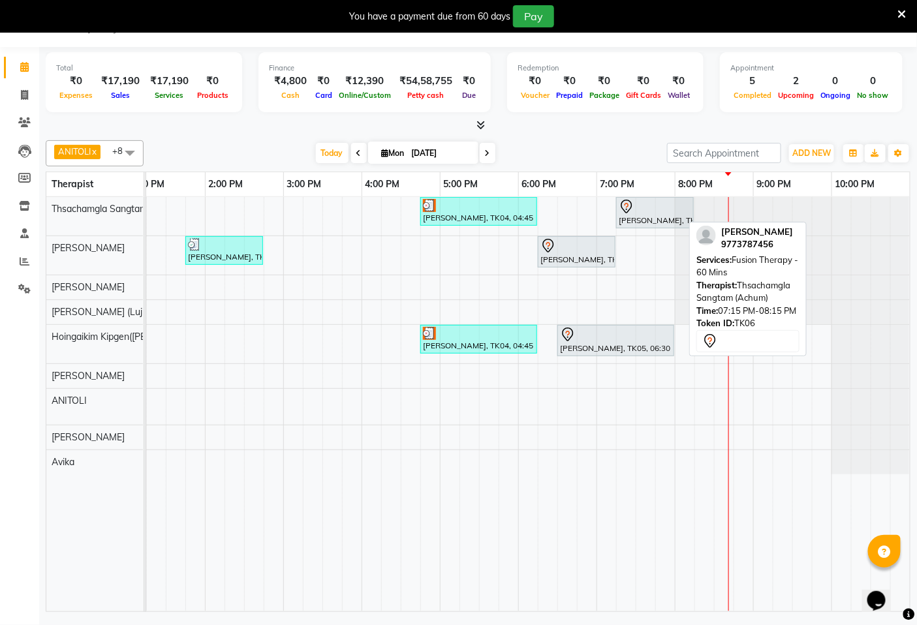
click at [638, 214] on div "[PERSON_NAME], TK06, 07:15 PM-08:15 PM, Fusion Therapy - 60 Mins" at bounding box center [654, 212] width 75 height 27
select select "7"
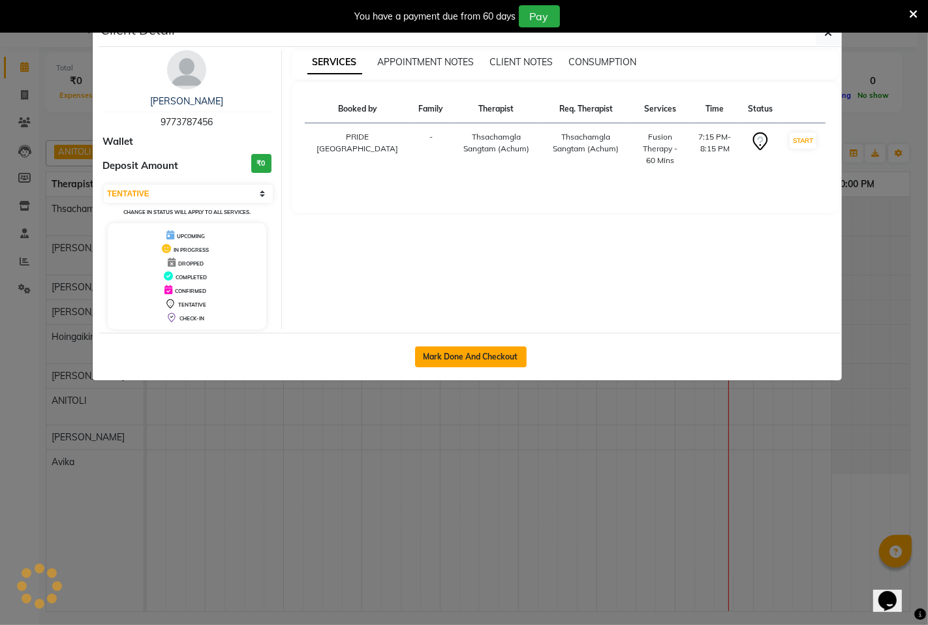
click at [491, 359] on button "Mark Done And Checkout" at bounding box center [471, 357] width 112 height 21
select select "6501"
select select "service"
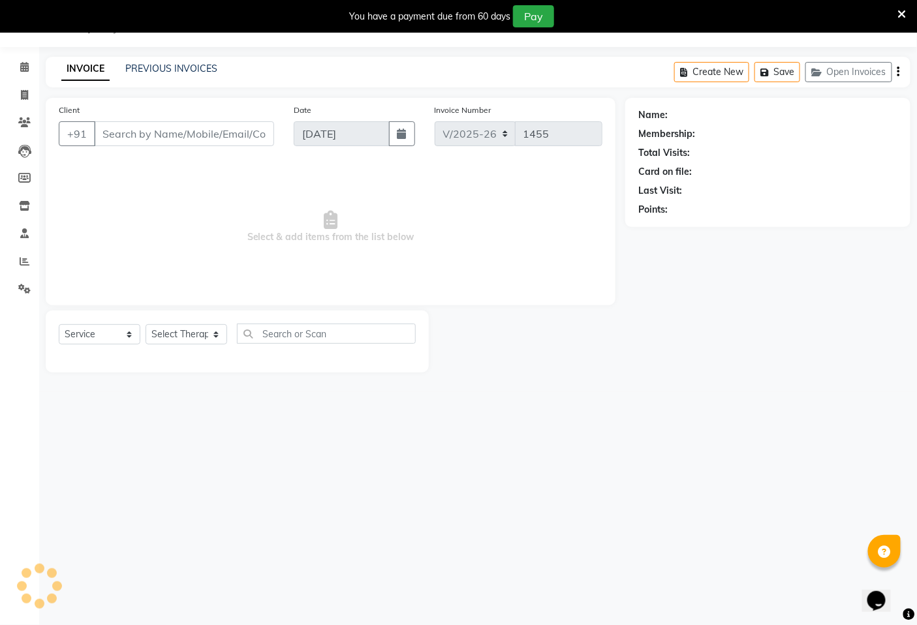
type input "9773787456"
select select "49489"
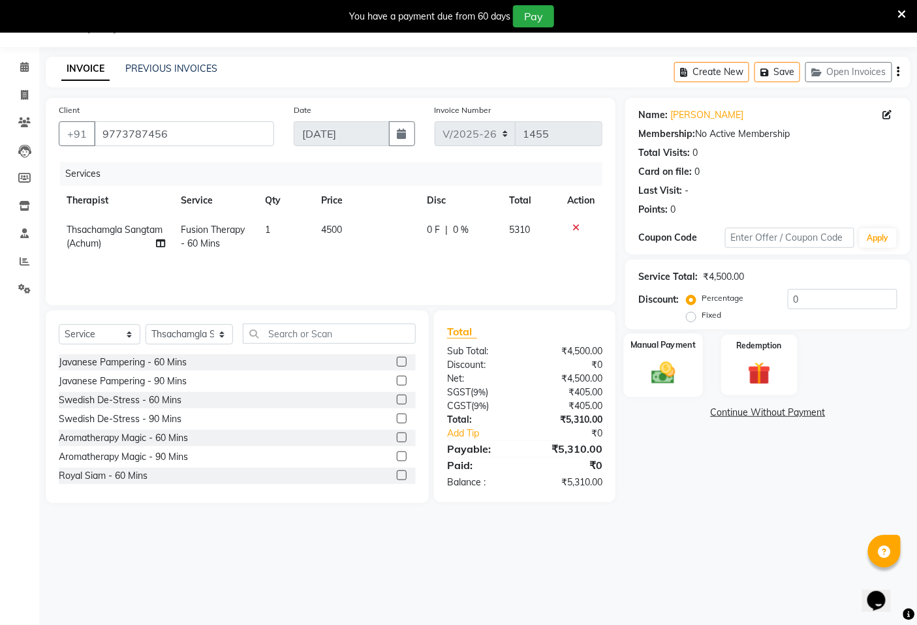
click at [664, 379] on img at bounding box center [663, 372] width 39 height 27
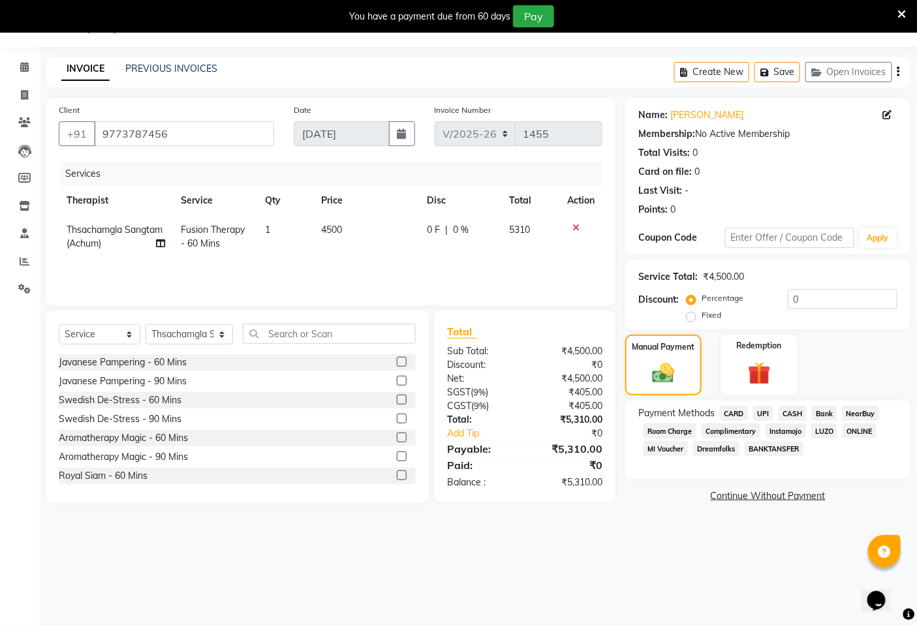
click at [795, 414] on span "CASH" at bounding box center [793, 413] width 28 height 15
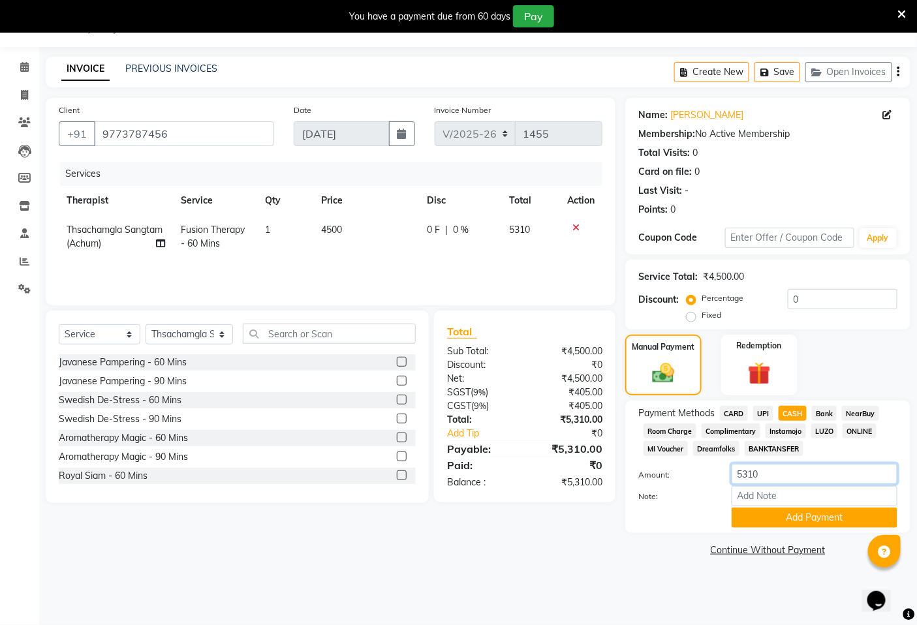
click at [774, 480] on input "5310" at bounding box center [815, 474] width 166 height 20
type input "5"
type input "2010"
click at [831, 518] on button "Add Payment" at bounding box center [815, 518] width 166 height 20
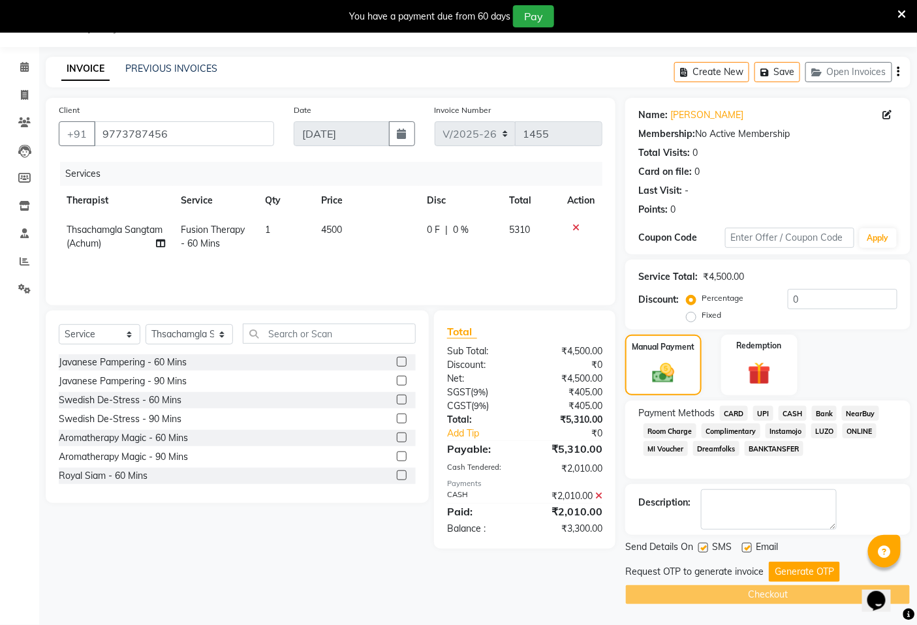
click at [738, 414] on span "CARD" at bounding box center [734, 413] width 28 height 15
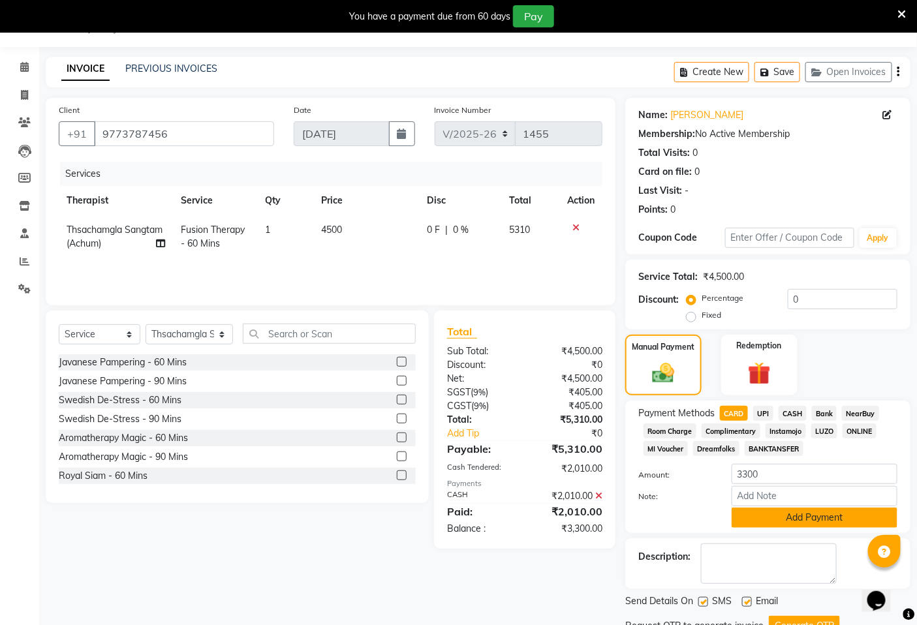
click at [803, 520] on button "Add Payment" at bounding box center [815, 518] width 166 height 20
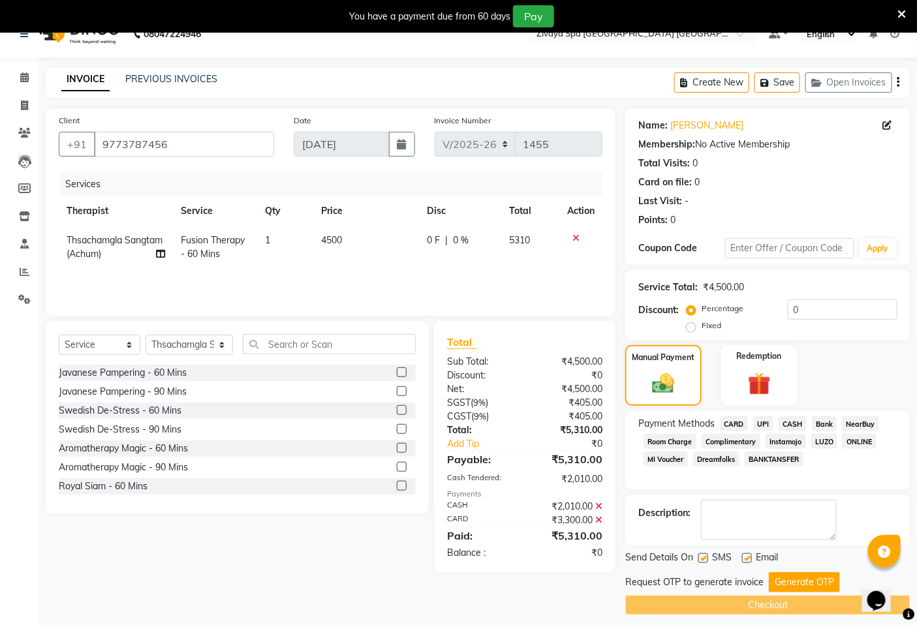
scroll to position [33, 0]
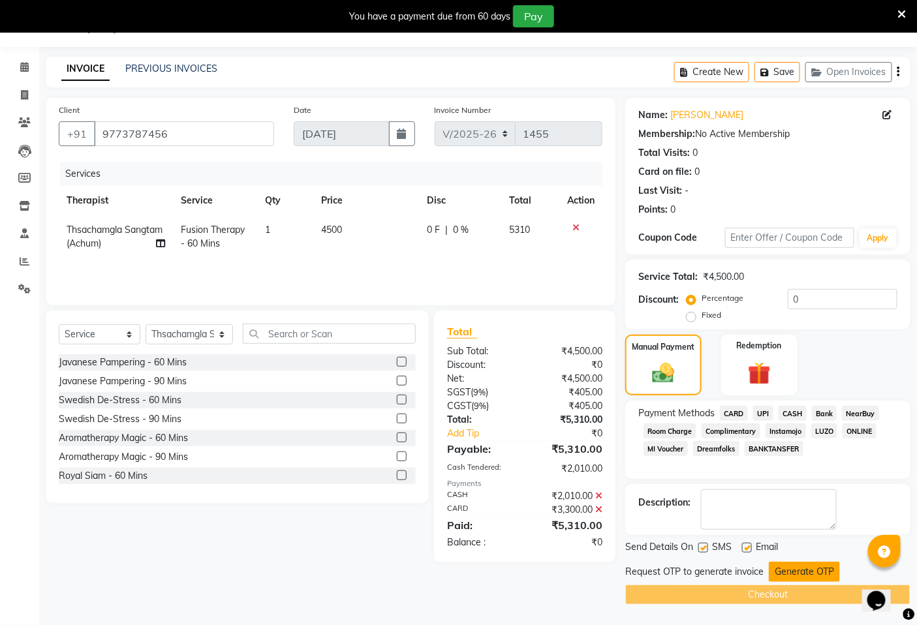
click at [805, 575] on button "Generate OTP" at bounding box center [804, 572] width 71 height 20
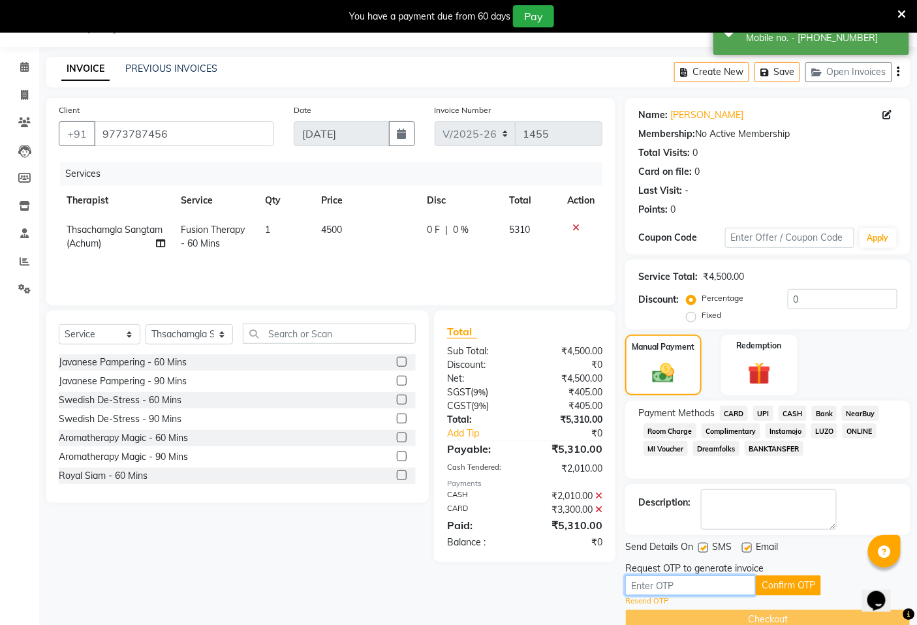
click at [676, 585] on input "text" at bounding box center [690, 586] width 131 height 20
click at [654, 590] on input "text" at bounding box center [690, 586] width 131 height 20
click at [657, 586] on input "text" at bounding box center [690, 586] width 131 height 20
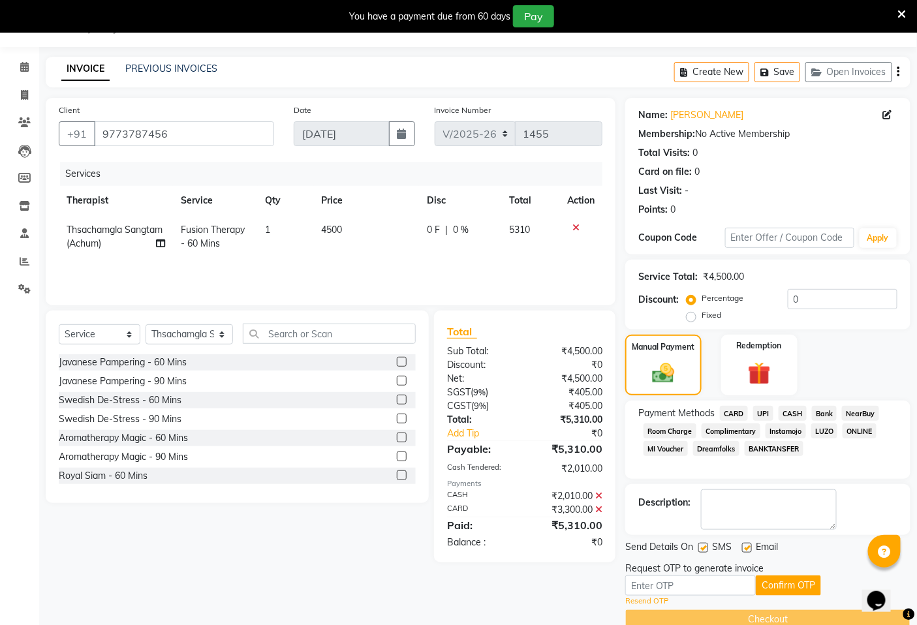
click at [645, 603] on link "Resend OTP" at bounding box center [646, 601] width 43 height 11
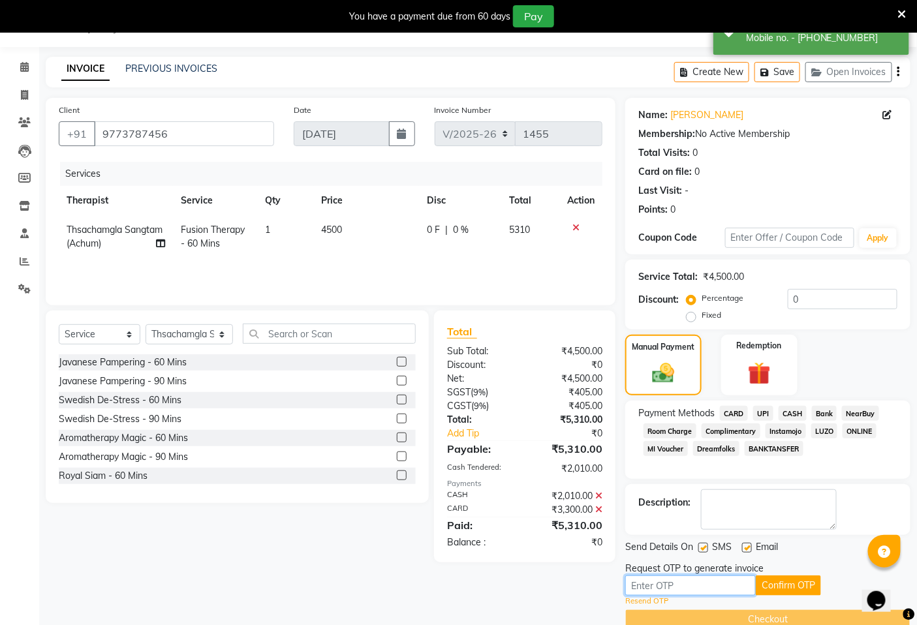
click at [647, 585] on input "text" at bounding box center [690, 586] width 131 height 20
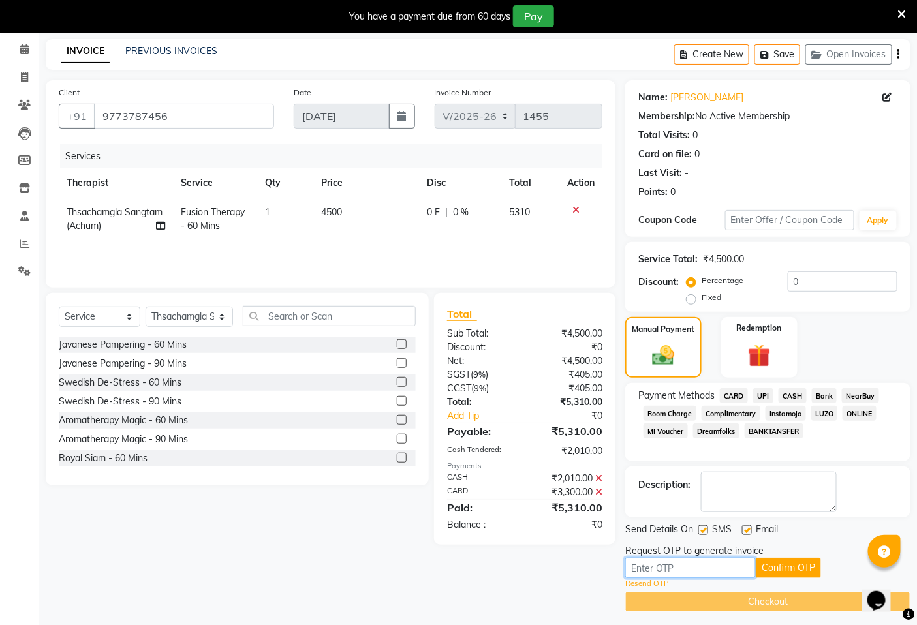
scroll to position [56, 0]
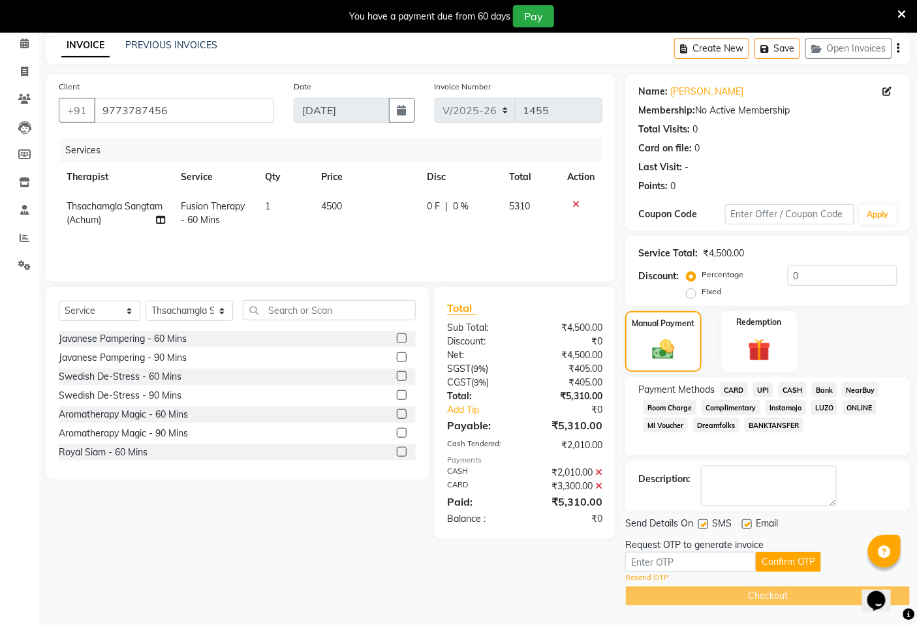
click at [649, 576] on link "Resend OTP" at bounding box center [646, 577] width 43 height 11
click at [647, 578] on link "Resend OTP" at bounding box center [646, 577] width 43 height 11
click at [682, 559] on input "text" at bounding box center [690, 562] width 131 height 20
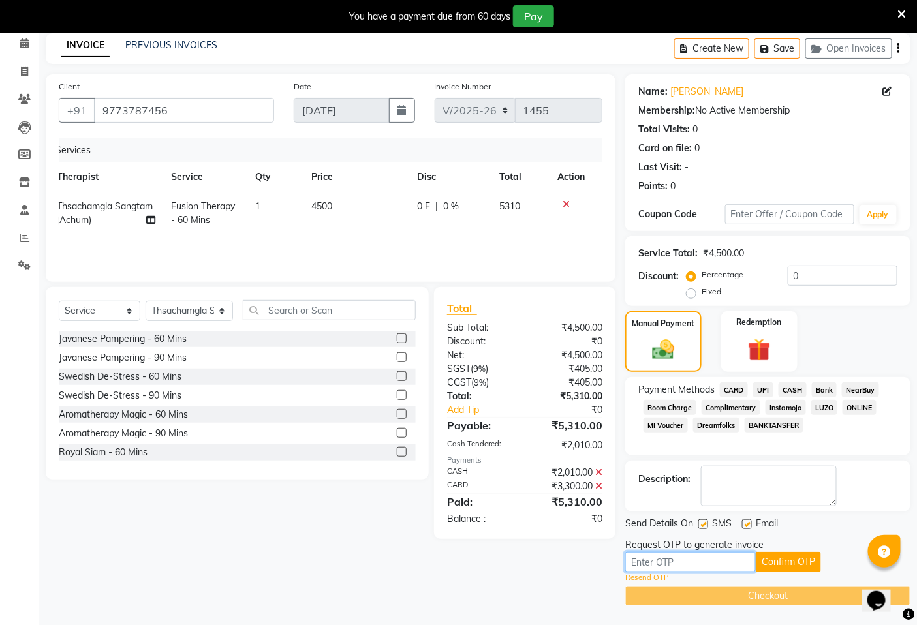
scroll to position [0, 0]
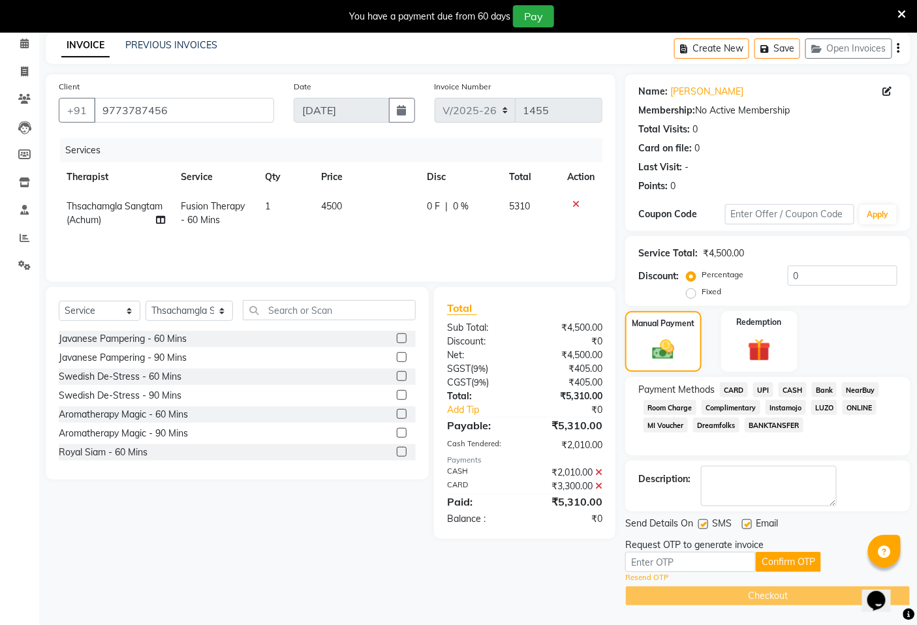
click at [645, 582] on link "Resend OTP" at bounding box center [646, 577] width 43 height 11
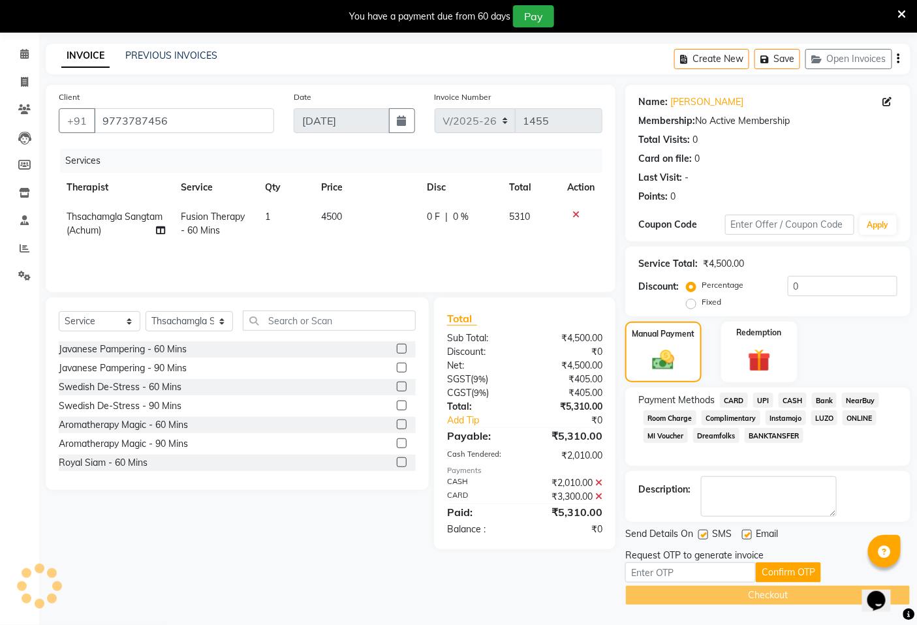
scroll to position [56, 0]
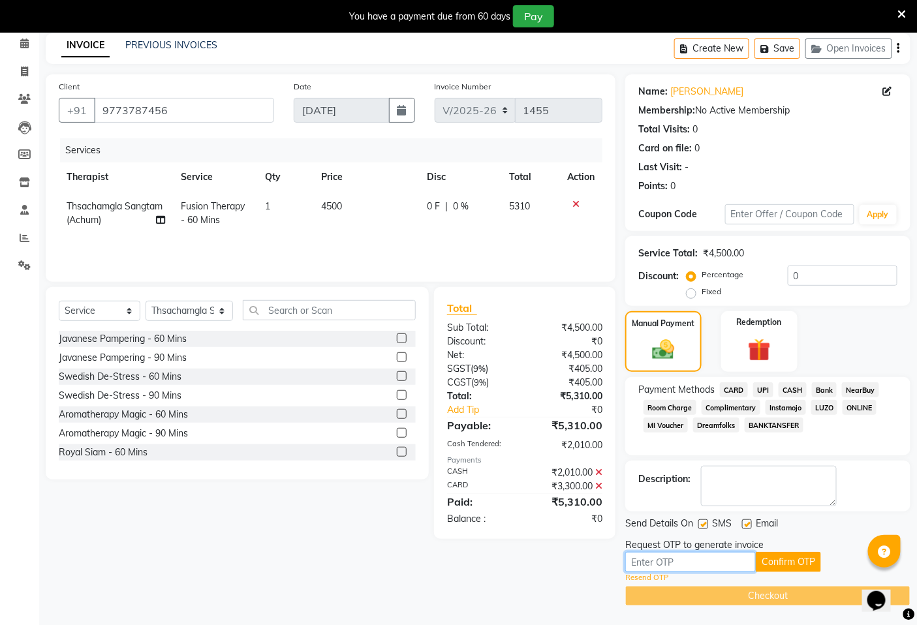
click at [657, 562] on input "text" at bounding box center [690, 562] width 131 height 20
type input "8501"
click at [795, 559] on button "Confirm OTP" at bounding box center [788, 562] width 65 height 20
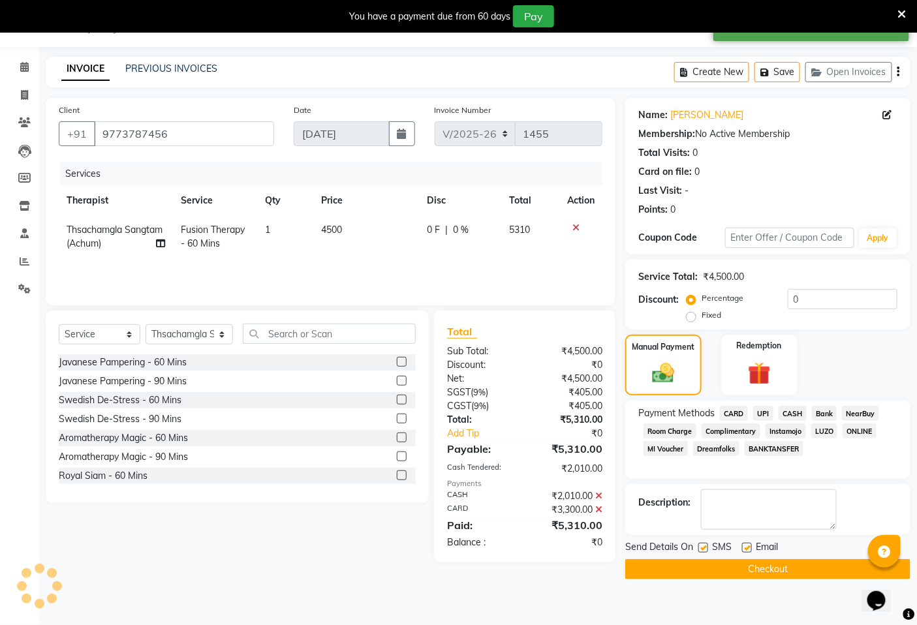
scroll to position [33, 0]
click at [780, 569] on button "Checkout" at bounding box center [767, 569] width 285 height 20
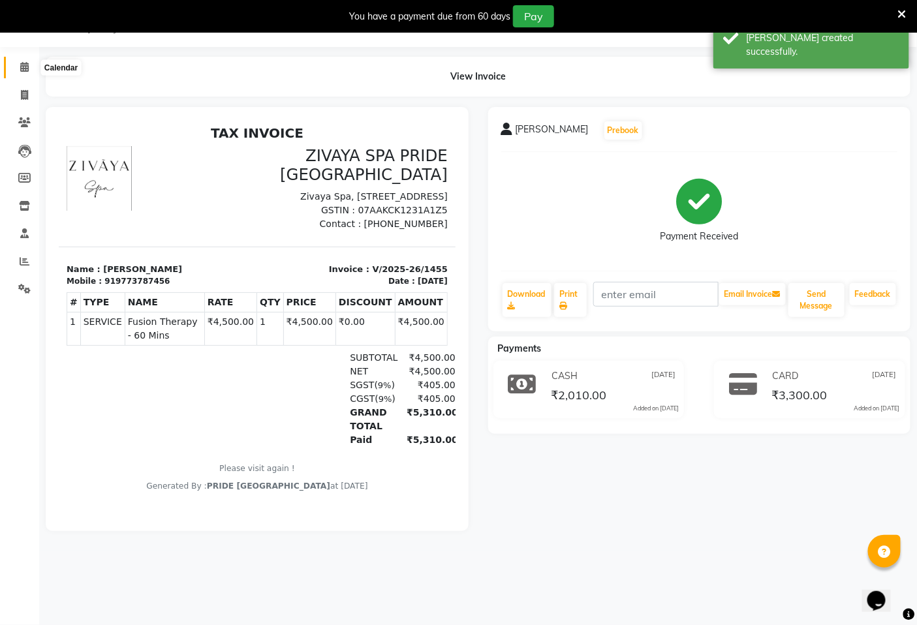
click at [27, 68] on icon at bounding box center [24, 67] width 8 height 10
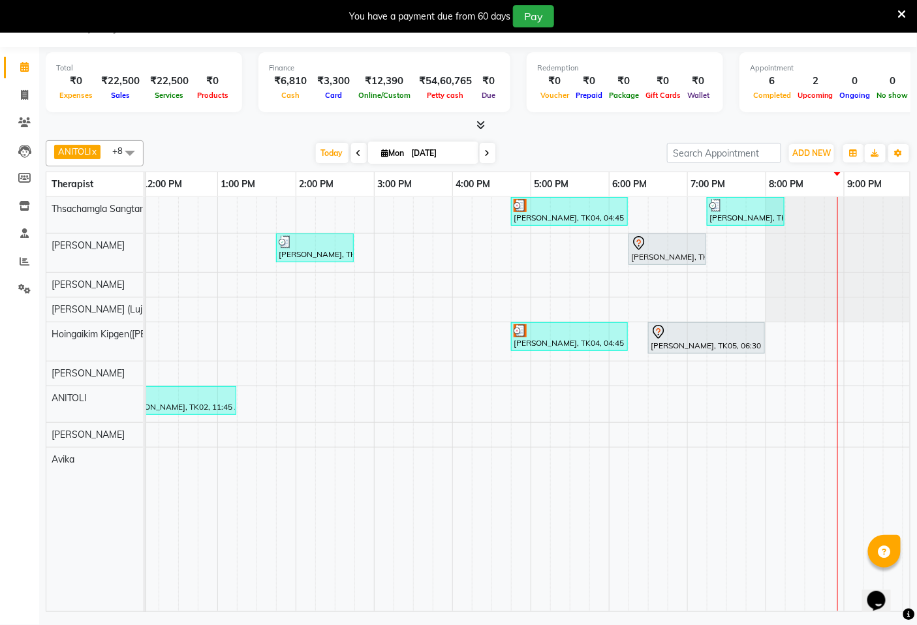
scroll to position [0, 490]
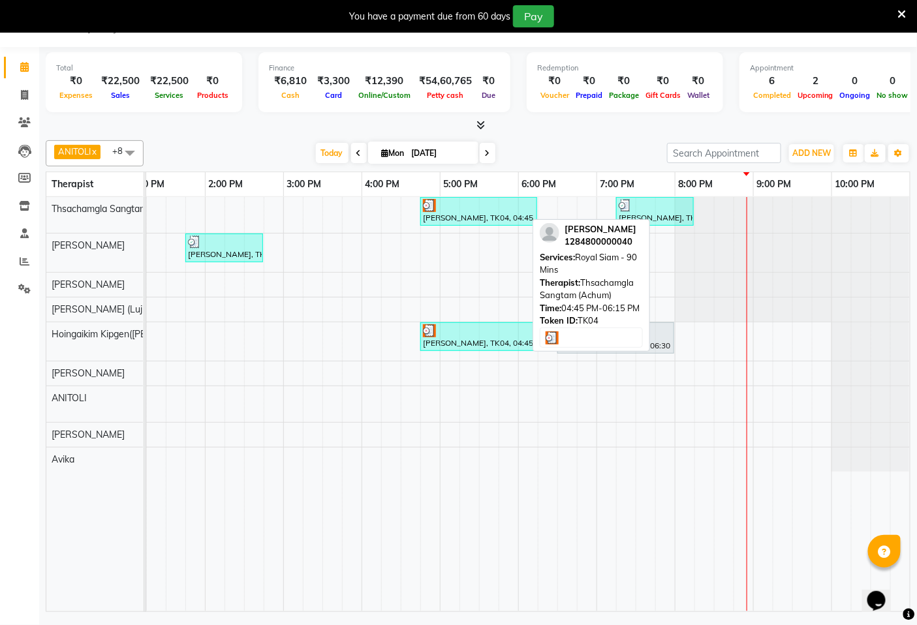
click at [464, 216] on div "[PERSON_NAME], TK04, 04:45 PM-06:15 PM, Royal Siam - 90 Mins" at bounding box center [479, 211] width 114 height 25
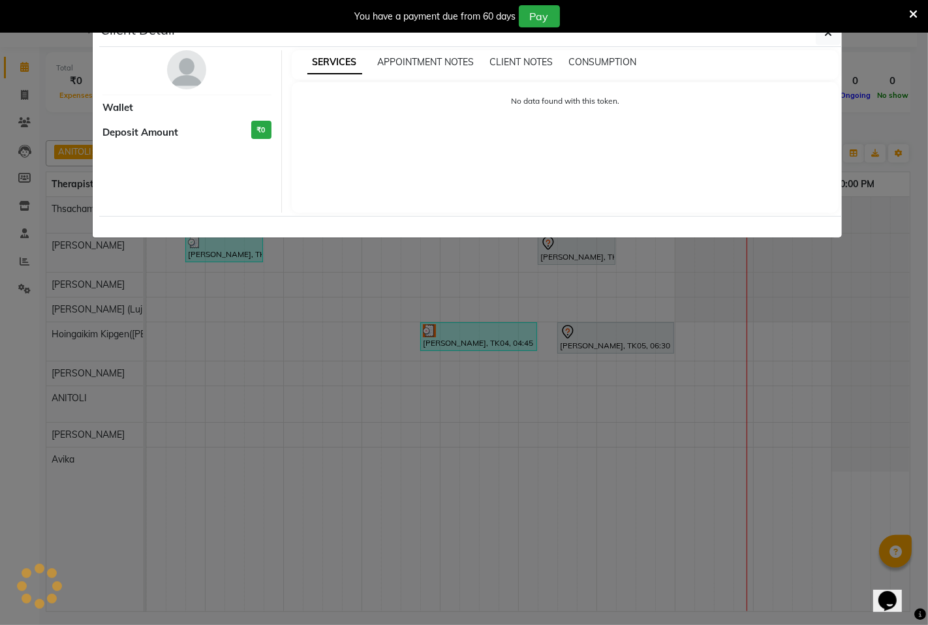
select select "3"
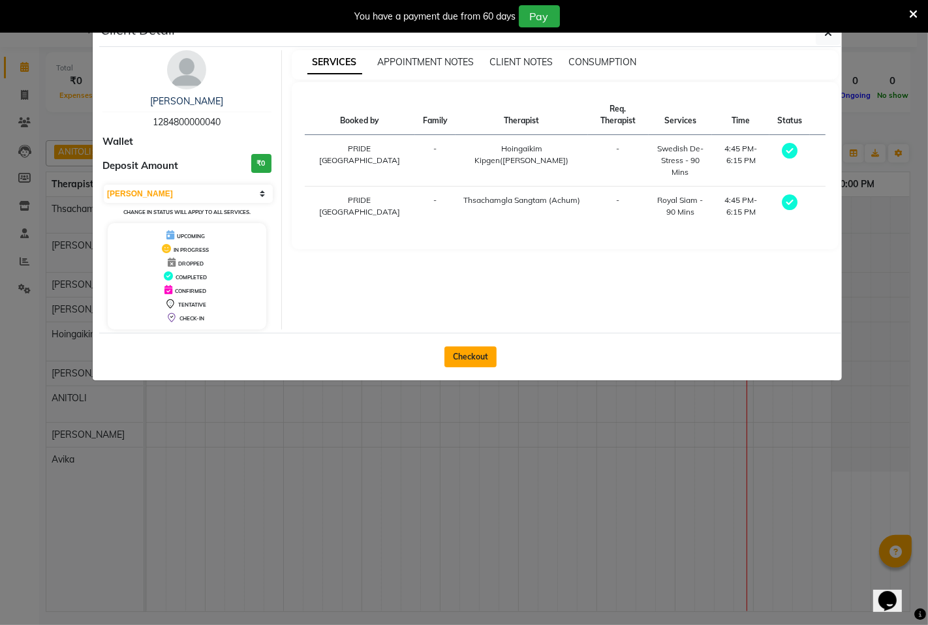
click at [471, 356] on button "Checkout" at bounding box center [471, 357] width 52 height 21
select select "6501"
select select "service"
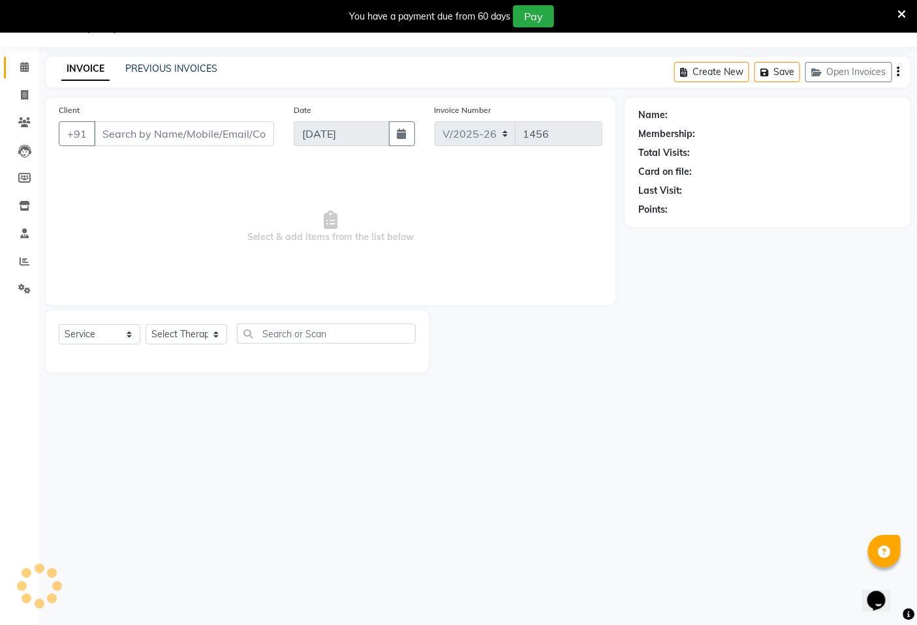
type input "1284800000040"
select select "58496"
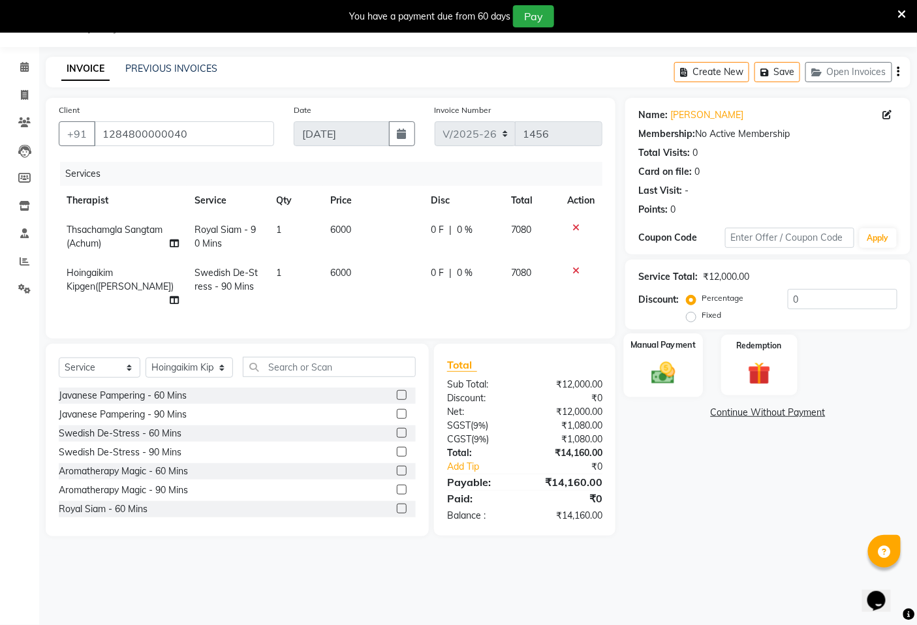
click at [664, 377] on img at bounding box center [663, 372] width 39 height 27
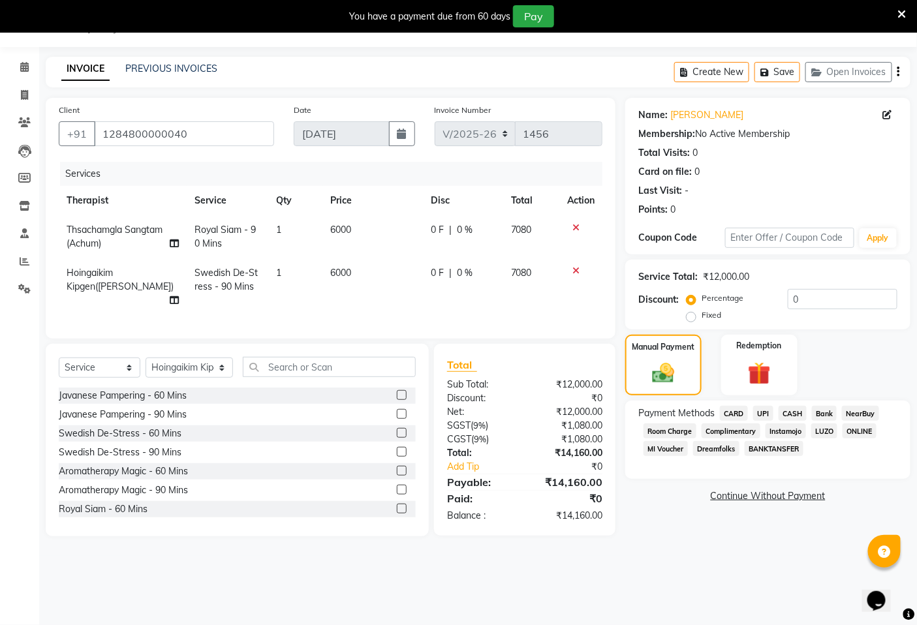
click at [740, 413] on span "CARD" at bounding box center [734, 413] width 28 height 15
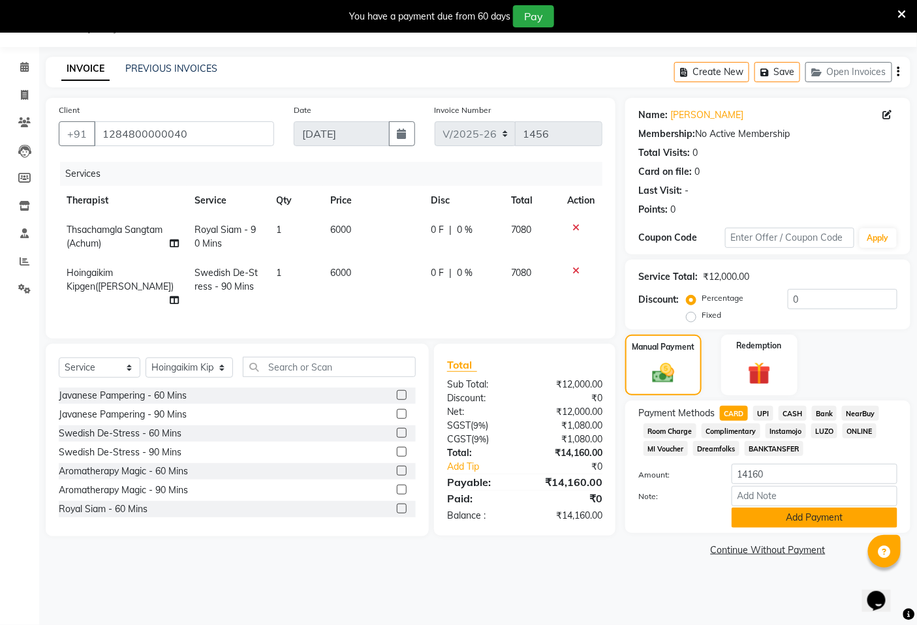
click at [791, 518] on button "Add Payment" at bounding box center [815, 518] width 166 height 20
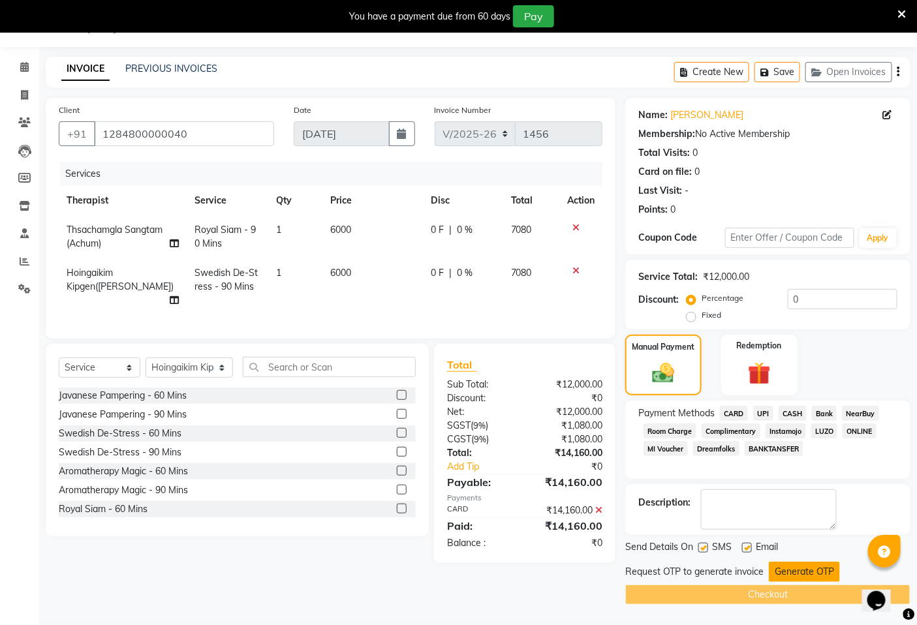
click at [782, 574] on button "Generate OTP" at bounding box center [804, 572] width 71 height 20
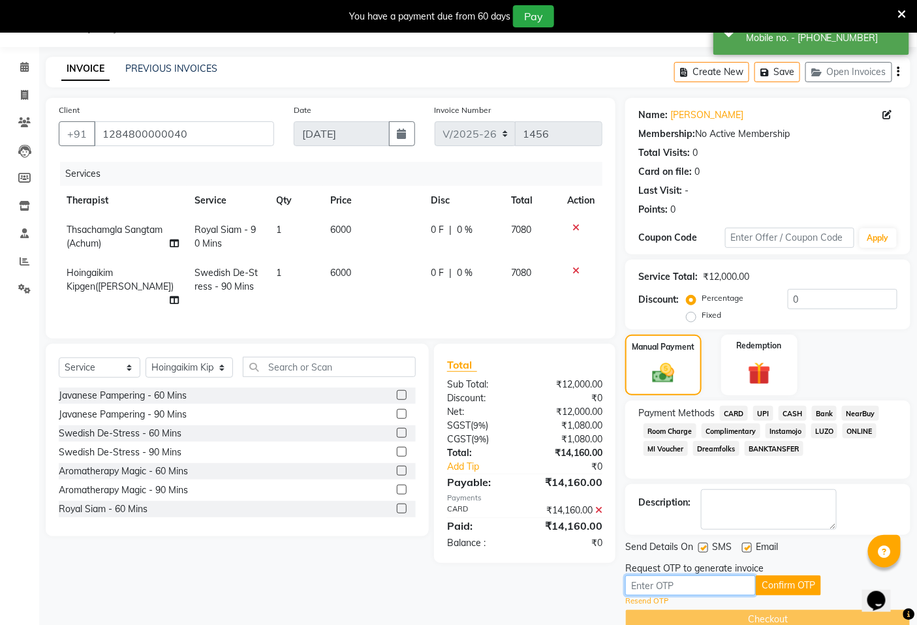
click at [666, 583] on input "text" at bounding box center [690, 586] width 131 height 20
type input "8501"
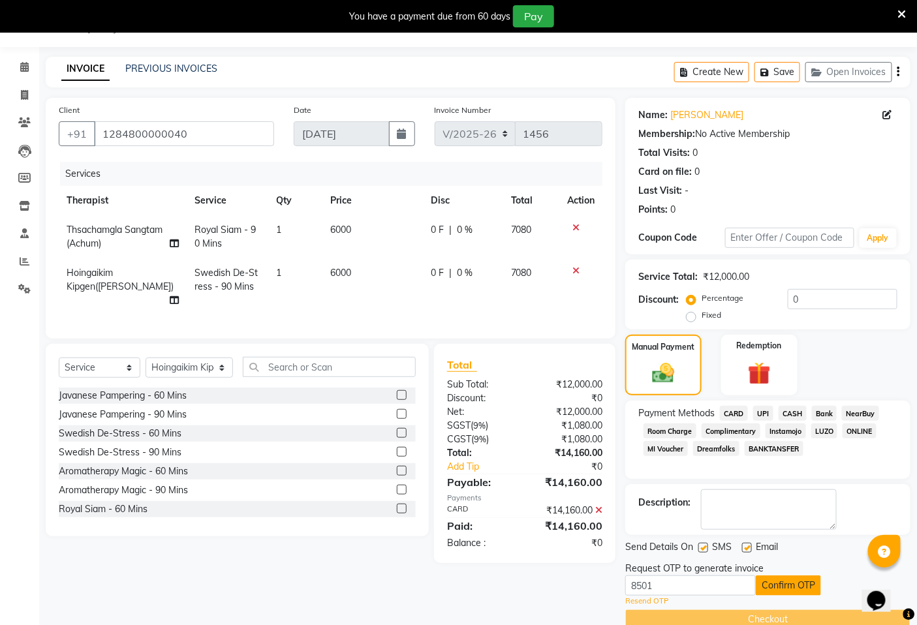
click at [779, 586] on button "Confirm OTP" at bounding box center [788, 586] width 65 height 20
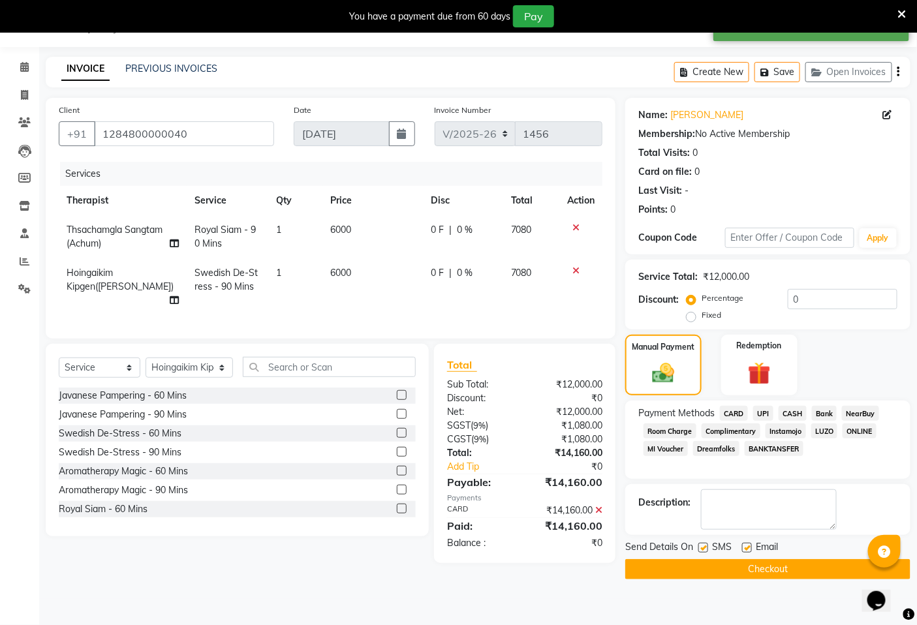
click at [774, 572] on button "Checkout" at bounding box center [767, 569] width 285 height 20
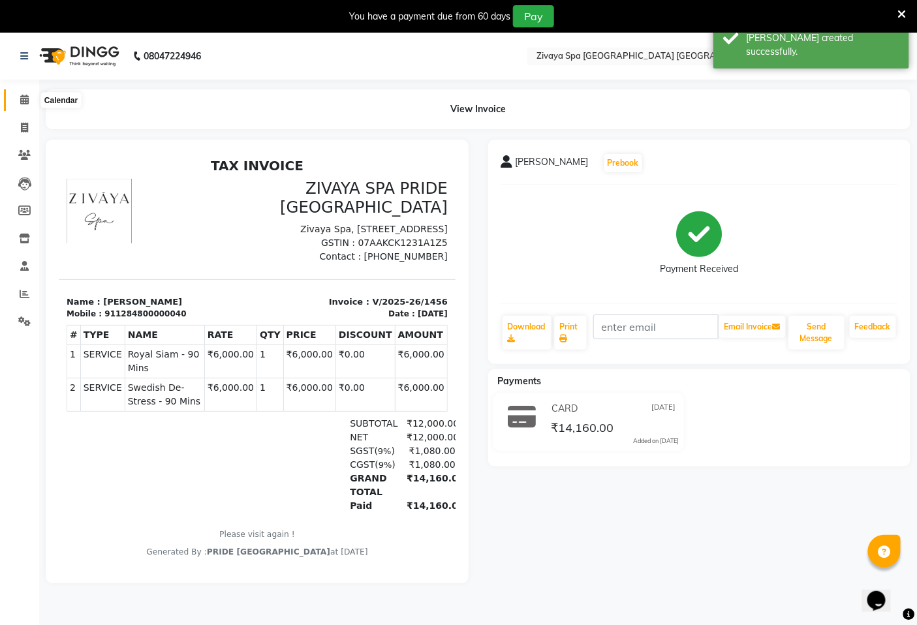
click at [21, 101] on icon at bounding box center [24, 100] width 8 height 10
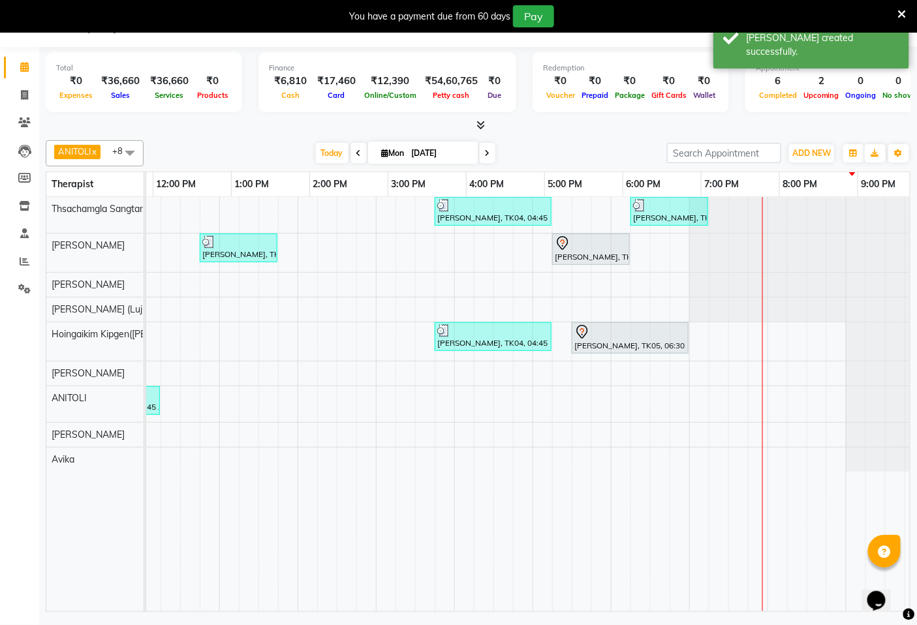
scroll to position [0, 488]
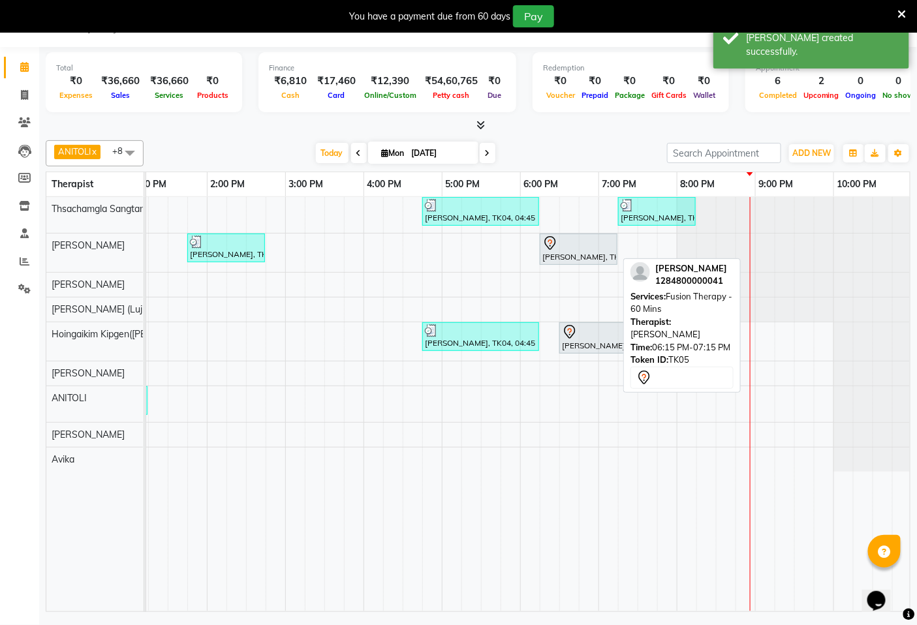
click at [576, 250] on div at bounding box center [578, 244] width 72 height 16
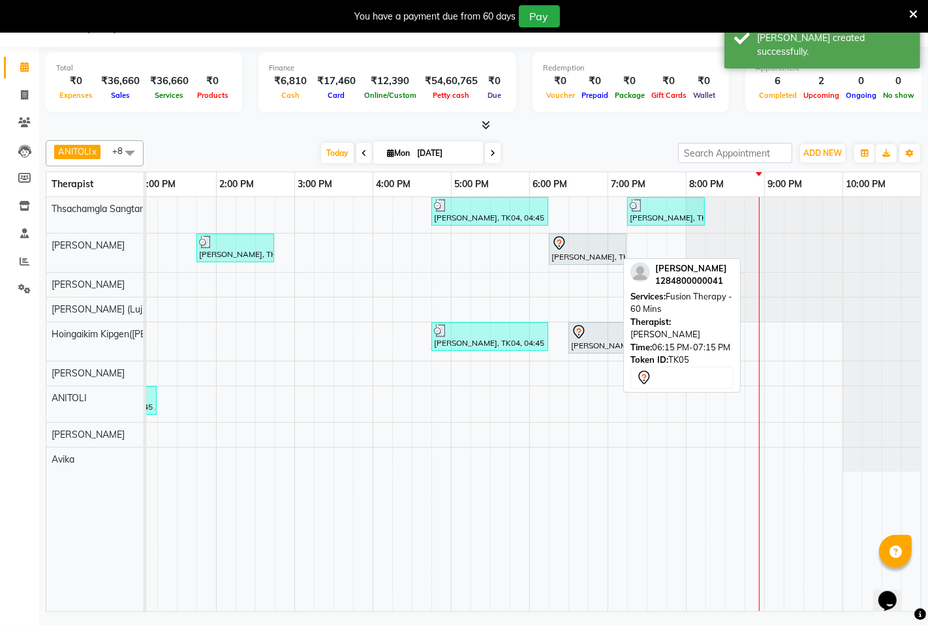
select select "7"
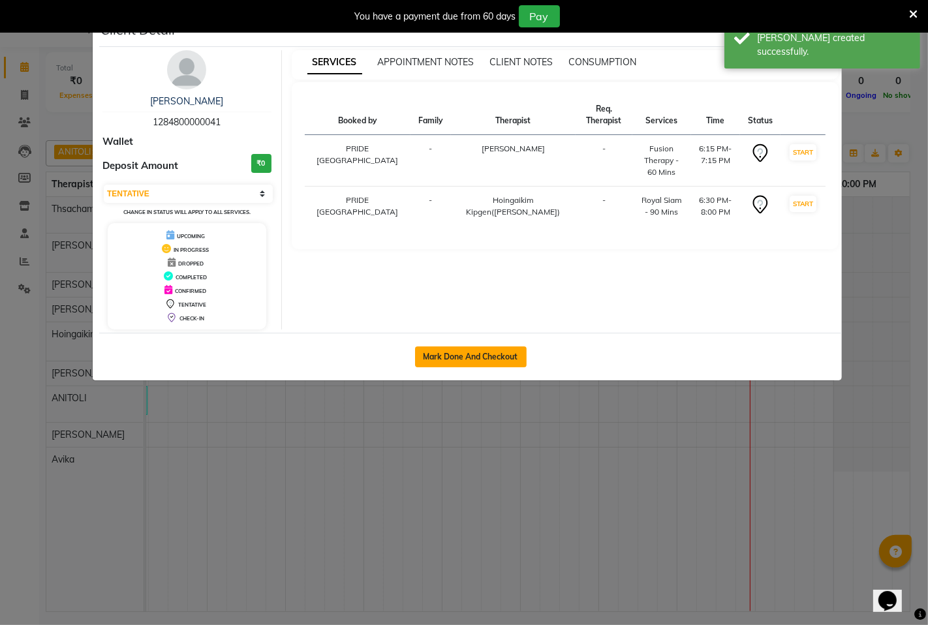
click at [490, 360] on button "Mark Done And Checkout" at bounding box center [471, 357] width 112 height 21
select select "6501"
select select "service"
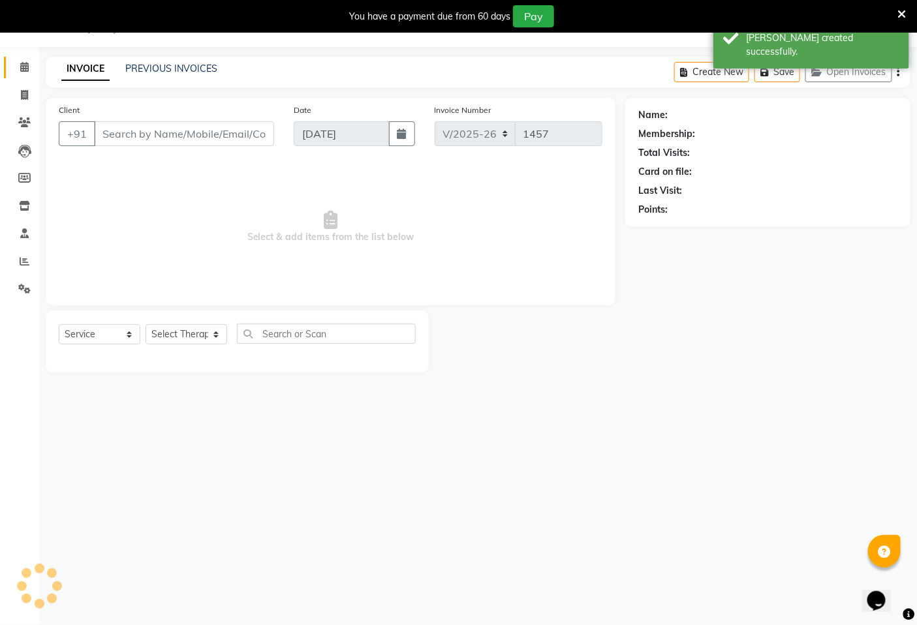
type input "1284800000041"
select select "58496"
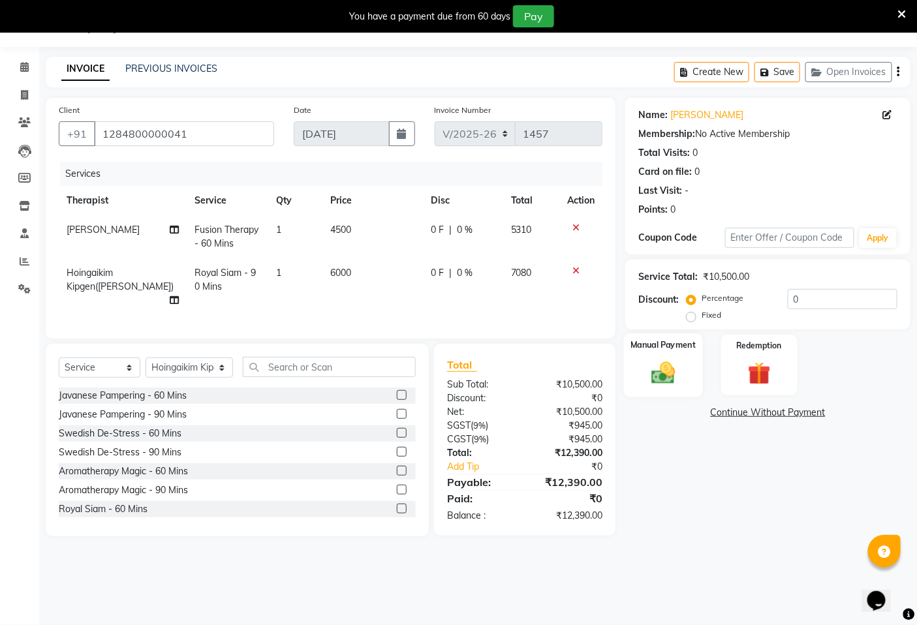
click at [666, 372] on img at bounding box center [663, 372] width 39 height 27
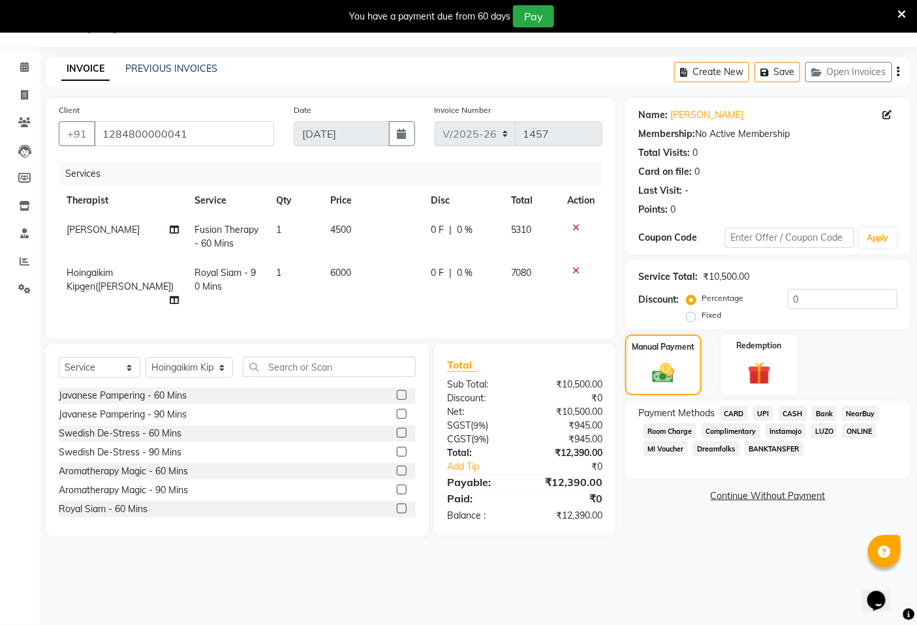
click at [735, 413] on span "CARD" at bounding box center [734, 413] width 28 height 15
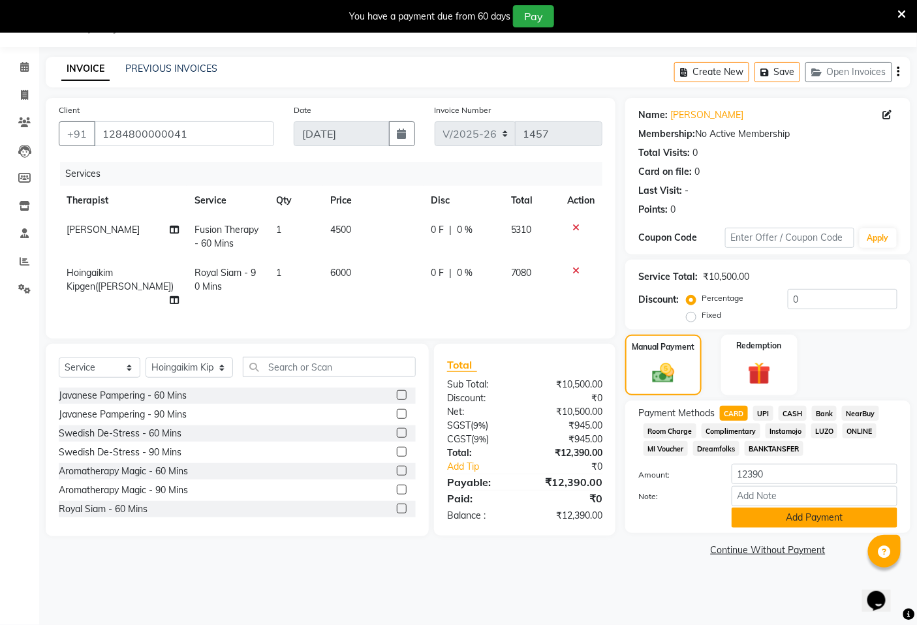
click at [805, 512] on button "Add Payment" at bounding box center [815, 518] width 166 height 20
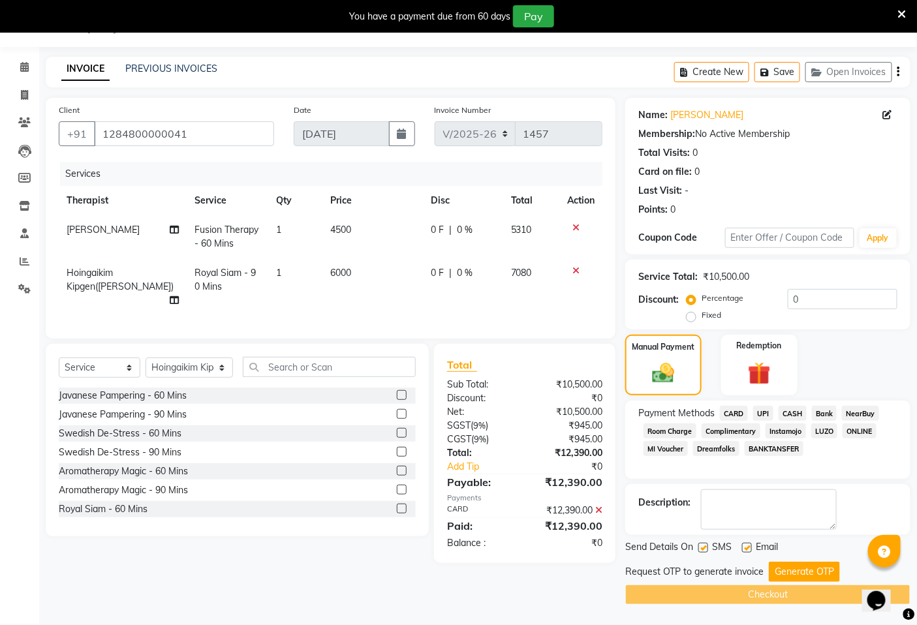
click at [791, 572] on button "Generate OTP" at bounding box center [804, 572] width 71 height 20
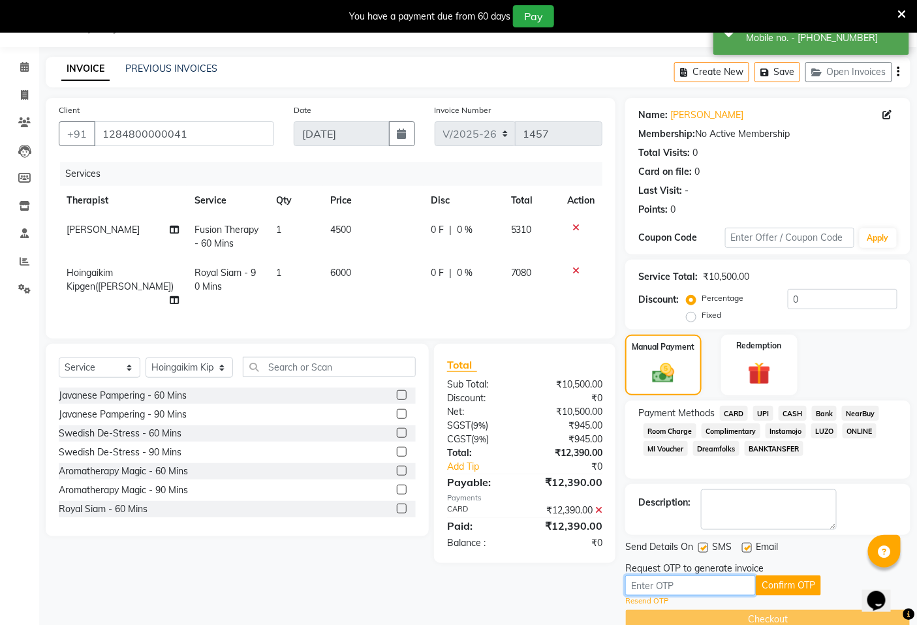
click at [674, 589] on input "text" at bounding box center [690, 586] width 131 height 20
type input "8501"
click at [783, 584] on button "Confirm OTP" at bounding box center [788, 586] width 65 height 20
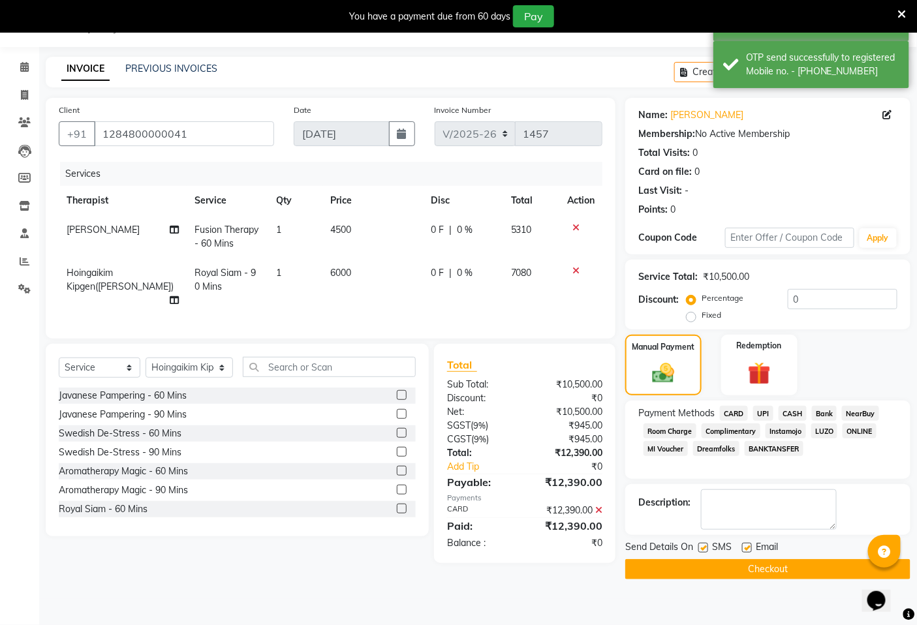
click at [777, 570] on button "Checkout" at bounding box center [767, 569] width 285 height 20
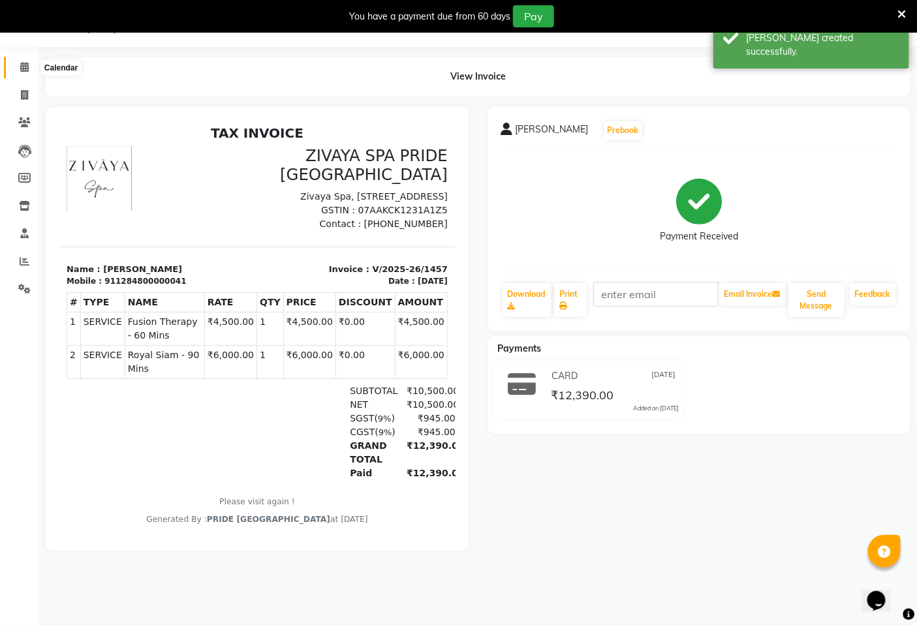
click at [23, 69] on icon at bounding box center [24, 67] width 8 height 10
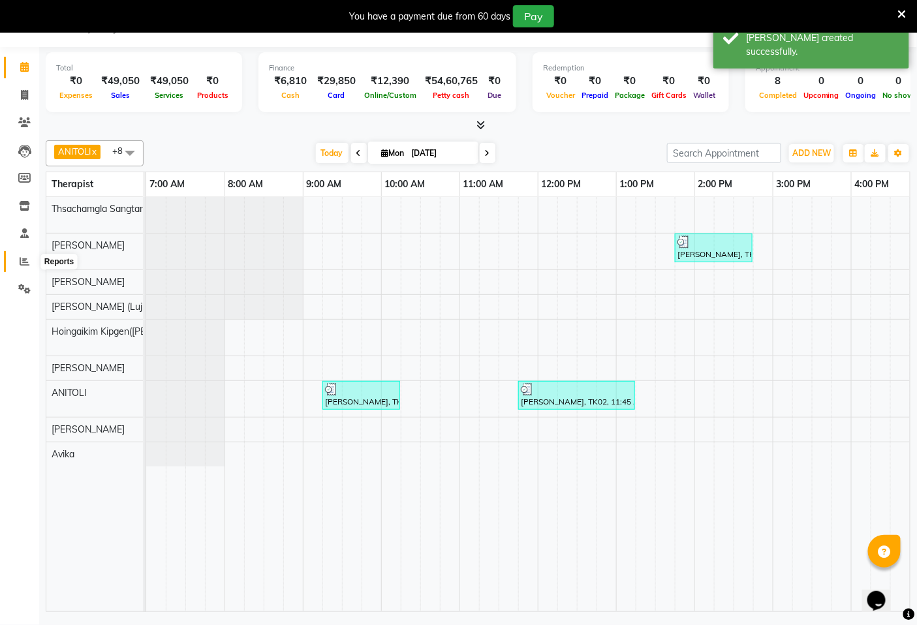
click at [20, 261] on icon at bounding box center [25, 262] width 10 height 10
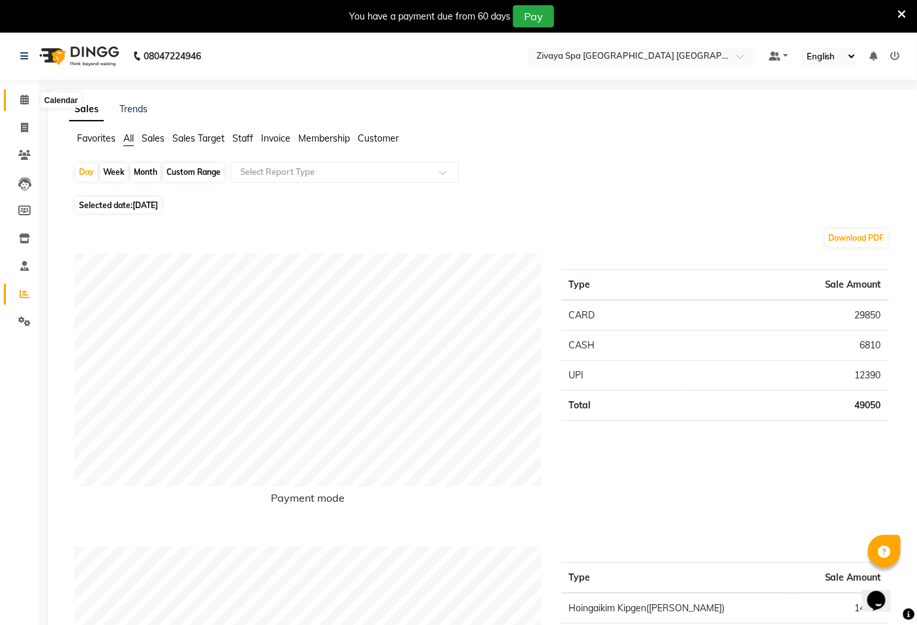
click at [23, 99] on icon at bounding box center [24, 100] width 8 height 10
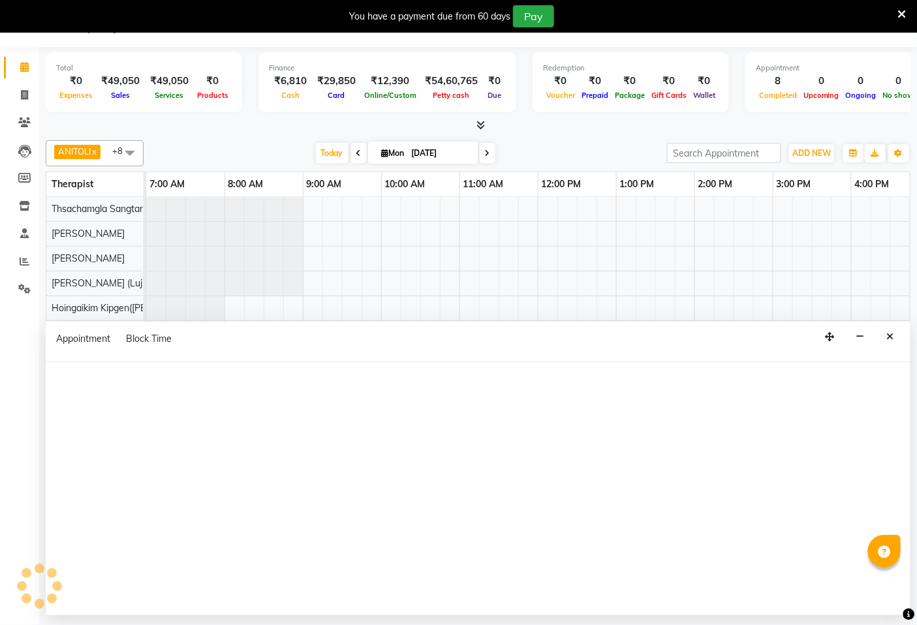
select select "49489"
select select "780"
select select "tentative"
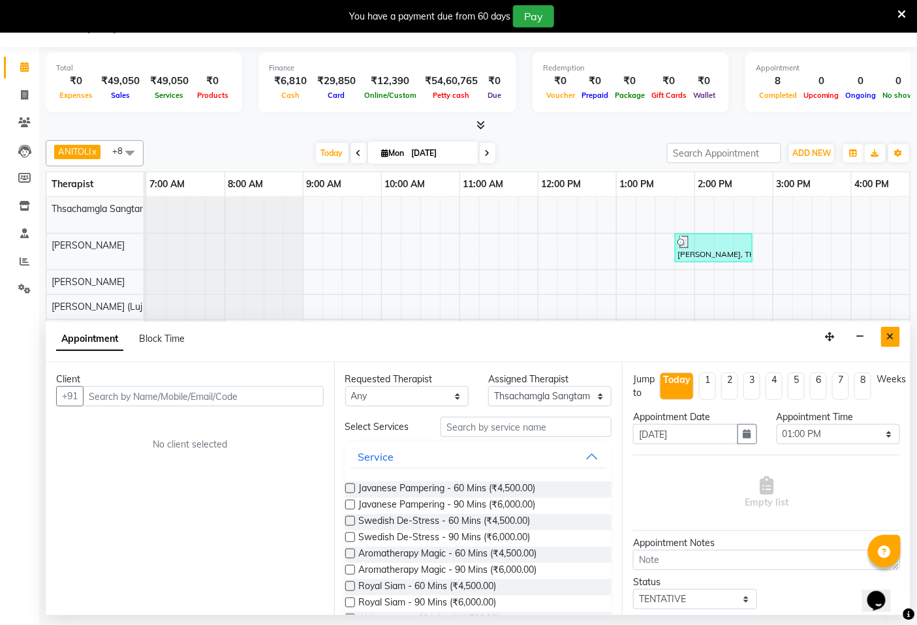
click at [890, 333] on icon "Close" at bounding box center [890, 336] width 7 height 9
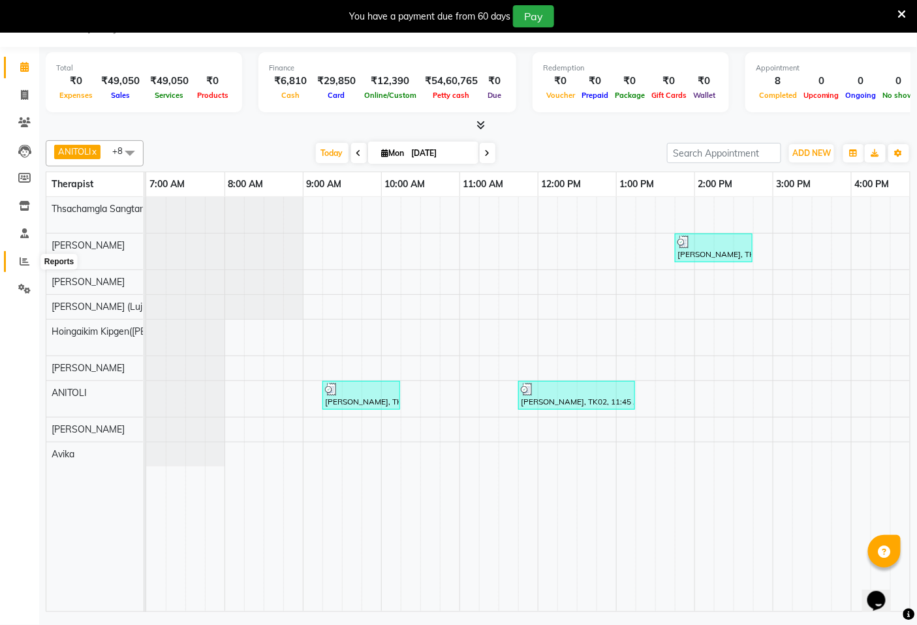
click at [28, 269] on span at bounding box center [24, 262] width 23 height 15
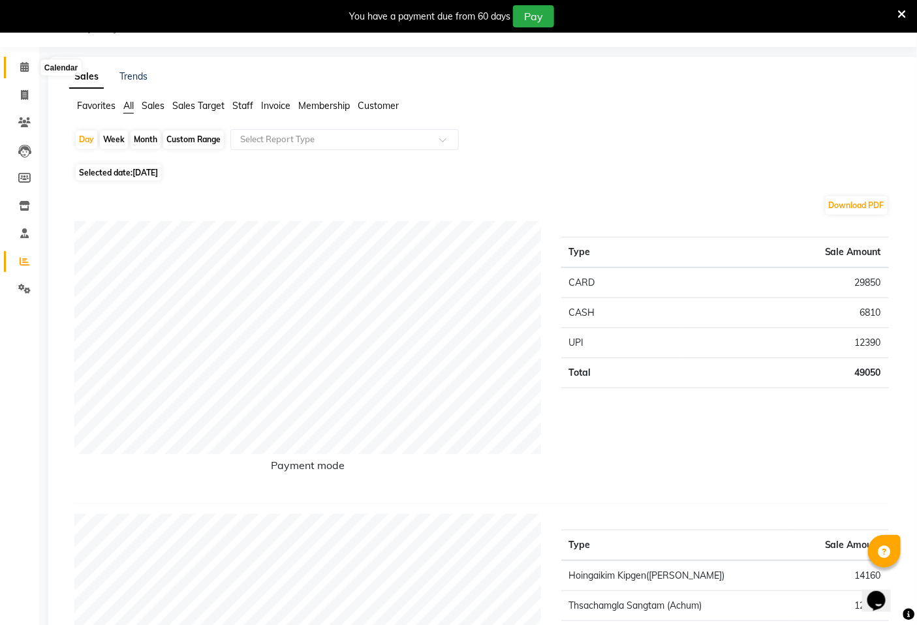
click at [29, 65] on span at bounding box center [24, 67] width 23 height 15
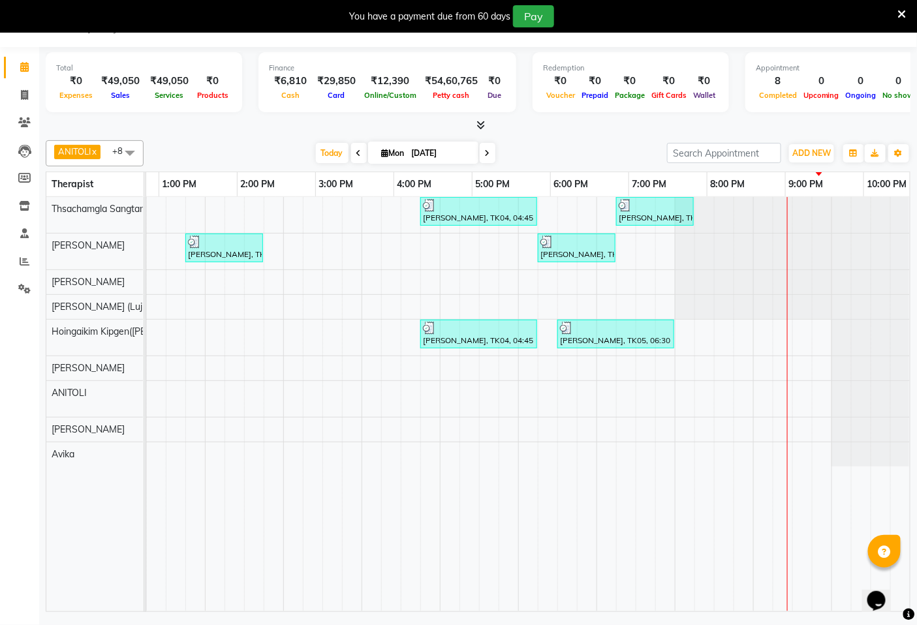
scroll to position [0, 490]
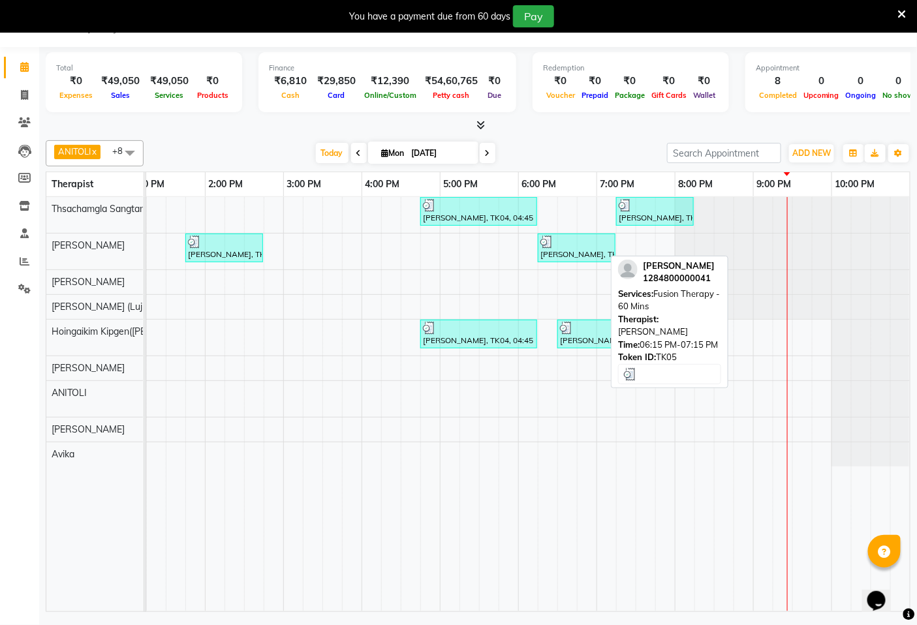
click at [558, 243] on div at bounding box center [576, 242] width 72 height 13
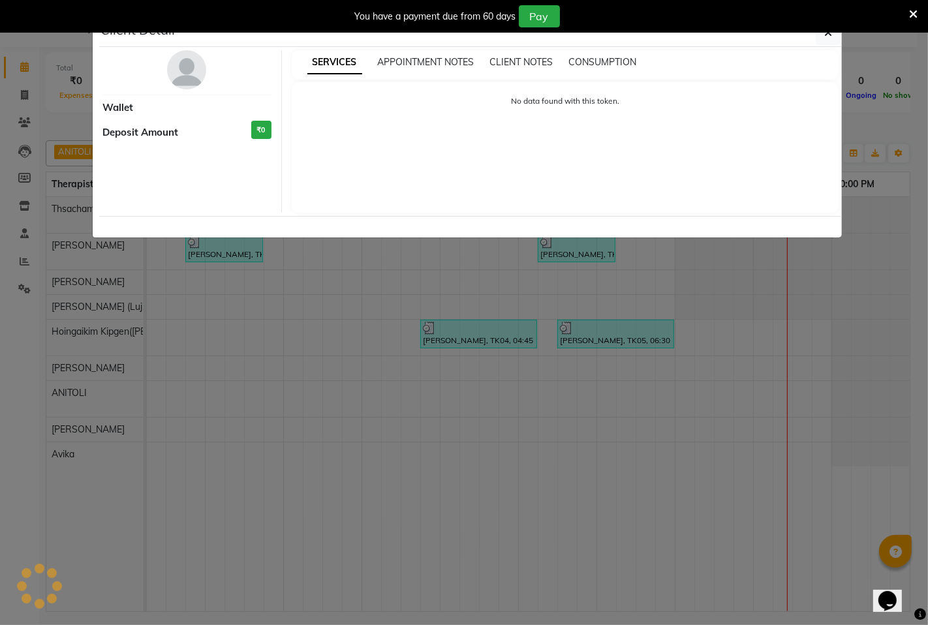
select select "3"
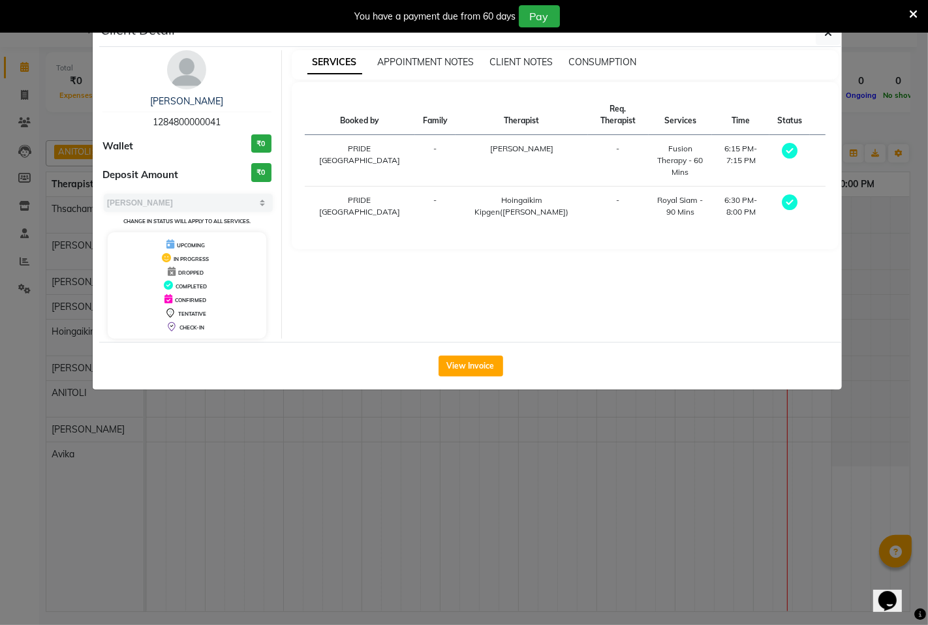
click at [621, 478] on ngb-modal-window "Client Detail kadi mclosky 1284800000041 Wallet ₹0 Deposit Amount ₹0 Select MAR…" at bounding box center [464, 312] width 928 height 625
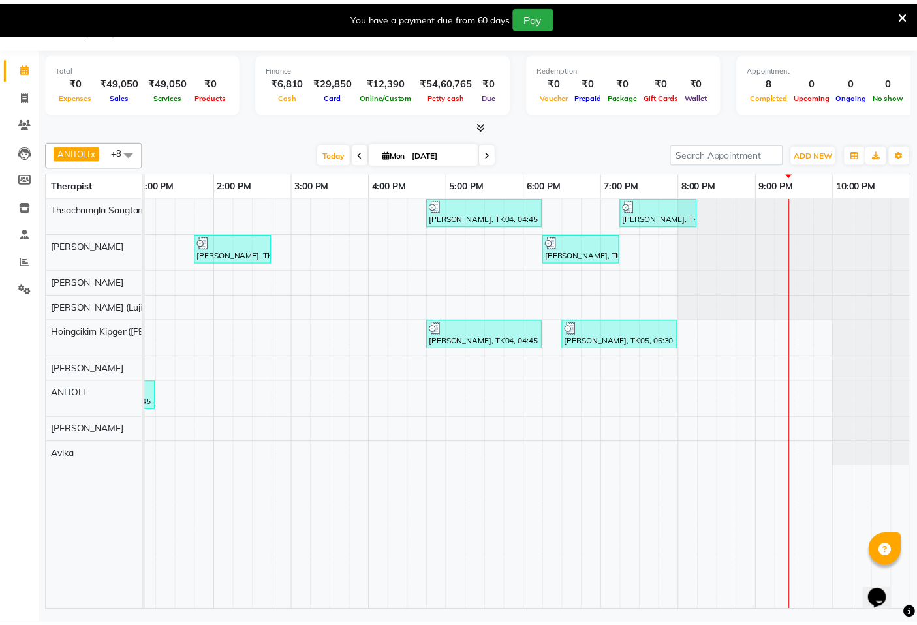
scroll to position [0, 478]
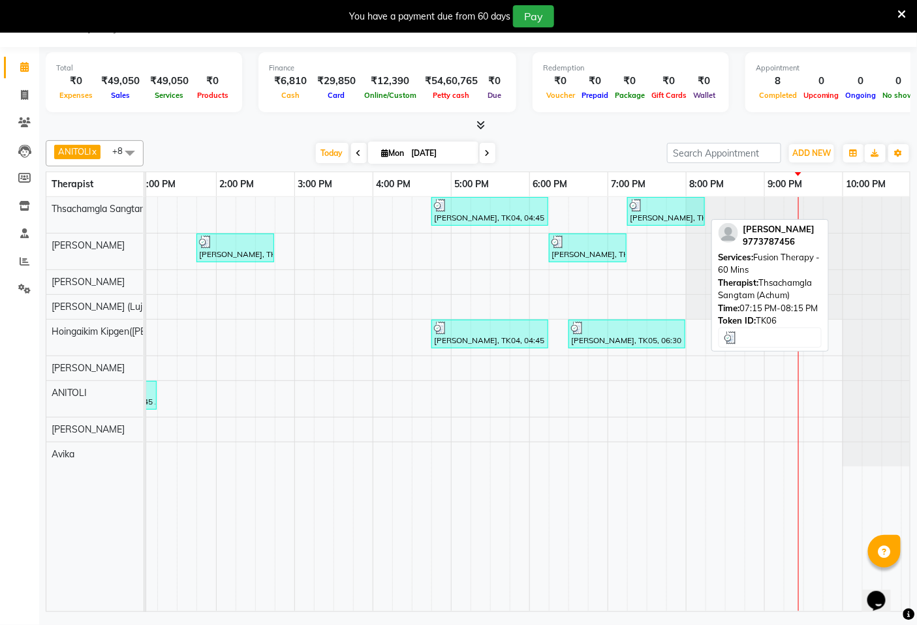
click at [660, 214] on div "shashant singh, TK06, 07:15 PM-08:15 PM, Fusion Therapy - 60 Mins" at bounding box center [666, 211] width 75 height 25
select select "3"
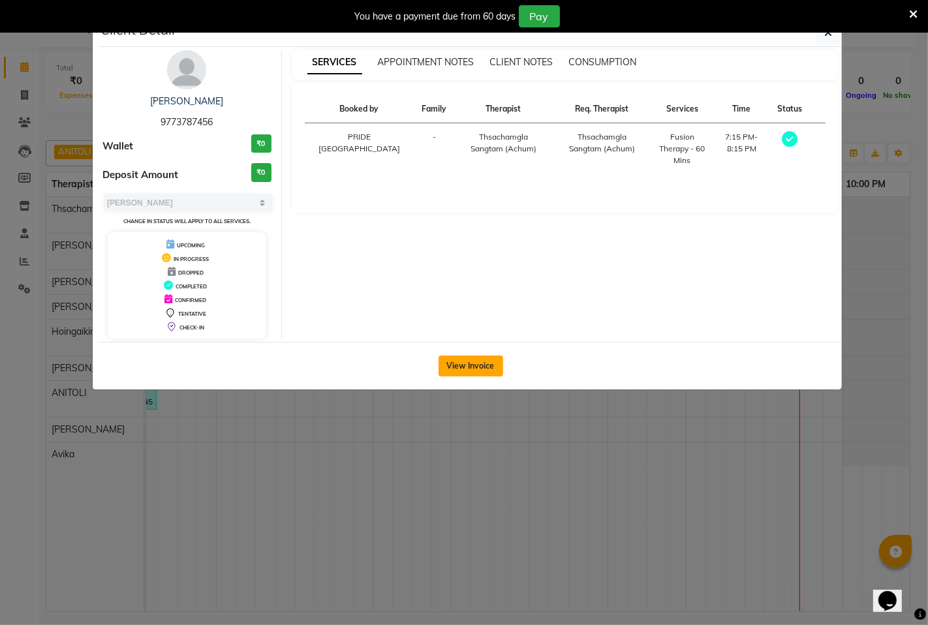
click at [485, 360] on button "View Invoice" at bounding box center [471, 366] width 65 height 21
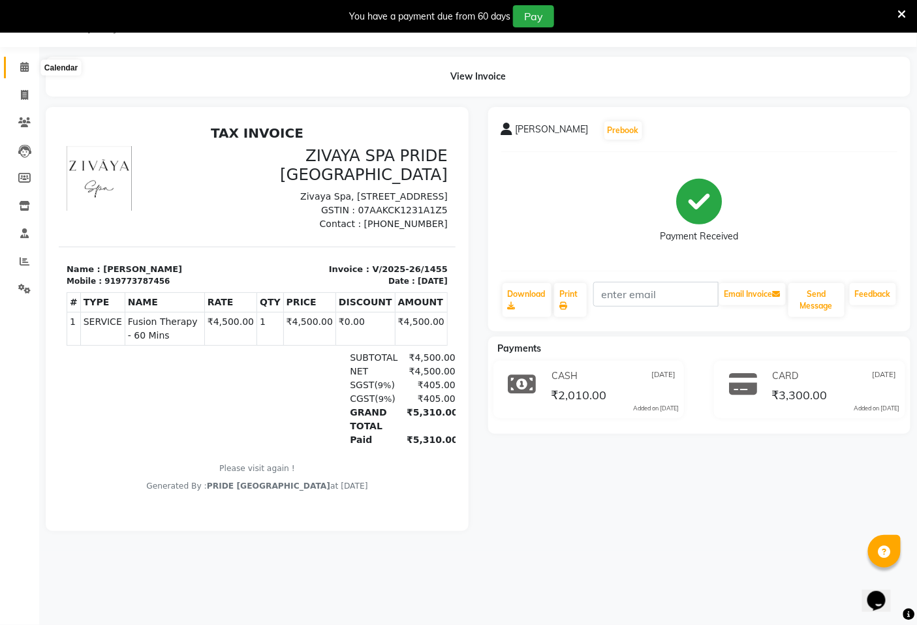
click at [31, 69] on span at bounding box center [24, 67] width 23 height 15
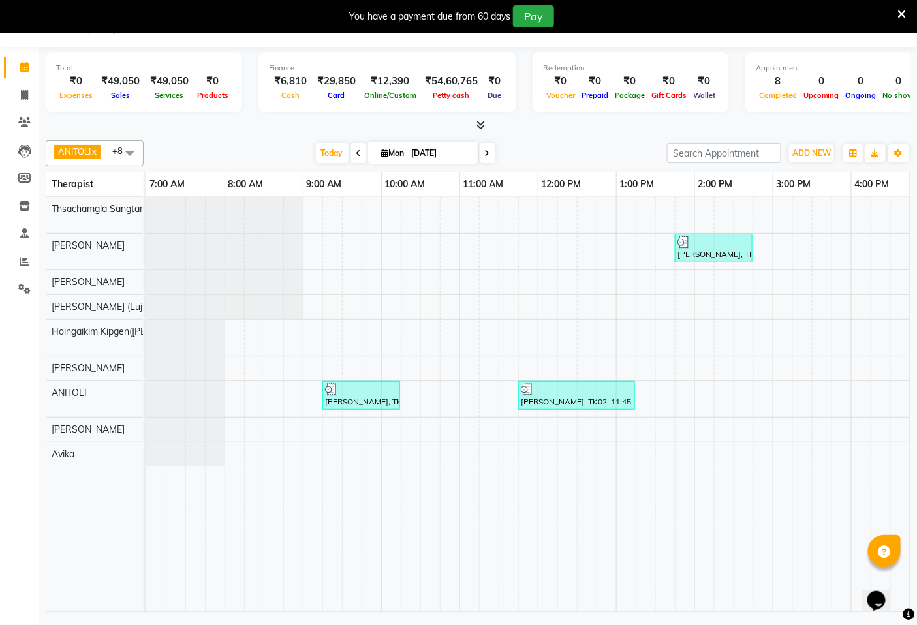
click at [903, 11] on icon at bounding box center [902, 14] width 8 height 12
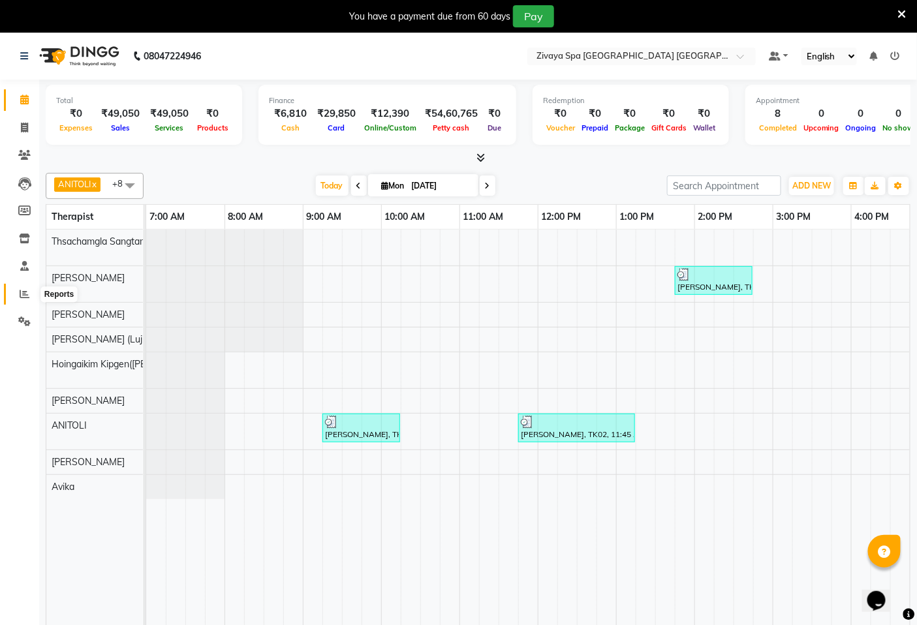
click at [25, 296] on icon at bounding box center [25, 294] width 10 height 10
